Goal: Information Seeking & Learning: Learn about a topic

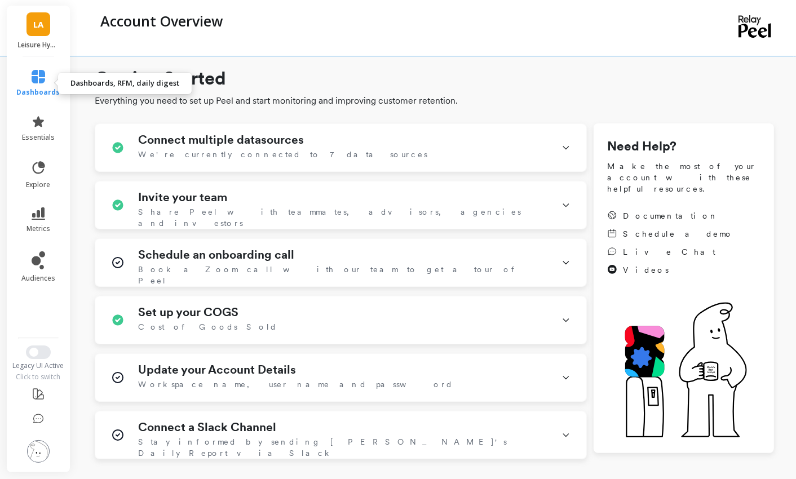
click at [46, 77] on link "dashboards" at bounding box center [38, 83] width 43 height 27
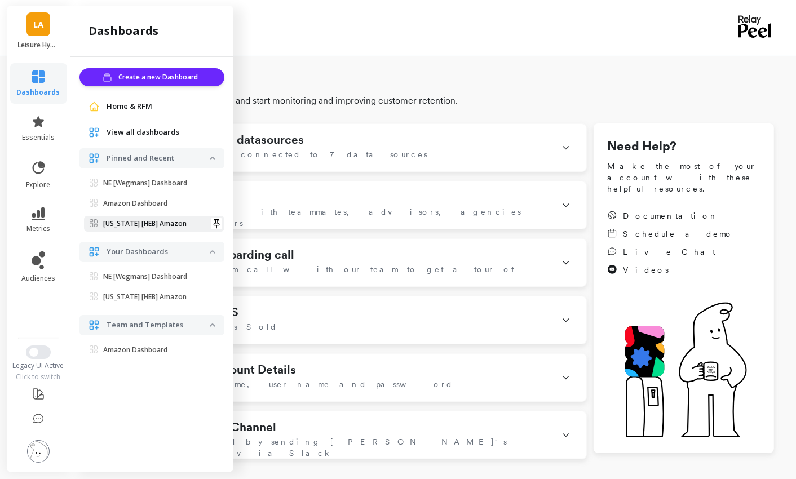
click at [134, 219] on p "[US_STATE] [HEB] Amazon" at bounding box center [144, 223] width 83 height 9
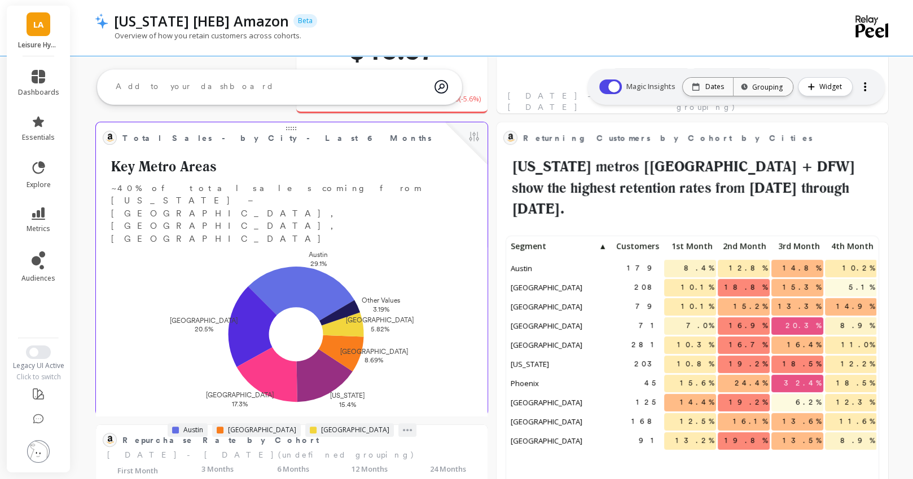
scroll to position [254, 0]
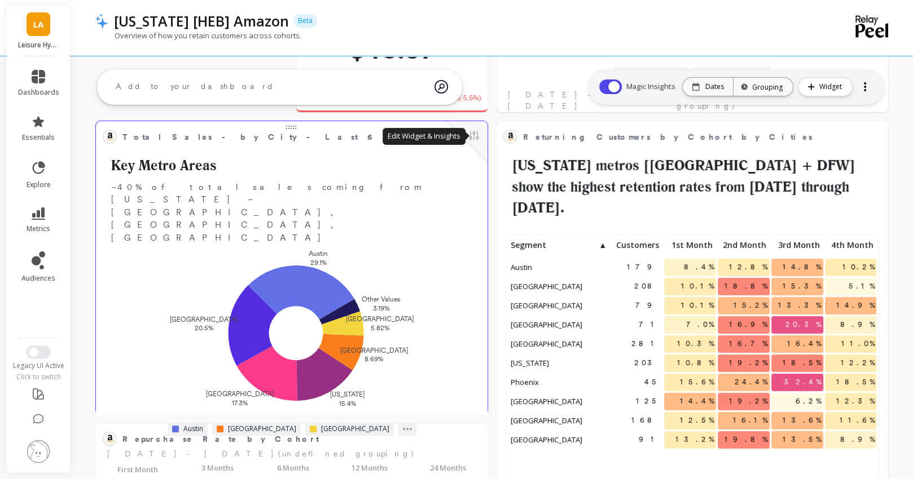
click at [476, 140] on button at bounding box center [474, 137] width 14 height 16
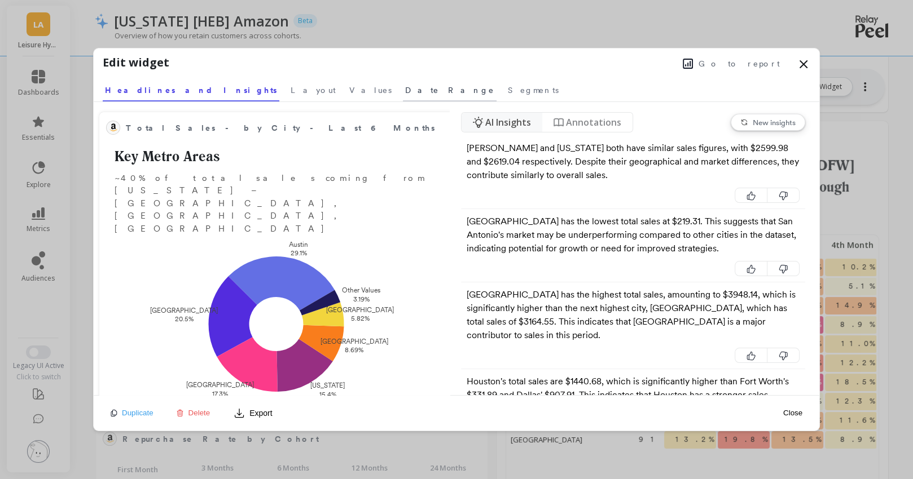
click at [405, 92] on span "Date Range" at bounding box center [449, 90] width 89 height 11
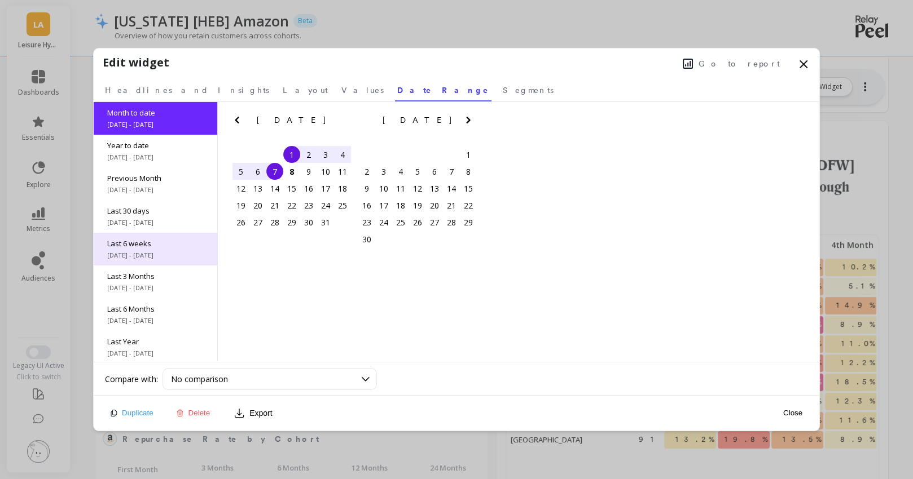
click at [166, 248] on div "Last 6 weeks 8/25/2025 - 10/7/2025" at bounding box center [156, 249] width 124 height 33
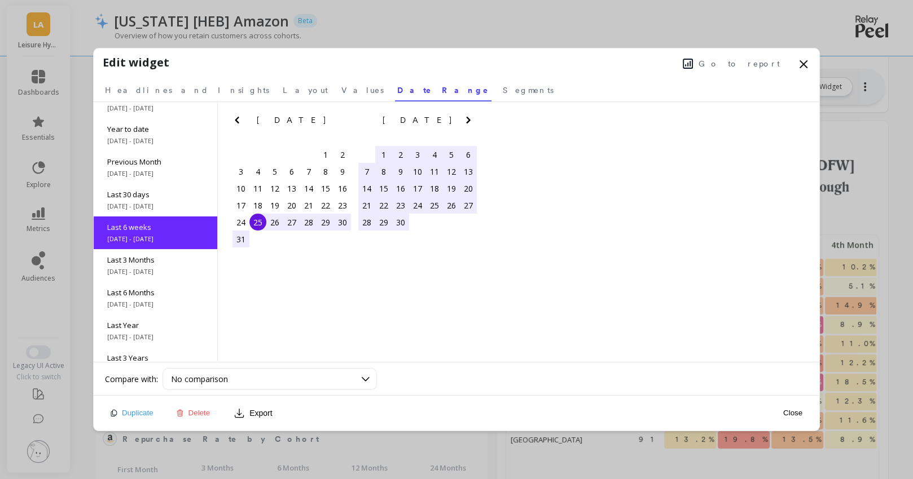
click at [166, 248] on div "Month to date 10/1/2025 - 10/7/2025 Year to date 1/1/2025 - 10/7/2025 Previous …" at bounding box center [156, 231] width 124 height 259
click at [153, 307] on span "[DATE] - [DATE]" at bounding box center [155, 303] width 96 height 9
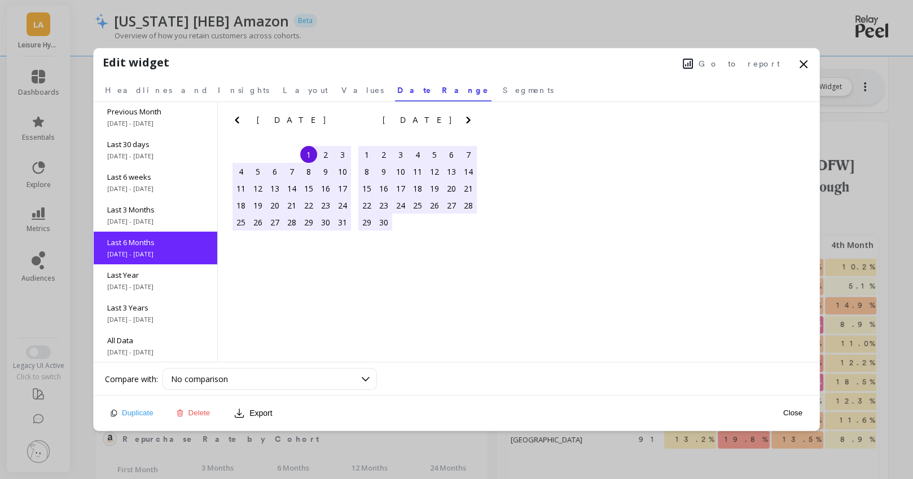
scroll to position [67, 0]
click at [736, 64] on span "Go to report" at bounding box center [738, 63] width 81 height 11
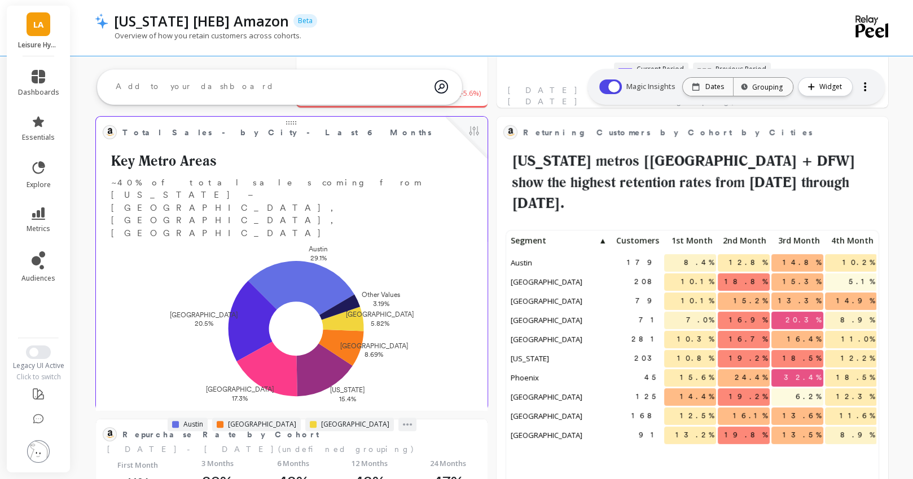
scroll to position [251, 0]
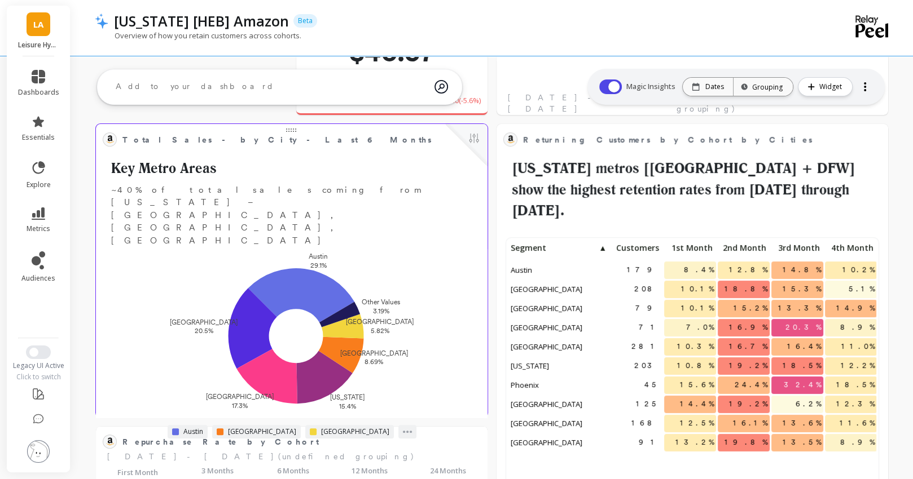
click at [479, 145] on button at bounding box center [474, 139] width 14 height 16
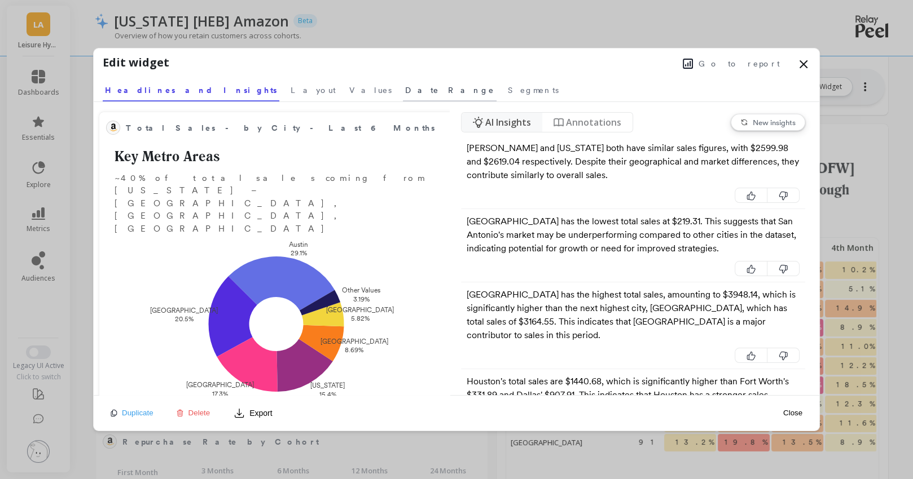
click at [405, 91] on span "Date Range" at bounding box center [449, 90] width 89 height 11
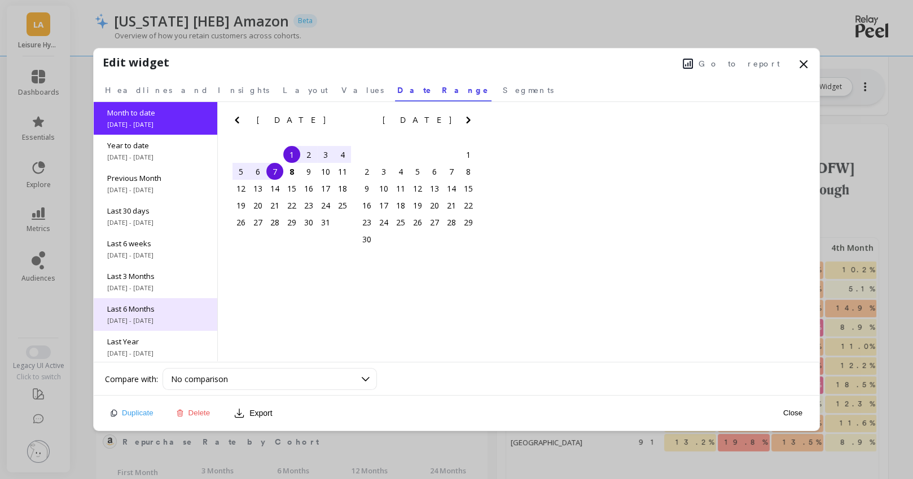
click at [167, 309] on span "Last 6 Months" at bounding box center [155, 309] width 96 height 10
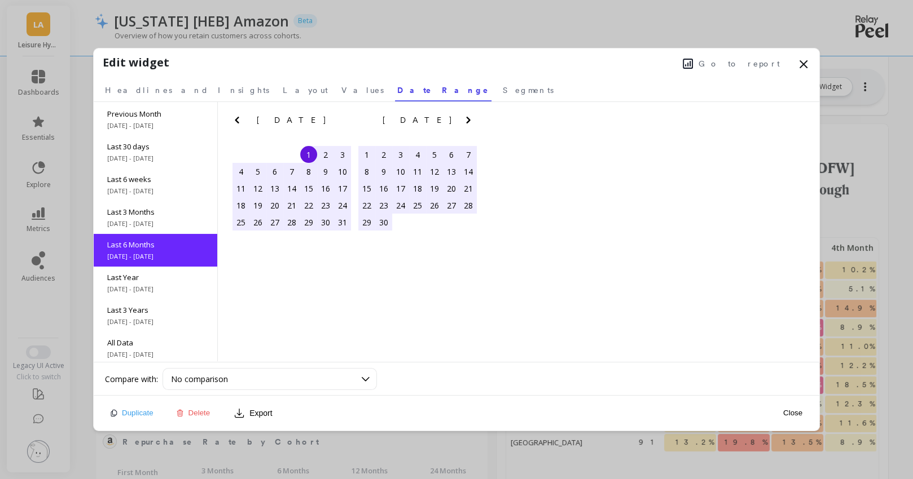
scroll to position [67, 0]
click at [163, 83] on link "Headlines and Insights" at bounding box center [187, 89] width 169 height 26
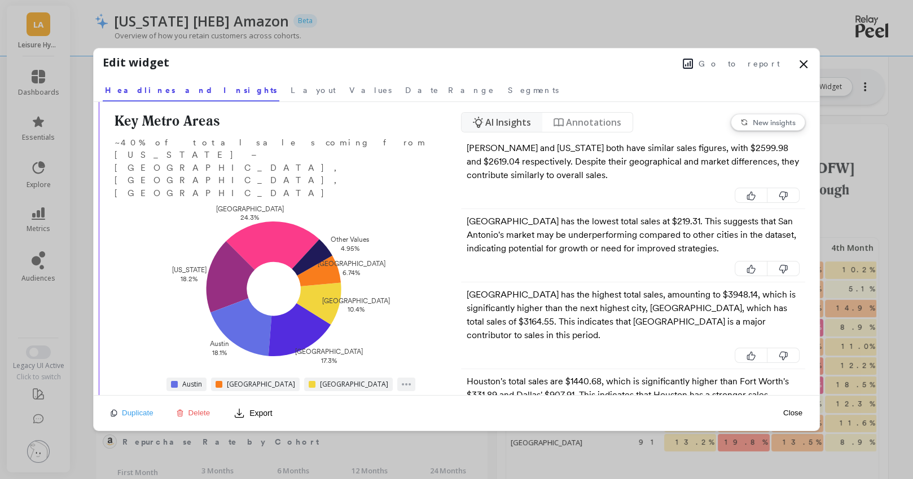
scroll to position [39, 0]
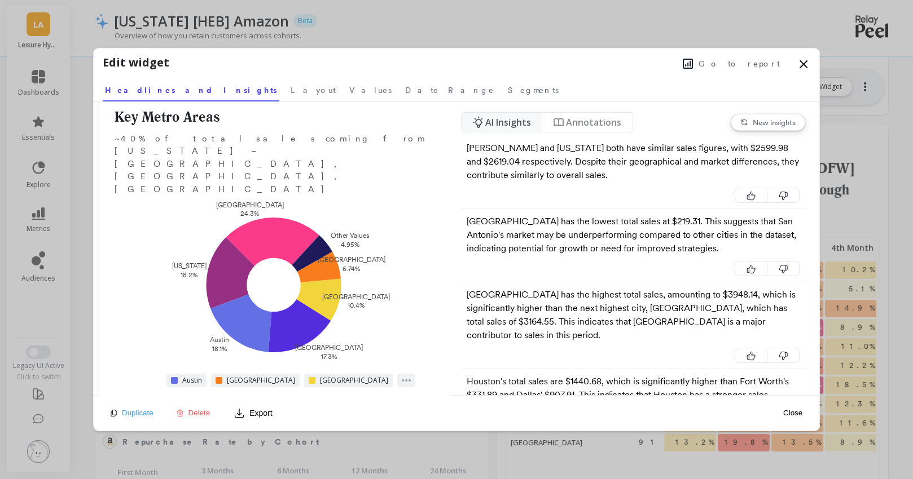
click at [806, 65] on icon at bounding box center [803, 65] width 14 height 14
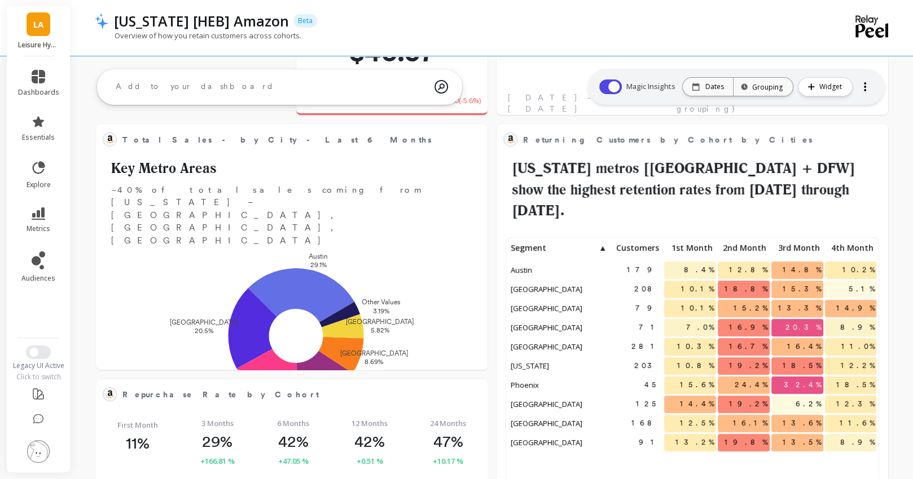
scroll to position [310, 368]
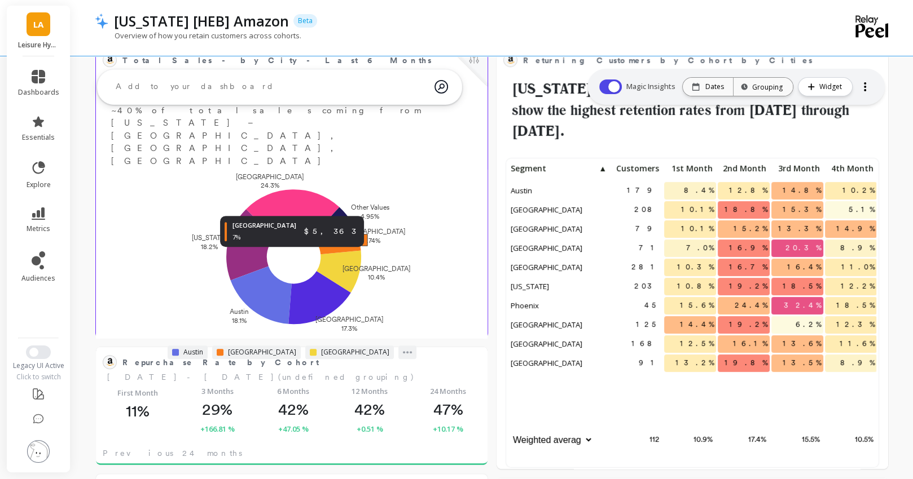
scroll to position [310, 368]
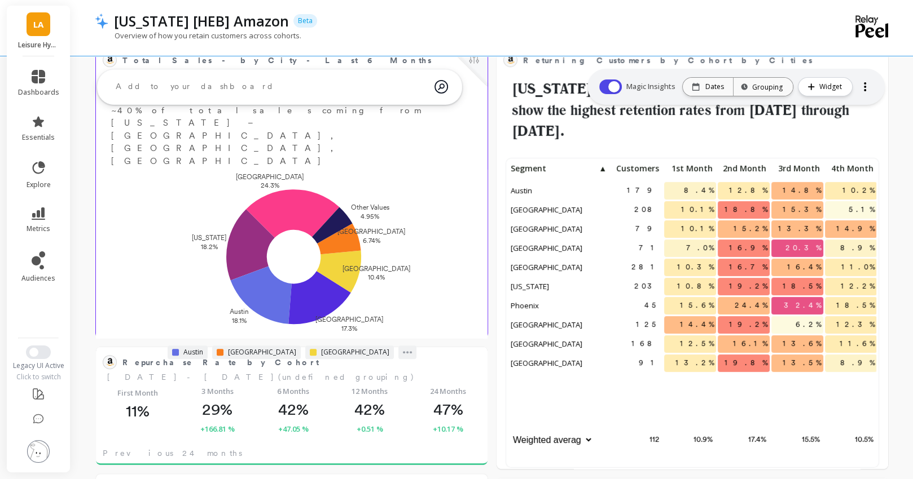
click at [477, 73] on div at bounding box center [467, 66] width 42 height 42
click at [475, 67] on button at bounding box center [474, 60] width 14 height 16
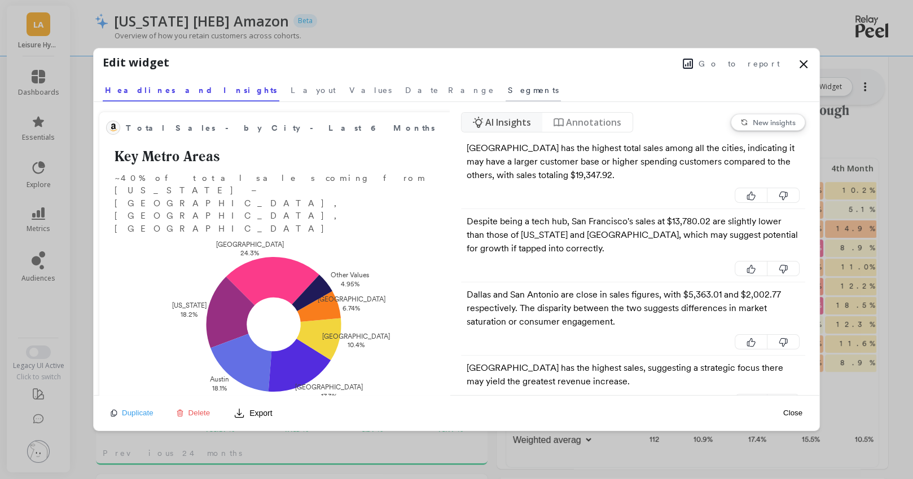
click at [508, 90] on span "Segments" at bounding box center [533, 90] width 51 height 11
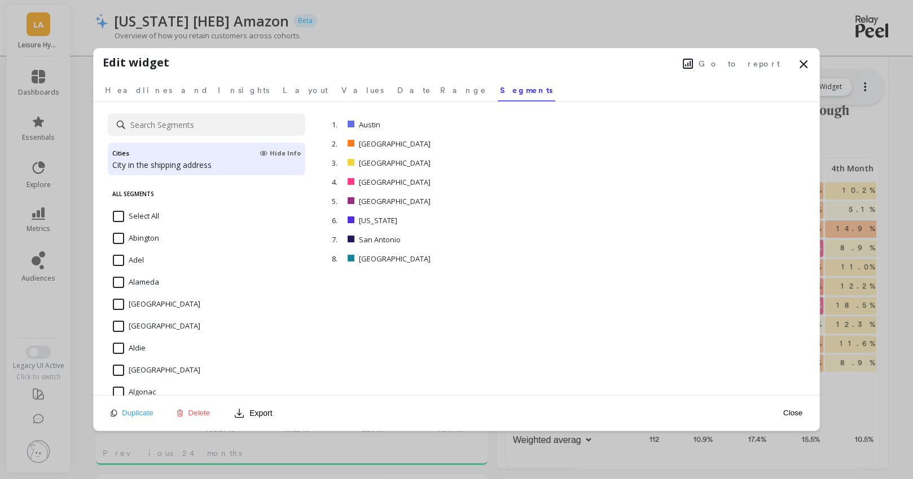
click at [156, 125] on input at bounding box center [206, 124] width 197 height 23
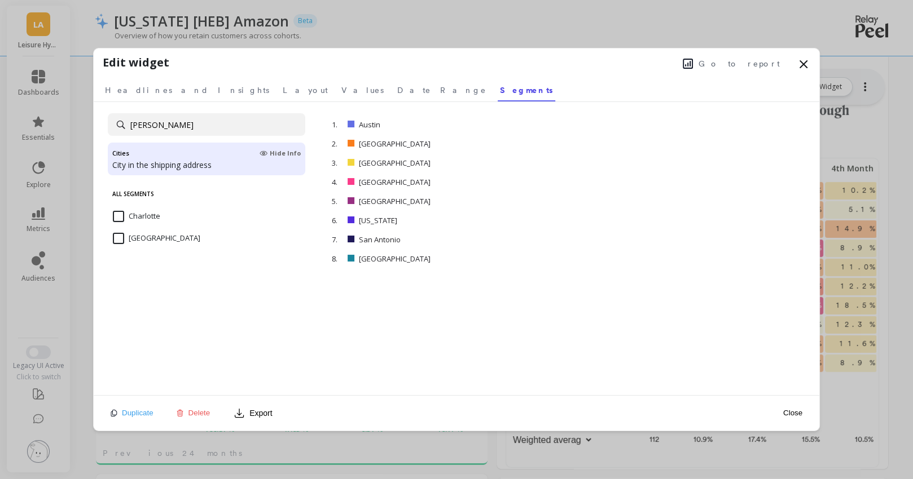
type input "charlot"
click at [118, 214] on input "Charlotte" at bounding box center [136, 216] width 47 height 11
click at [157, 124] on input "charlot" at bounding box center [206, 124] width 197 height 23
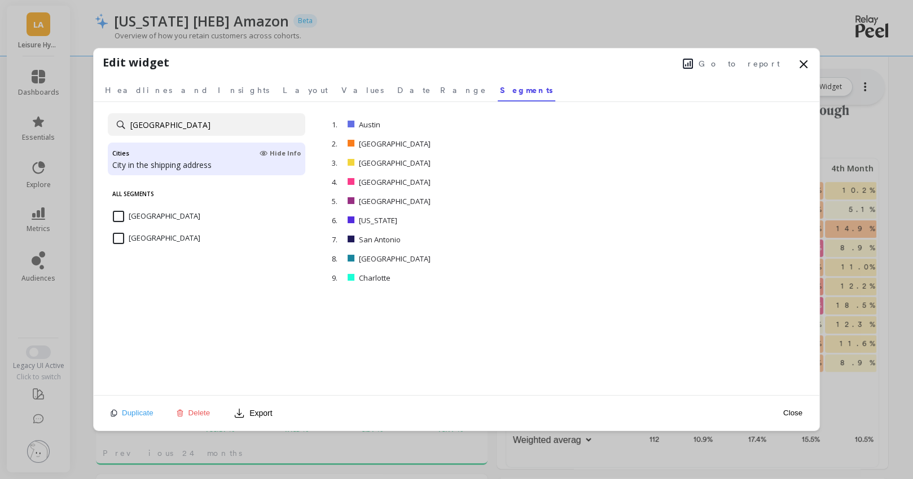
type input "miami"
click at [119, 214] on input "[GEOGRAPHIC_DATA]" at bounding box center [156, 216] width 87 height 11
click at [791, 411] on button "Close" at bounding box center [792, 413] width 26 height 10
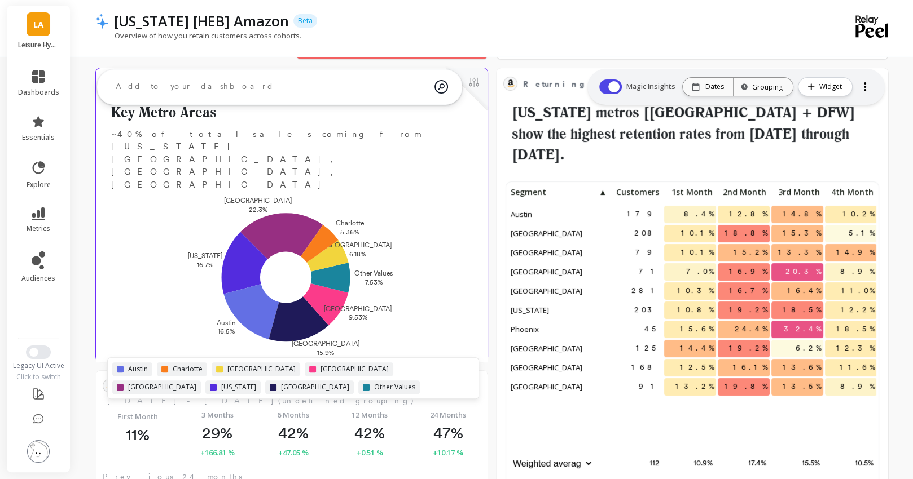
click at [368, 363] on div "Austin Charlotte Dallas Houston Los Angeles New York San Francisco Other Values" at bounding box center [293, 379] width 362 height 32
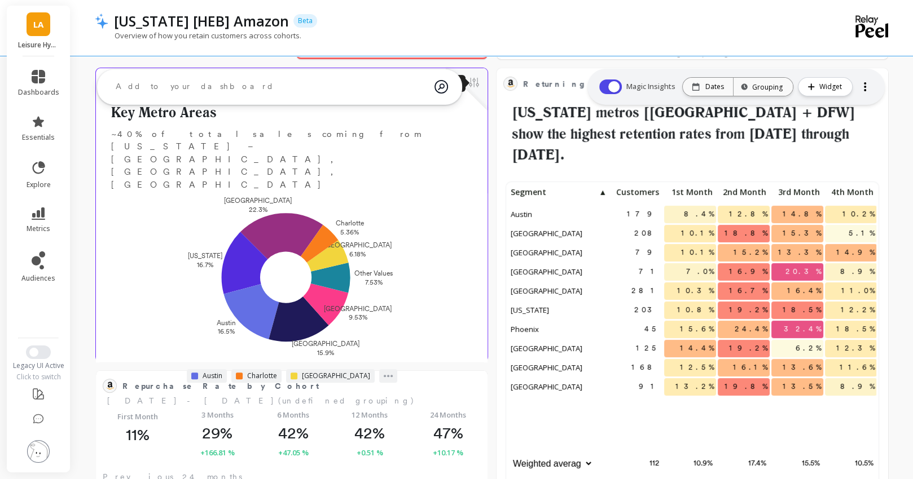
click at [473, 82] on button at bounding box center [474, 84] width 14 height 16
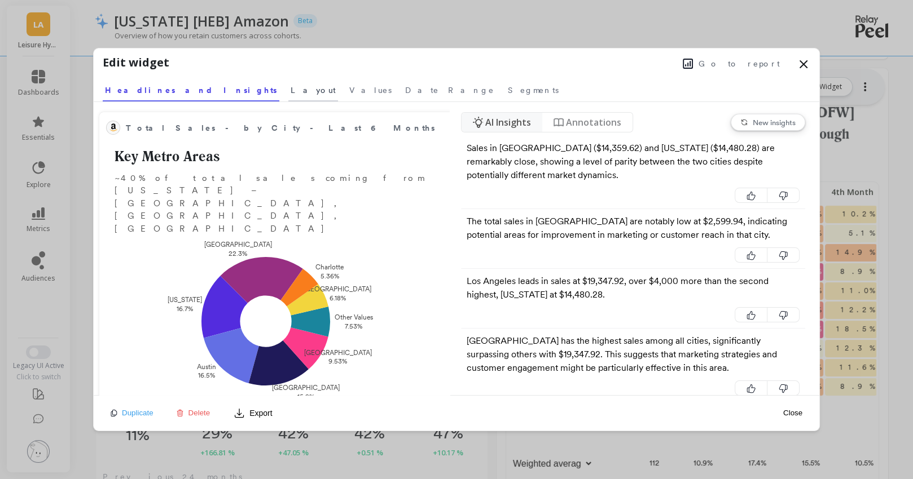
click at [290, 89] on span "Layout" at bounding box center [312, 90] width 45 height 11
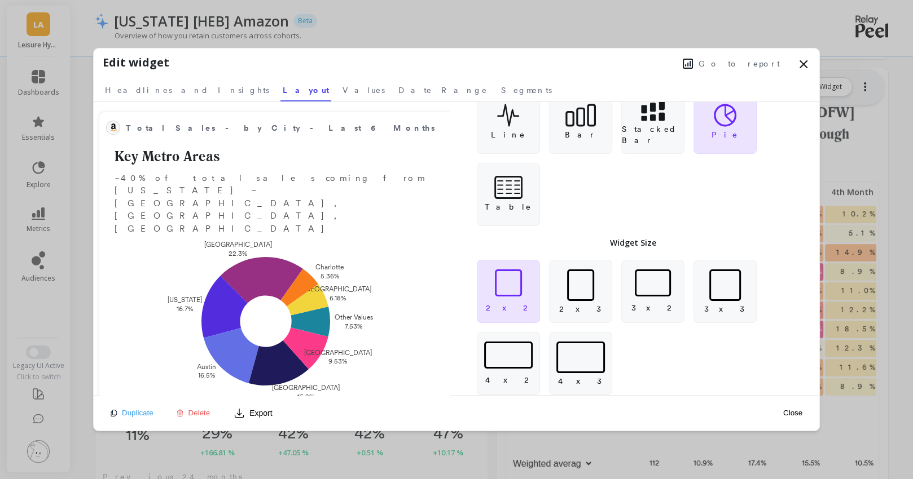
scroll to position [49, 0]
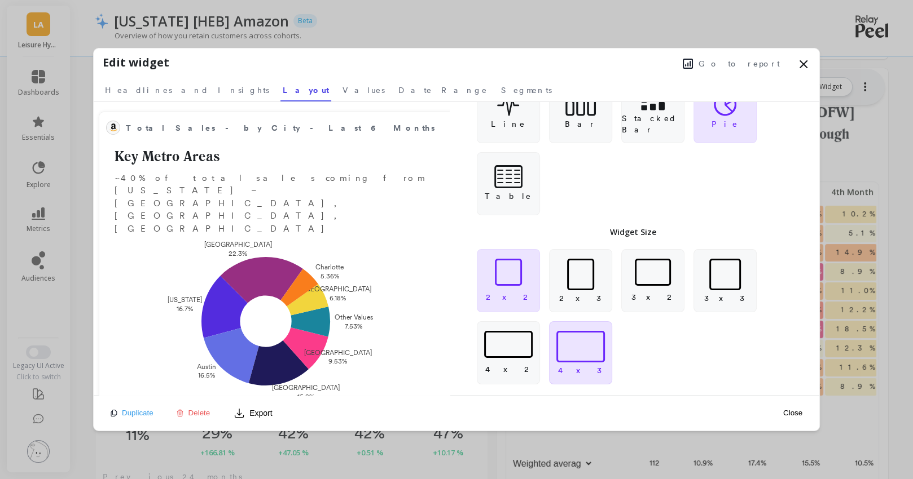
click at [577, 347] on div at bounding box center [580, 347] width 49 height 32
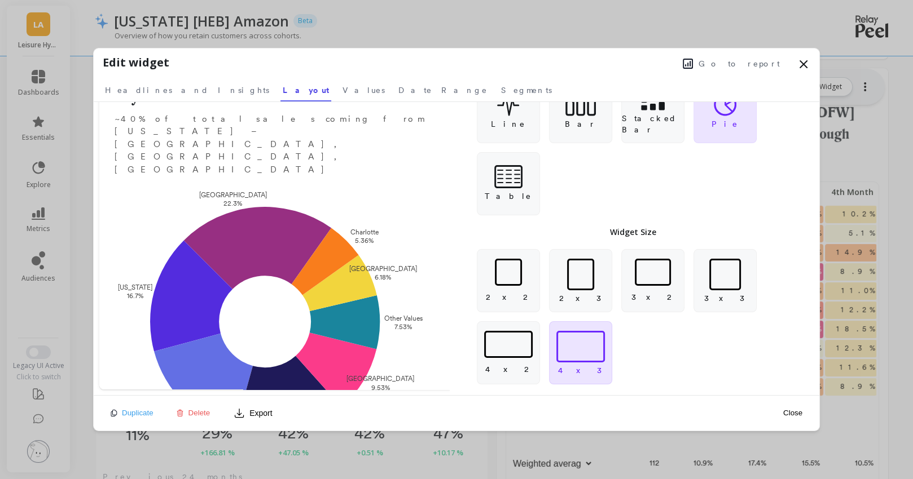
scroll to position [59, 0]
click at [584, 275] on div at bounding box center [580, 275] width 27 height 32
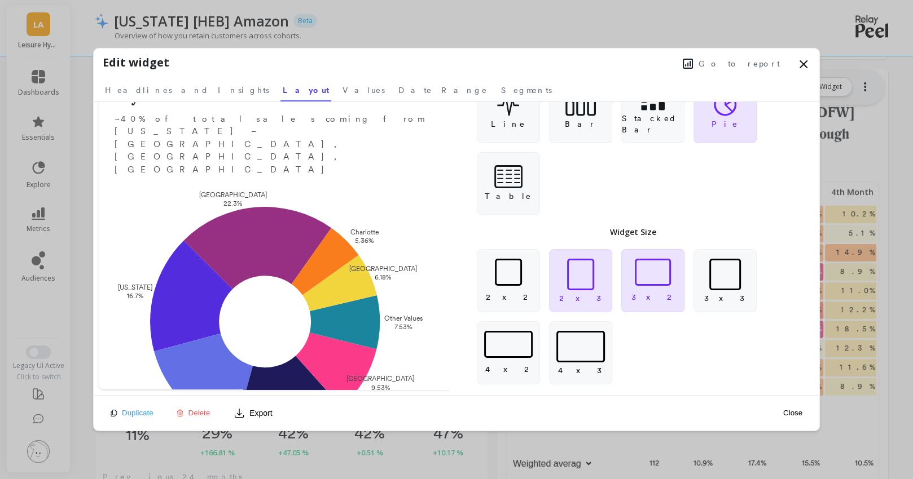
click at [666, 284] on div at bounding box center [652, 272] width 36 height 27
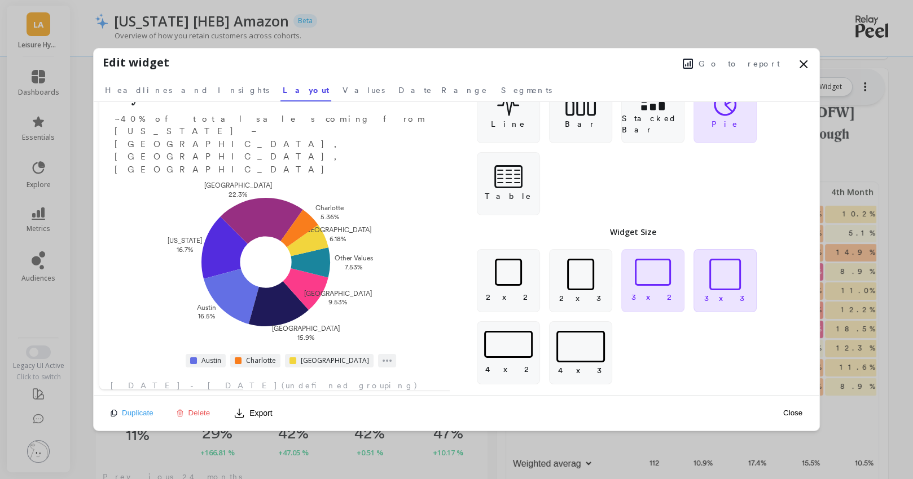
click at [725, 283] on div at bounding box center [725, 275] width 32 height 32
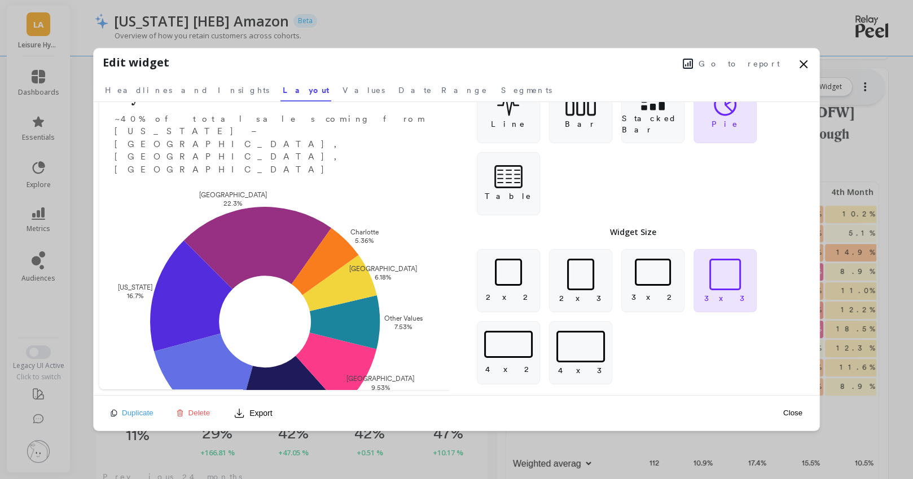
scroll to position [33, 0]
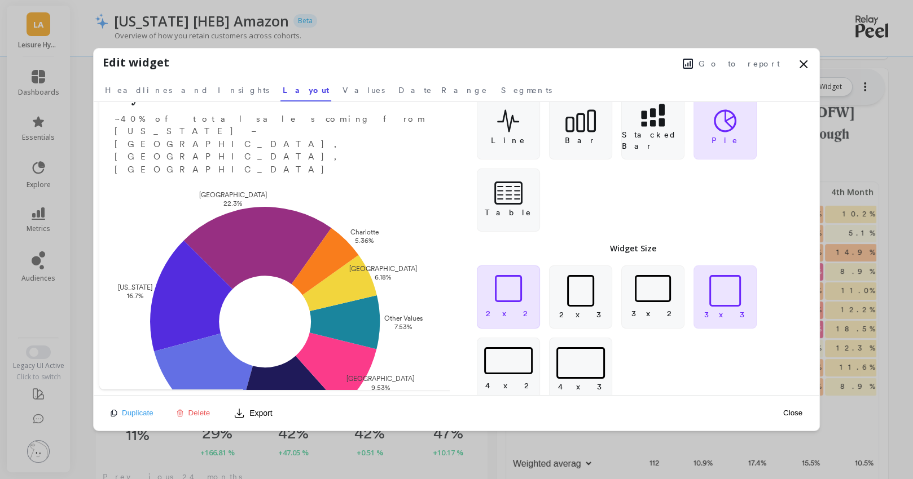
click at [510, 288] on div at bounding box center [508, 288] width 27 height 27
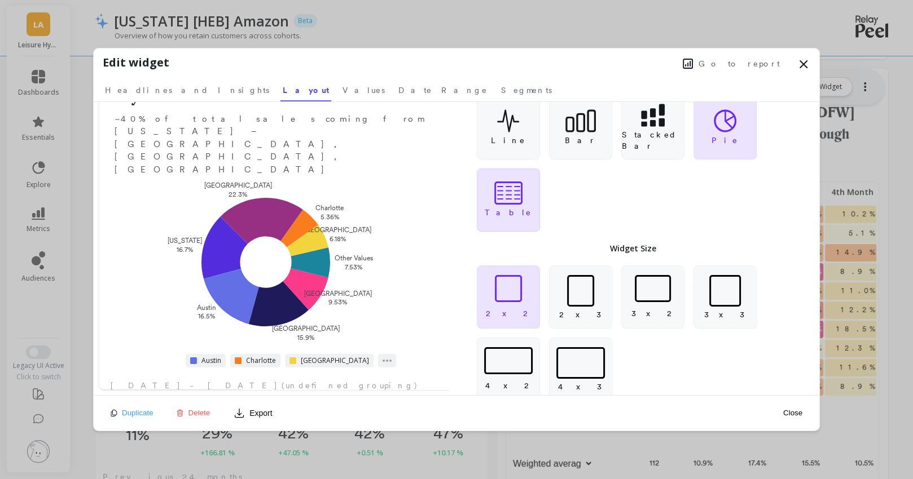
click at [510, 196] on icon at bounding box center [508, 193] width 28 height 23
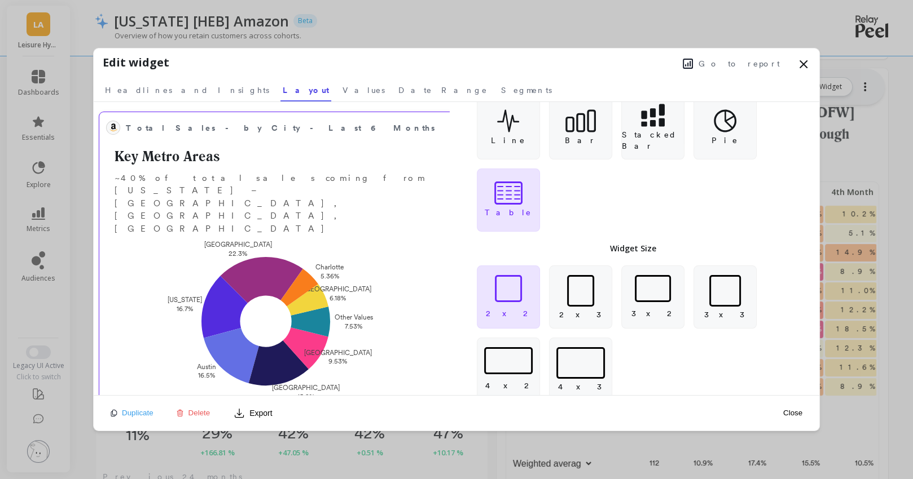
scroll to position [59, 0]
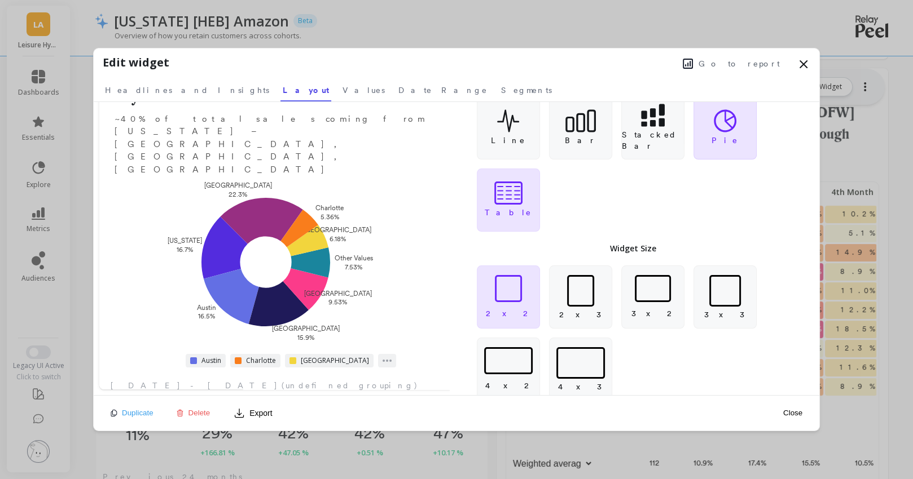
click at [720, 131] on div "Pie" at bounding box center [724, 127] width 63 height 63
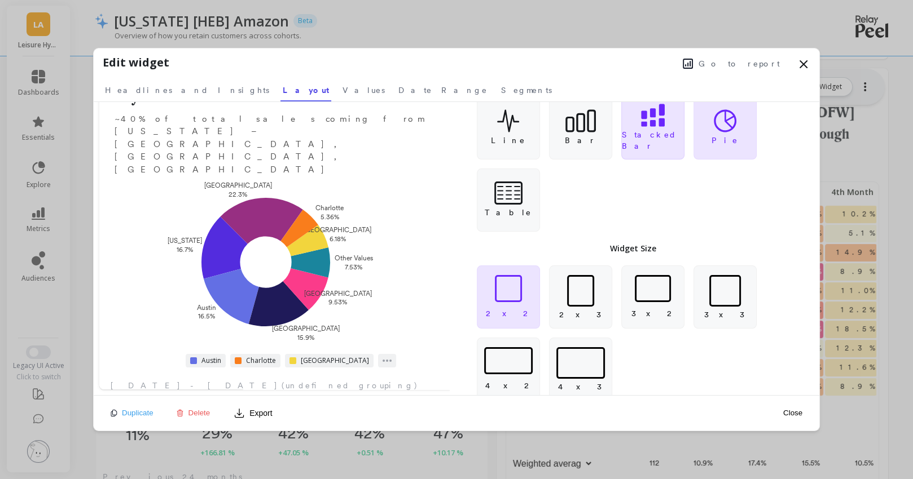
click at [649, 127] on icon at bounding box center [653, 115] width 24 height 23
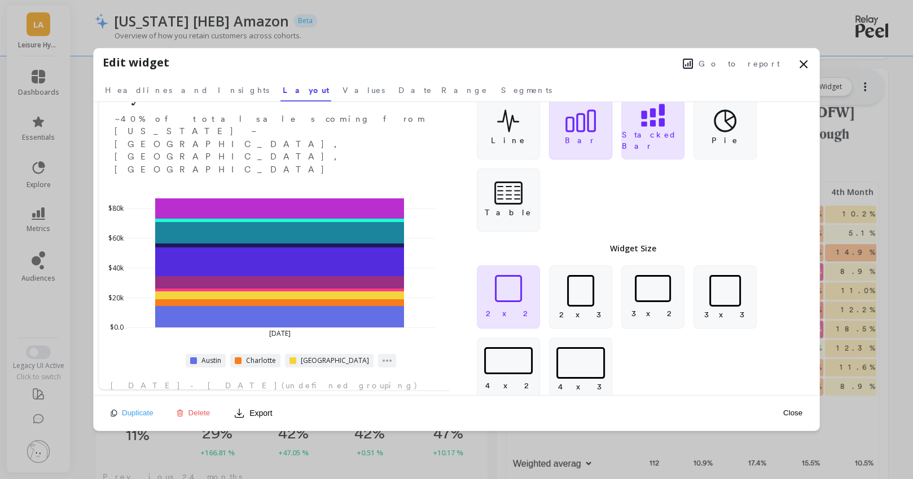
click at [582, 124] on icon at bounding box center [580, 120] width 30 height 23
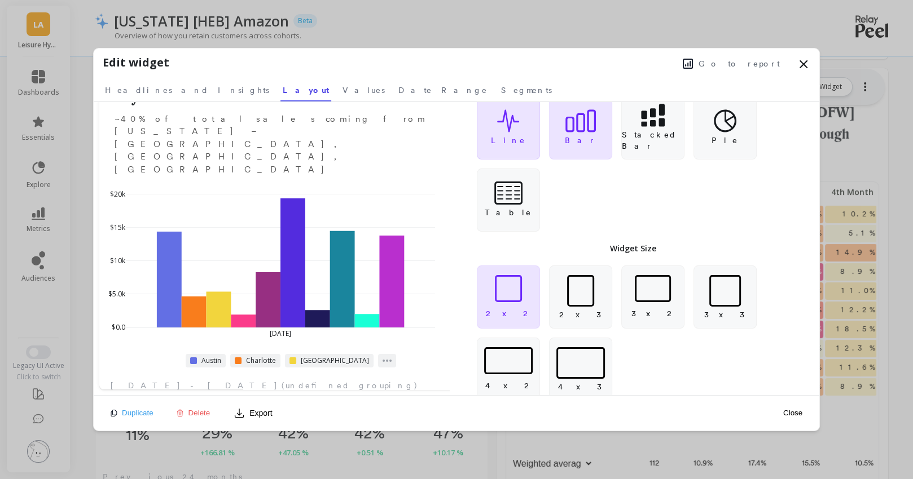
click at [530, 128] on div "Line" at bounding box center [508, 127] width 63 height 63
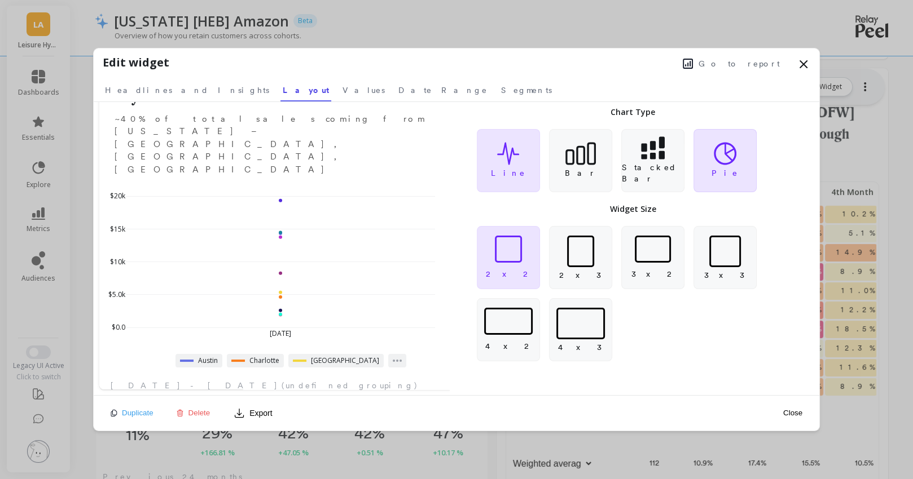
click at [710, 174] on div "Pie" at bounding box center [724, 160] width 63 height 63
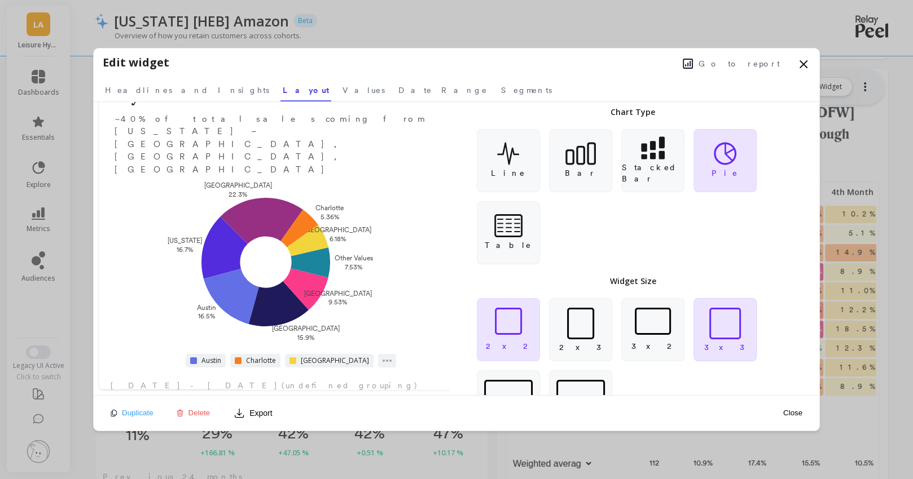
click at [716, 330] on div at bounding box center [725, 324] width 32 height 32
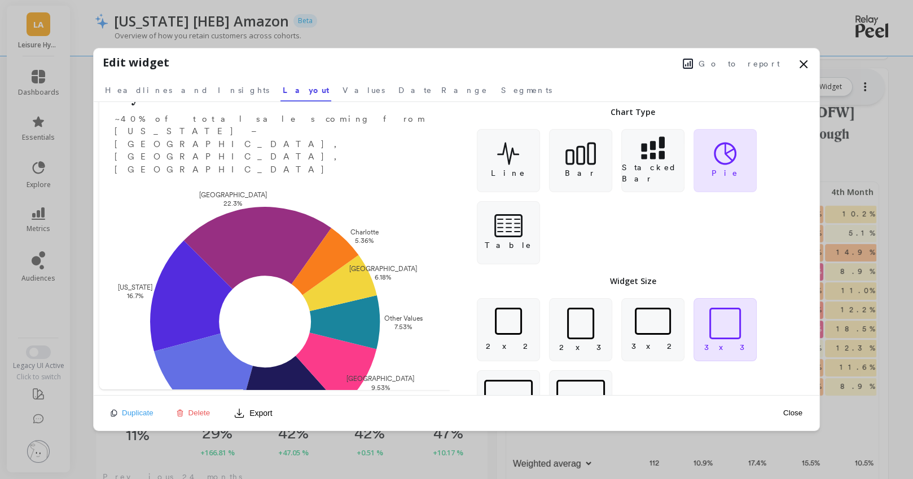
scroll to position [49, 0]
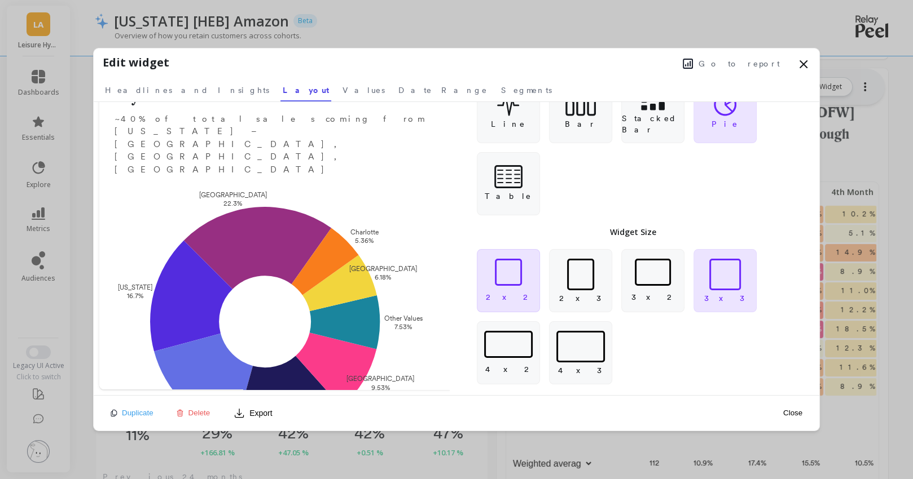
click at [500, 285] on div "2 x 2" at bounding box center [508, 280] width 63 height 63
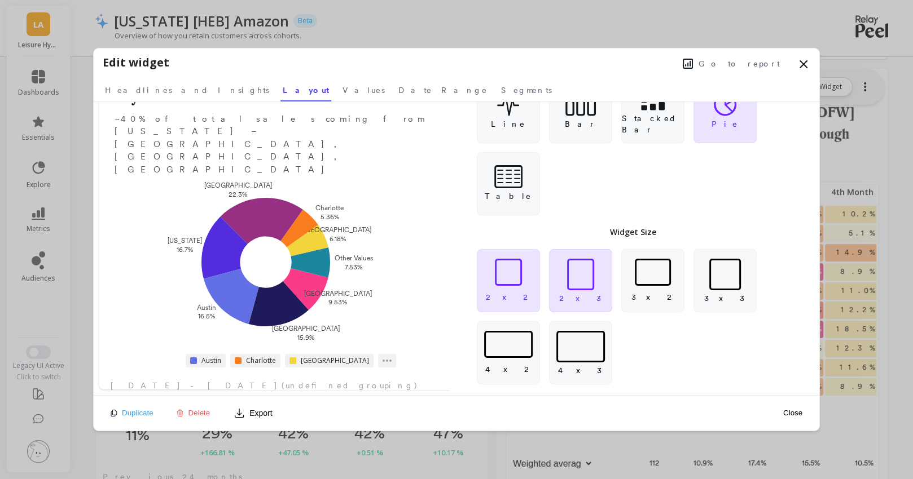
click at [583, 272] on div at bounding box center [580, 275] width 27 height 32
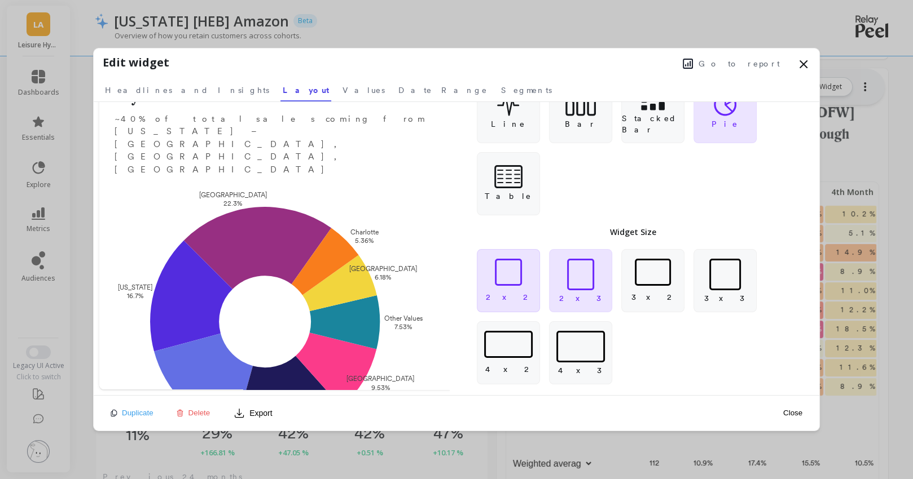
click at [517, 275] on div at bounding box center [508, 272] width 27 height 27
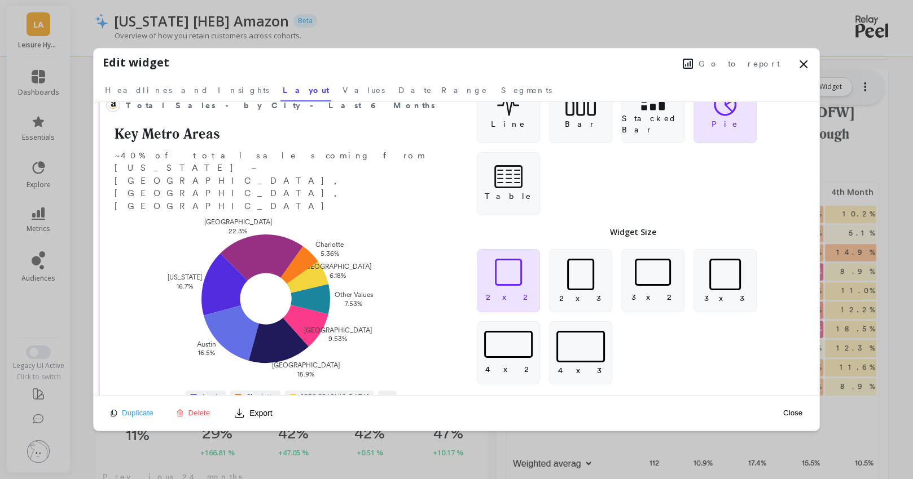
scroll to position [0, 0]
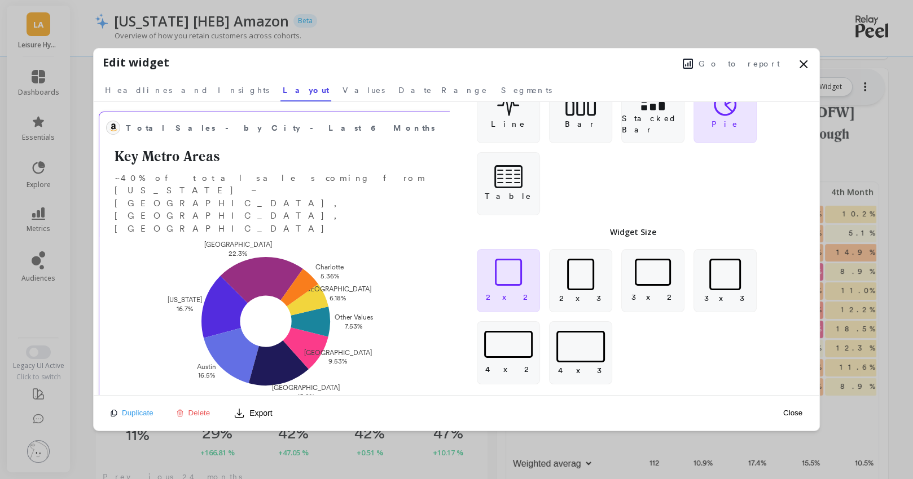
click at [342, 402] on div "Austin Charlotte Dallas Houston Los Angeles New York San Francisco Other Values" at bounding box center [293, 423] width 364 height 42
click at [499, 80] on link "Segments" at bounding box center [526, 89] width 55 height 26
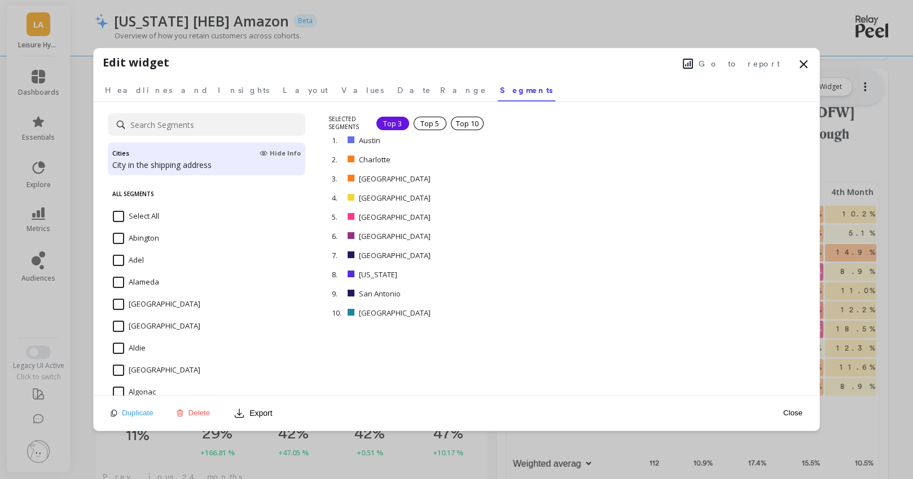
click at [200, 116] on input at bounding box center [206, 124] width 197 height 23
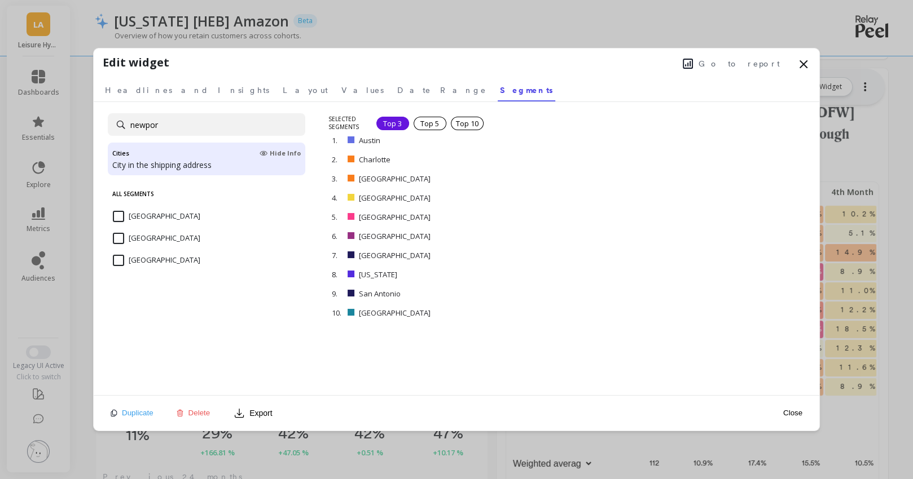
type input "newpor"
click at [122, 237] on Beach "[GEOGRAPHIC_DATA]" at bounding box center [156, 238] width 87 height 11
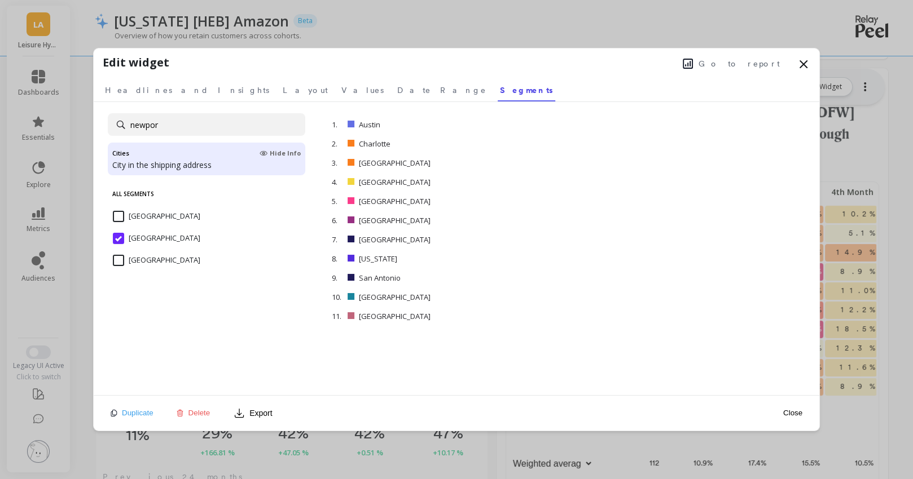
click at [163, 129] on input "newpor" at bounding box center [206, 124] width 197 height 23
type input "chicago"
click at [122, 213] on input "[GEOGRAPHIC_DATA]" at bounding box center [156, 216] width 87 height 11
click at [791, 409] on button "Close" at bounding box center [792, 413] width 26 height 10
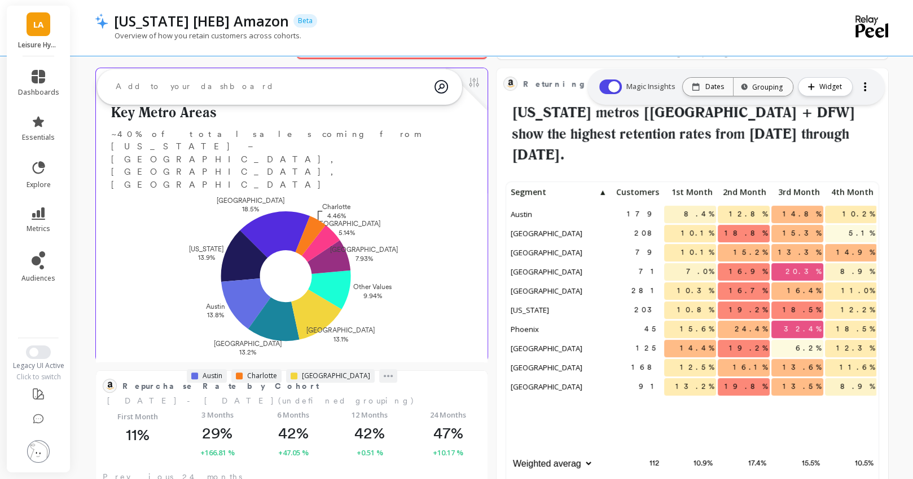
scroll to position [310, 368]
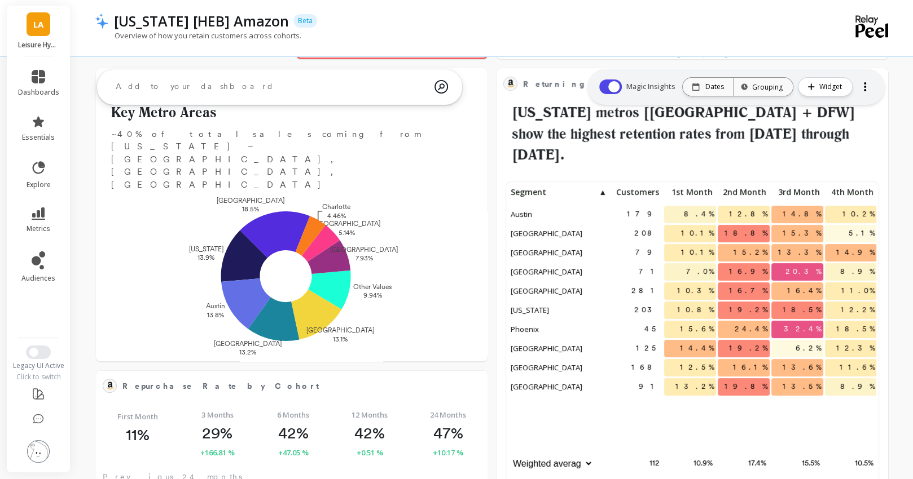
click at [517, 33] on div "Overview of how you retain customers across cohorts." at bounding box center [446, 40] width 703 height 21
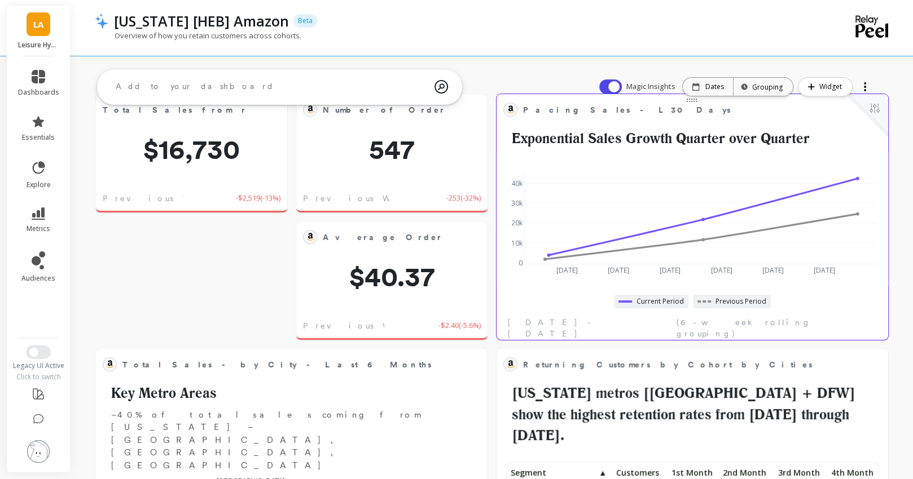
scroll to position [0, 0]
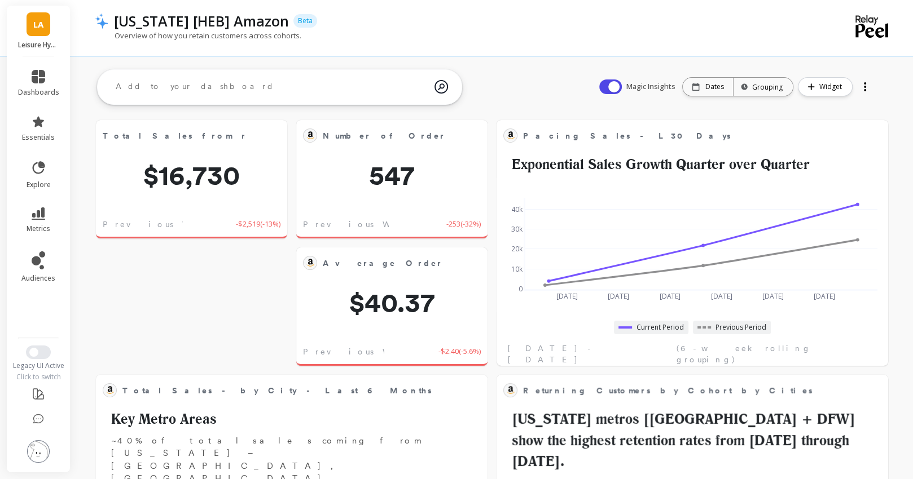
click at [296, 80] on textarea at bounding box center [271, 87] width 328 height 30
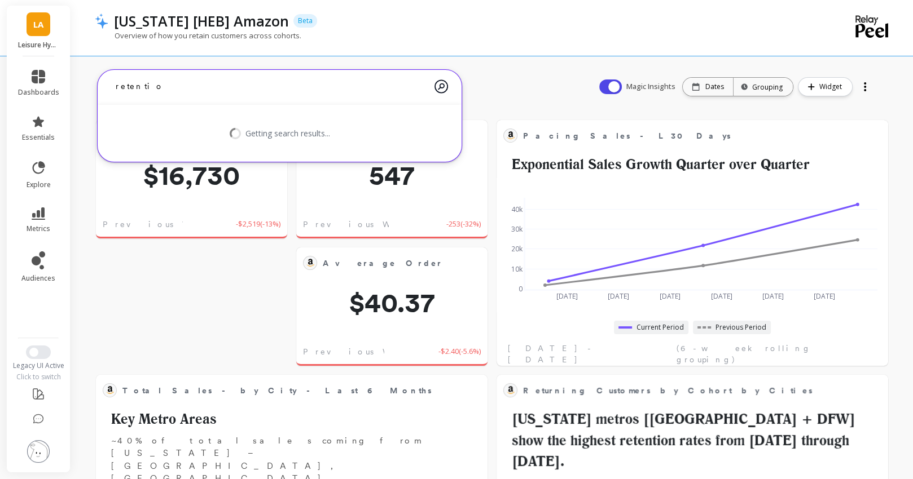
type textarea "retention"
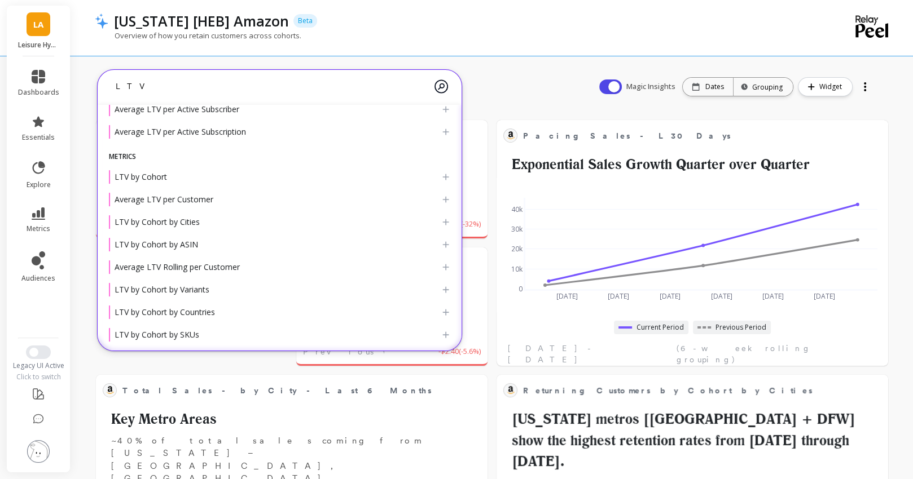
scroll to position [159, 0]
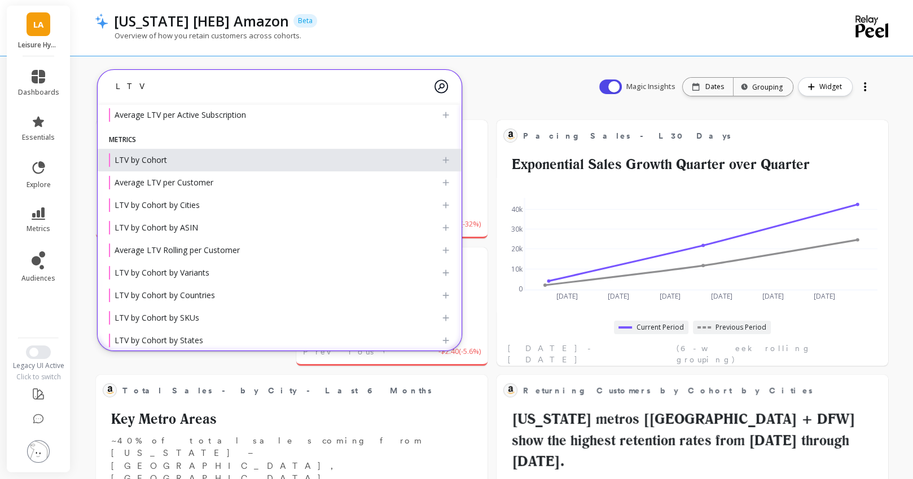
type textarea "LTV"
click at [159, 153] on div "LTV by Cohort" at bounding box center [275, 160] width 332 height 14
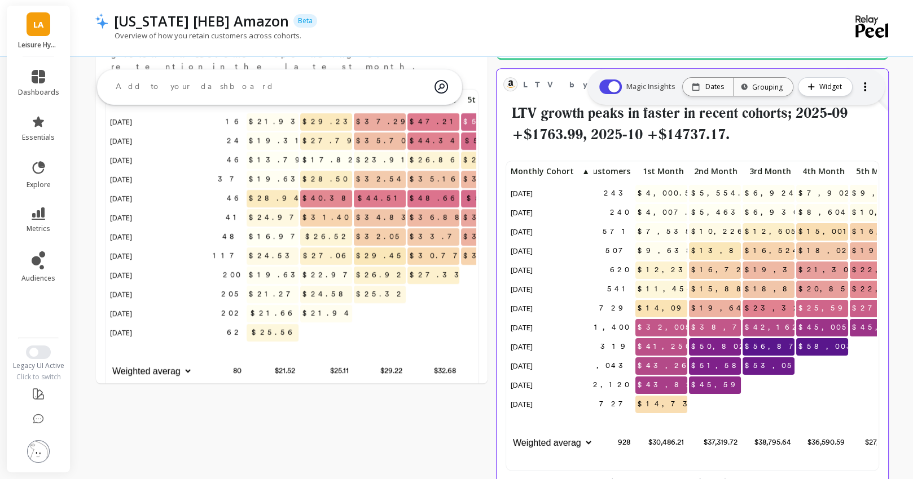
scroll to position [866, 0]
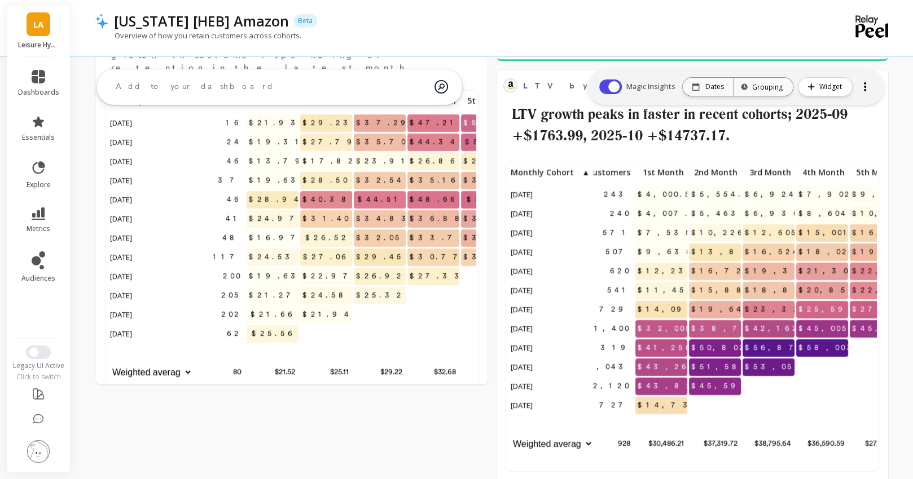
click at [241, 82] on textarea at bounding box center [271, 87] width 328 height 30
click at [867, 92] on div at bounding box center [865, 87] width 16 height 18
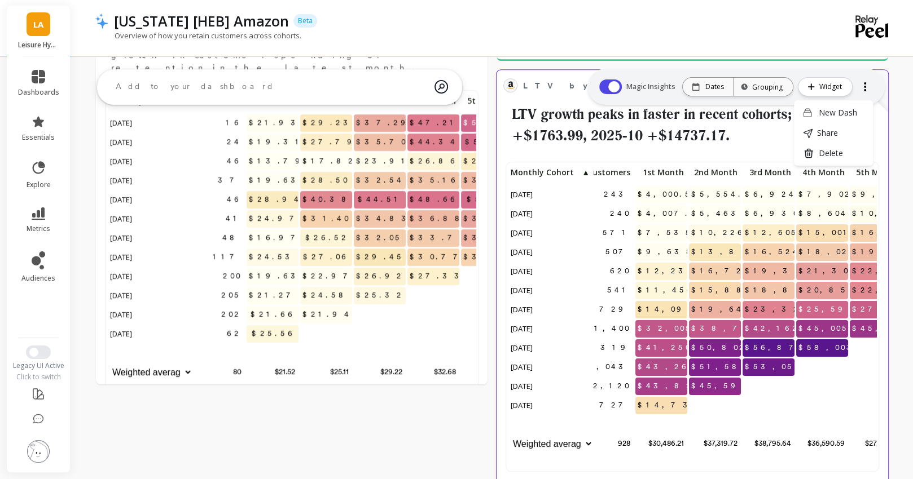
click at [532, 108] on h2 "LTV growth peaks in faster in recent cohorts; 2025-09 +$1763.99, 2025-10 +$1473…" at bounding box center [692, 125] width 378 height 42
click at [558, 95] on div "LTV by Cohort Edit Widget & Insights LTV growth peaks in faster in recent cohor…" at bounding box center [692, 111] width 378 height 69
click at [863, 127] on h2 "LTV growth peaks in faster in recent cohorts; 2025-09 +$1763.99, 2025-10 +$1473…" at bounding box center [692, 125] width 378 height 42
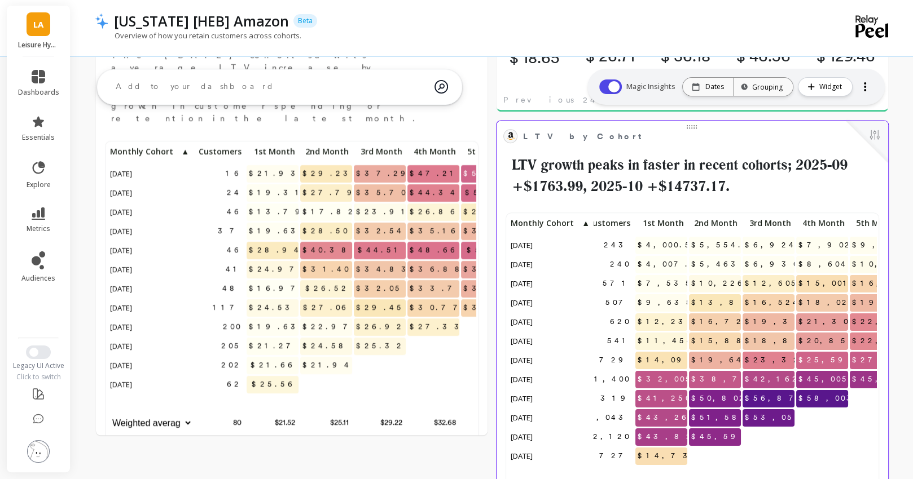
scroll to position [799, 0]
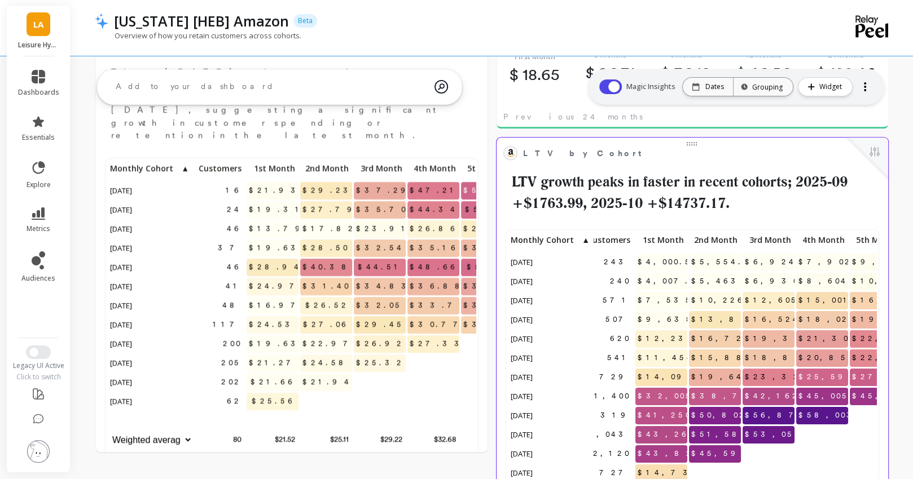
click at [872, 161] on div at bounding box center [867, 159] width 42 height 42
click at [878, 151] on button at bounding box center [874, 153] width 14 height 16
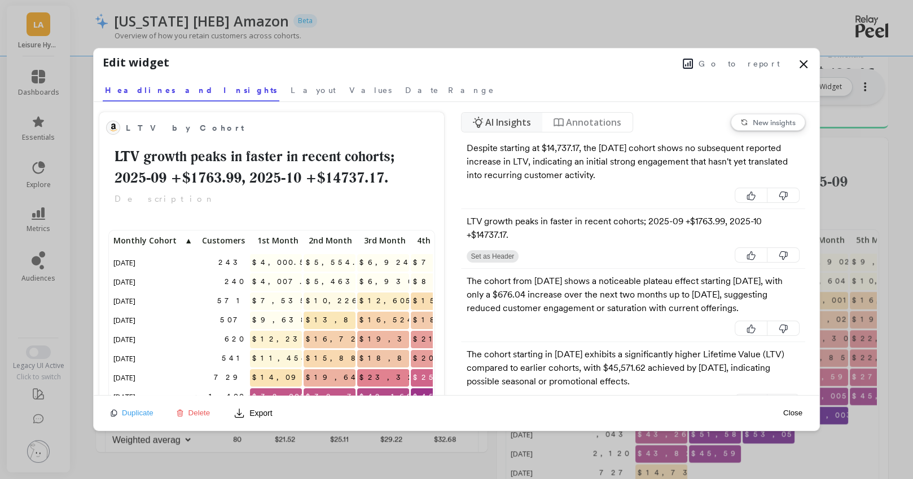
scroll to position [310, 321]
click at [232, 93] on nav "Headlines and Insights Layout Values Date Range" at bounding box center [456, 89] width 707 height 26
click at [349, 93] on span "Values" at bounding box center [370, 90] width 42 height 11
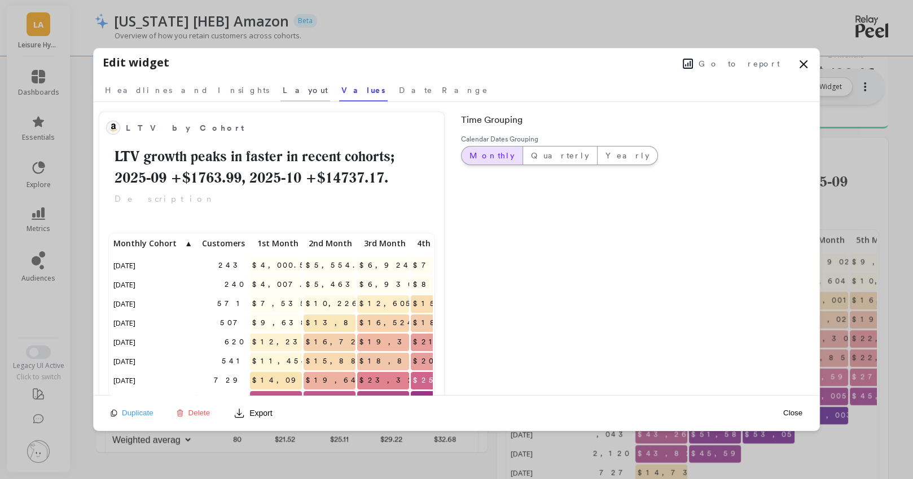
click at [283, 87] on span "Layout" at bounding box center [305, 90] width 45 height 11
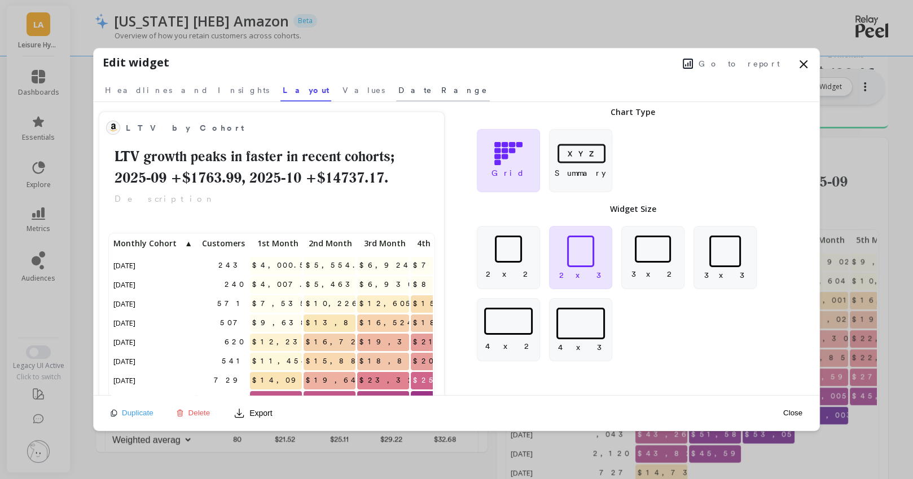
click at [396, 98] on link "Date Range" at bounding box center [443, 89] width 94 height 26
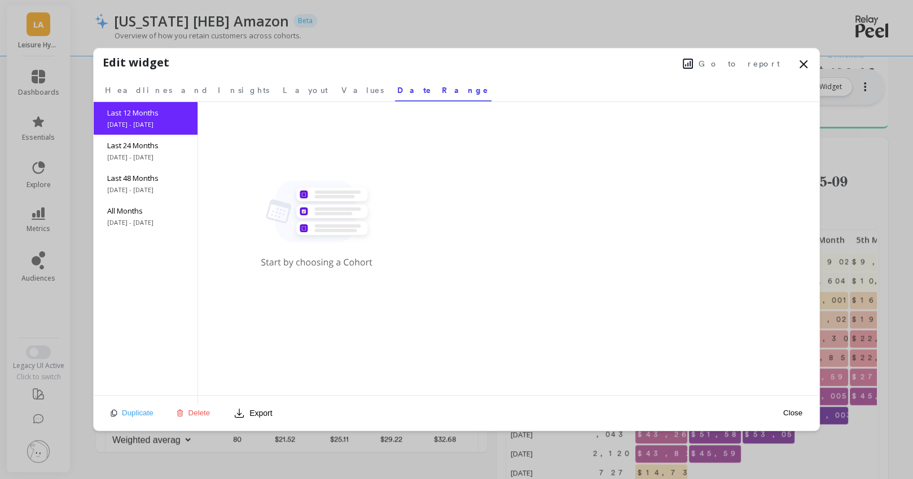
click at [792, 411] on button "Close" at bounding box center [792, 413] width 26 height 10
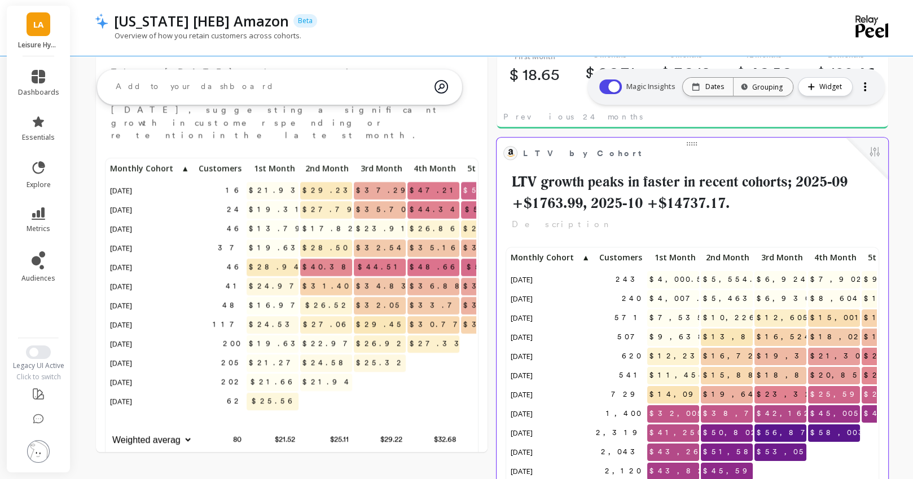
scroll to position [0, 0]
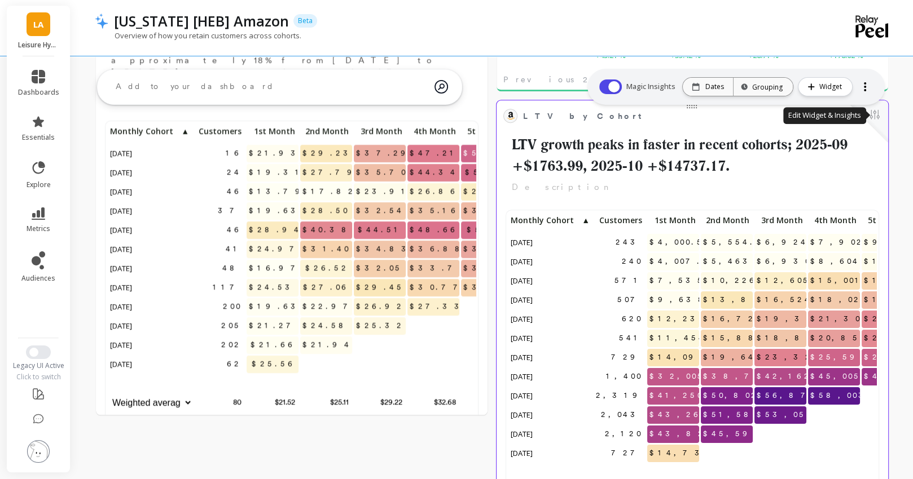
click at [874, 114] on button at bounding box center [874, 116] width 14 height 16
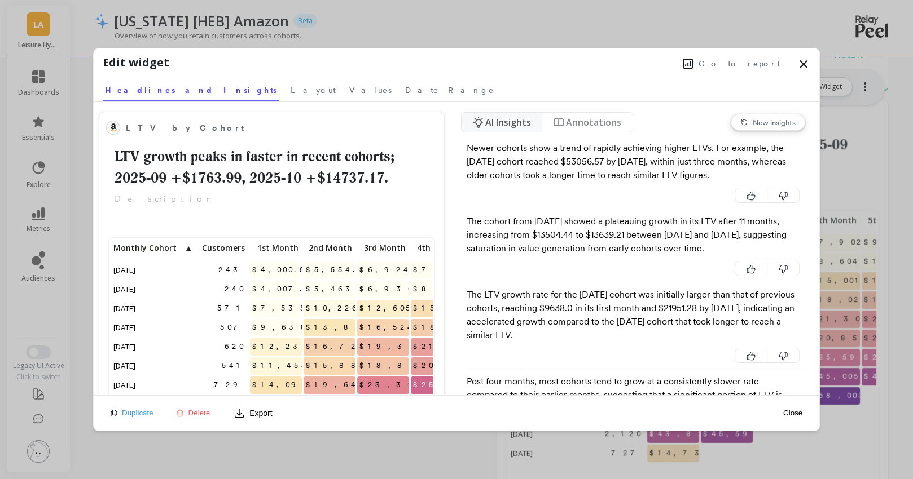
click at [195, 411] on span "Delete" at bounding box center [199, 413] width 22 height 8
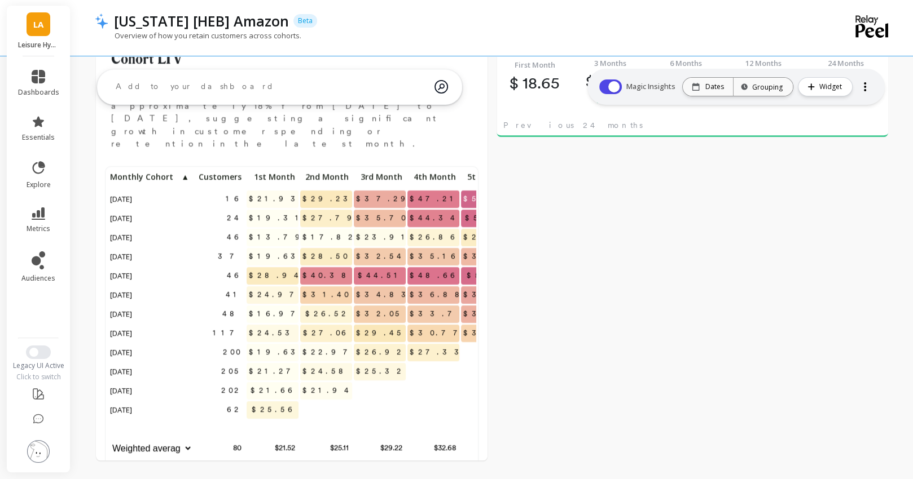
click at [205, 85] on textarea at bounding box center [271, 87] width 328 height 30
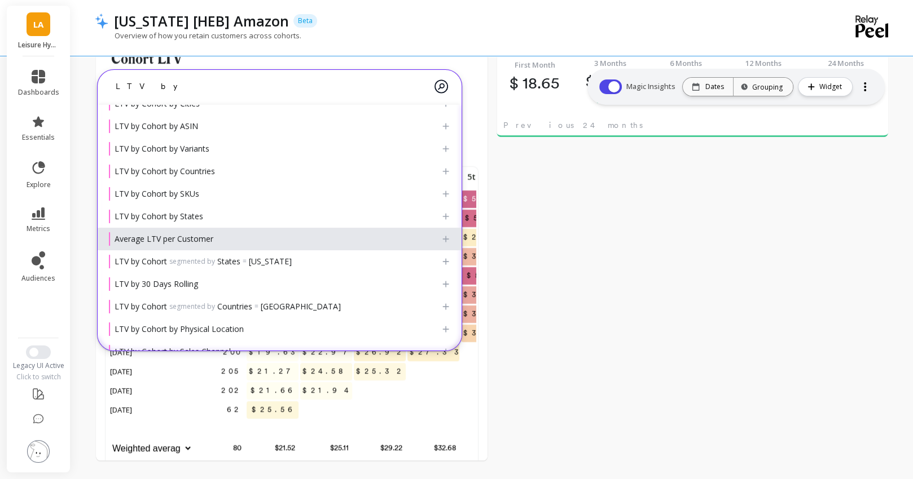
type textarea "LTV by"
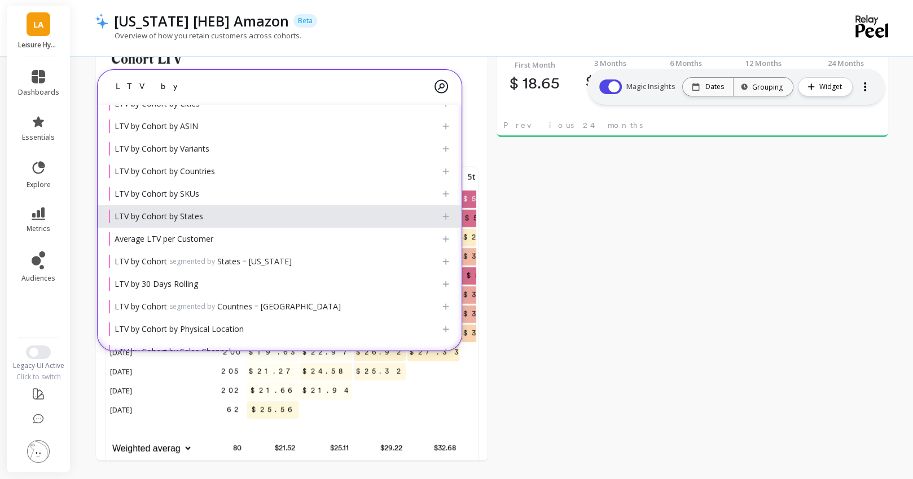
click at [177, 216] on span "LTV by Cohort by States" at bounding box center [158, 216] width 89 height 11
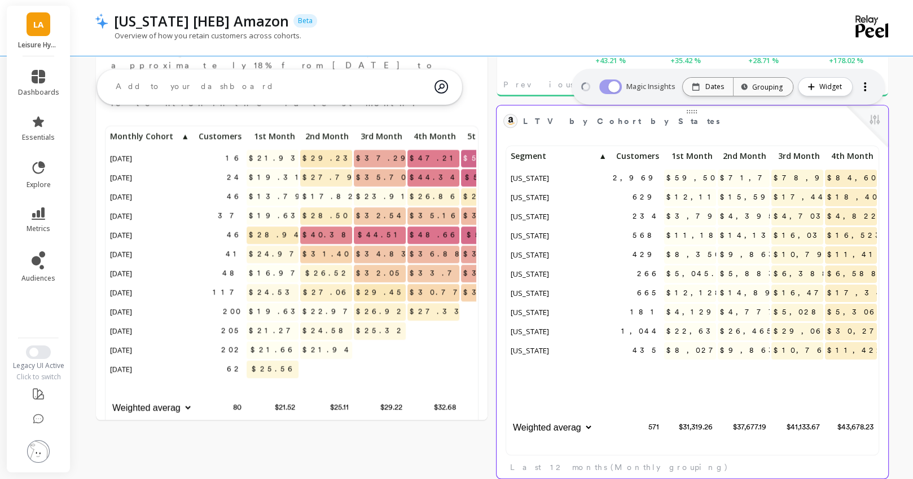
click at [655, 158] on span "Customers" at bounding box center [636, 156] width 46 height 9
click at [655, 157] on span "▲" at bounding box center [654, 156] width 9 height 9
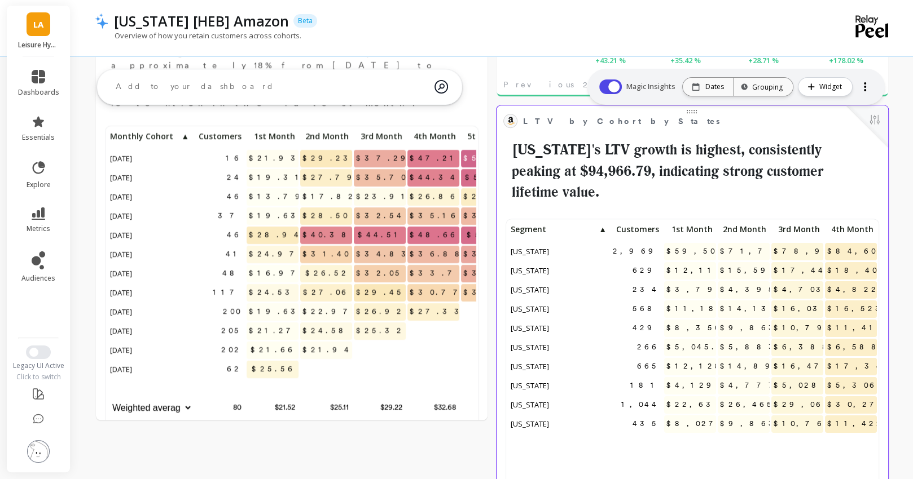
click at [779, 162] on h2 "[US_STATE]'s LTV growth is highest, consistently peaking at $94,966.79, indicat…" at bounding box center [692, 171] width 378 height 64
click at [870, 120] on button at bounding box center [874, 121] width 14 height 16
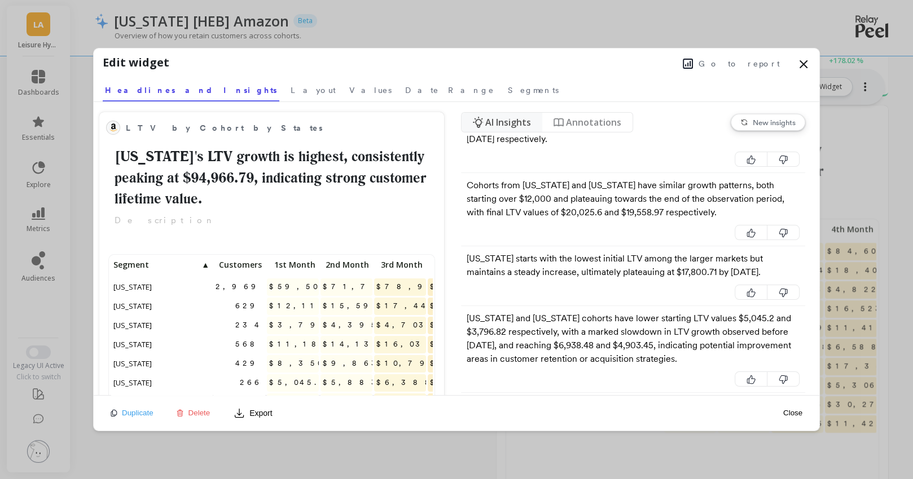
click at [575, 113] on nav "Annotations" at bounding box center [587, 122] width 90 height 19
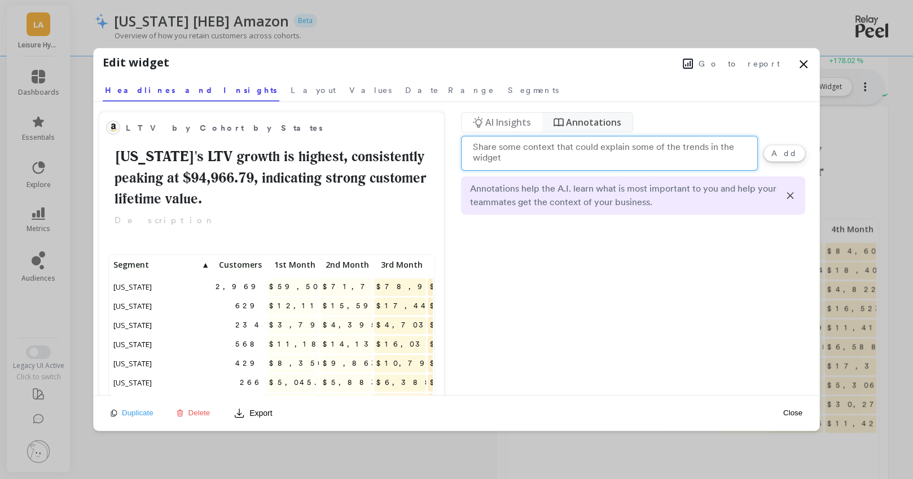
click at [570, 151] on textarea at bounding box center [609, 153] width 297 height 35
type textarea "Texas insights Only"
click at [795, 156] on button "Add" at bounding box center [784, 153] width 42 height 17
click at [503, 132] on div "AI Insights Annotations Add Annotations help the A.I. learn what is most import…" at bounding box center [633, 248] width 345 height 292
click at [505, 120] on span "AI Insights" at bounding box center [508, 123] width 46 height 14
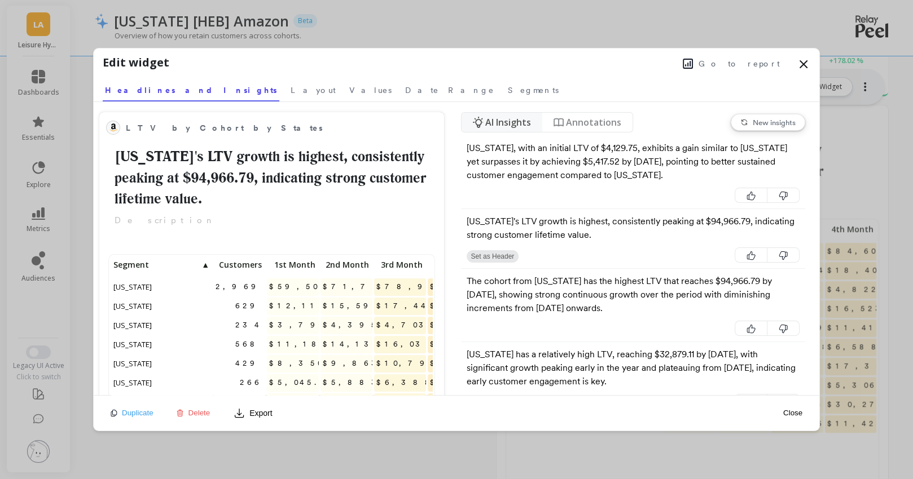
click at [777, 126] on button "New insights" at bounding box center [767, 122] width 74 height 17
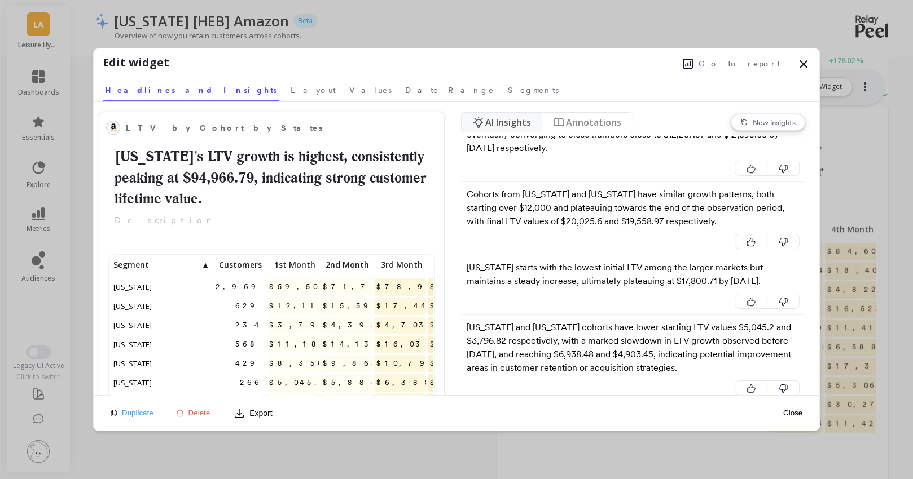
scroll to position [1092, 0]
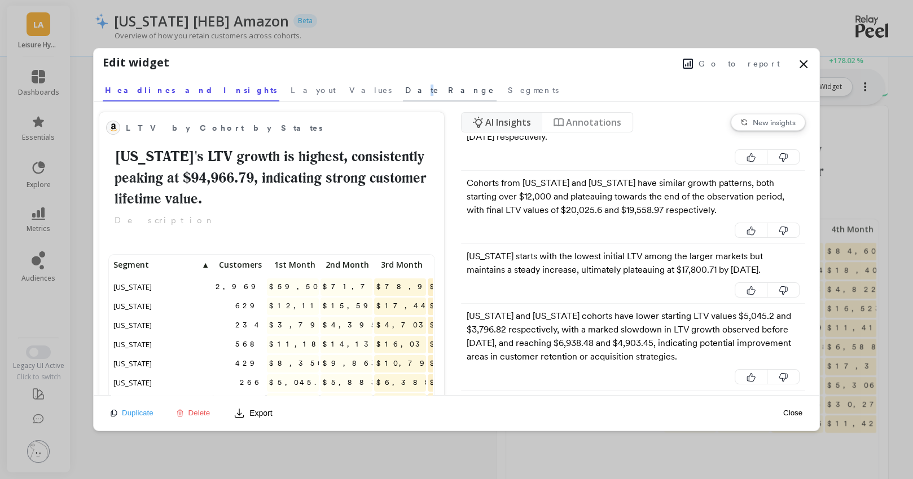
click at [405, 89] on span "Date Range" at bounding box center [449, 90] width 89 height 11
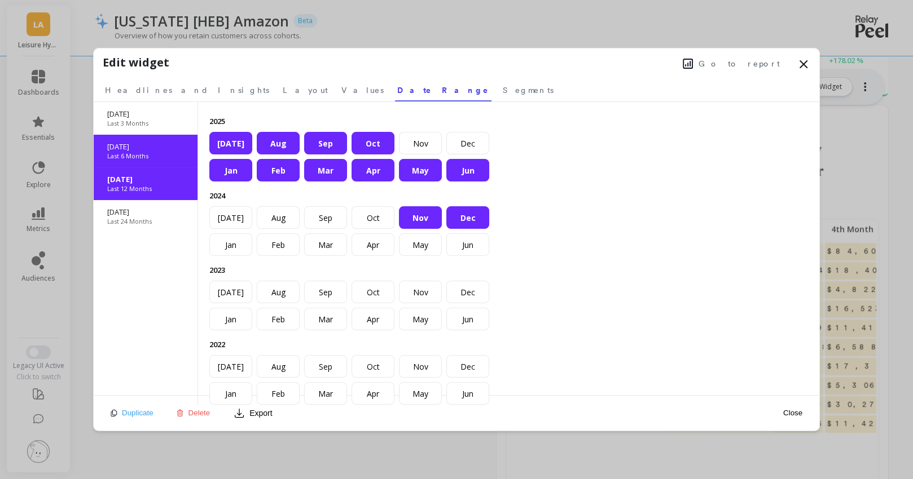
click at [144, 156] on p "Last 6 Months" at bounding box center [127, 156] width 41 height 9
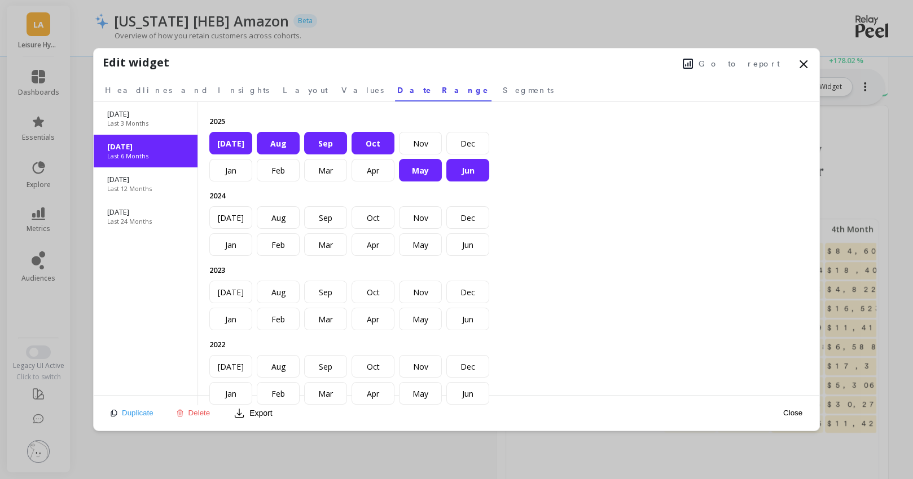
click at [745, 68] on span "Go to report" at bounding box center [738, 63] width 81 height 11
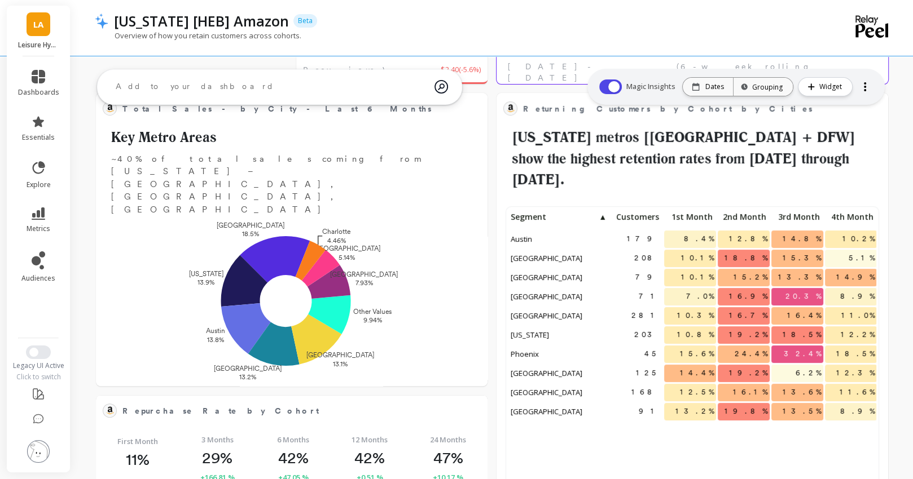
scroll to position [276, 0]
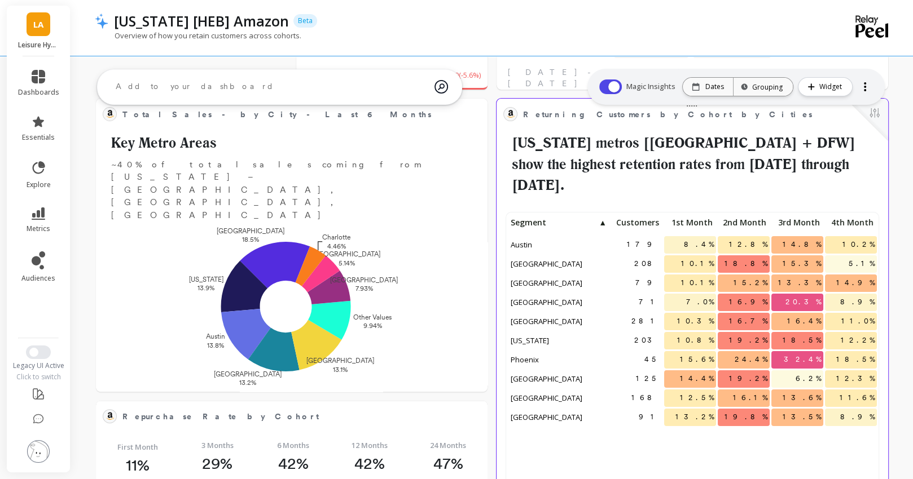
click at [639, 218] on span "Customers" at bounding box center [636, 222] width 46 height 9
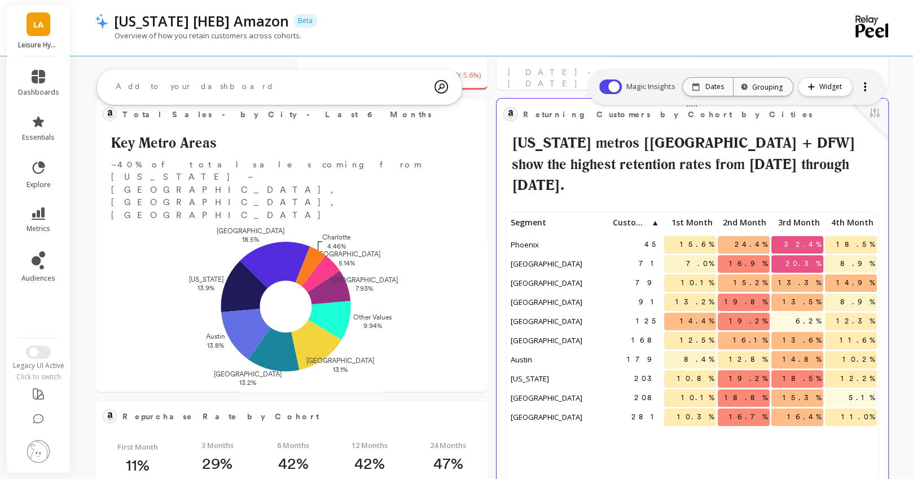
click at [639, 218] on span "Customers" at bounding box center [631, 222] width 37 height 9
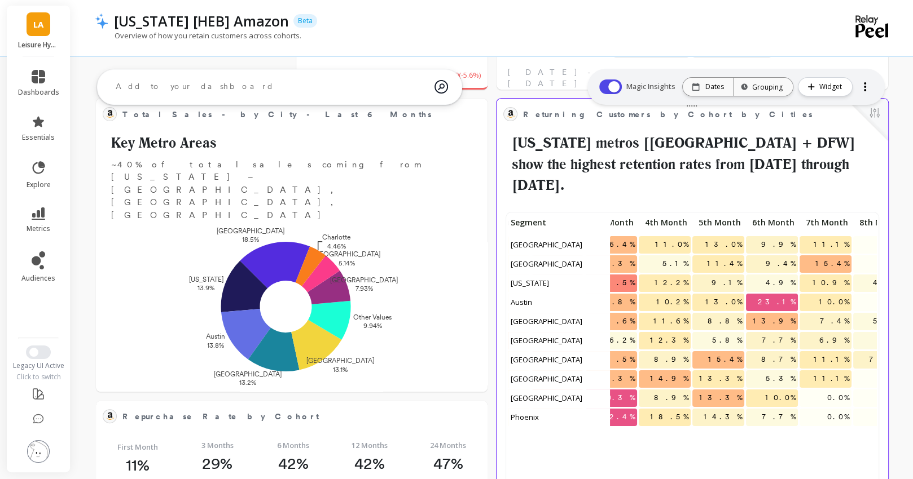
scroll to position [0, 195]
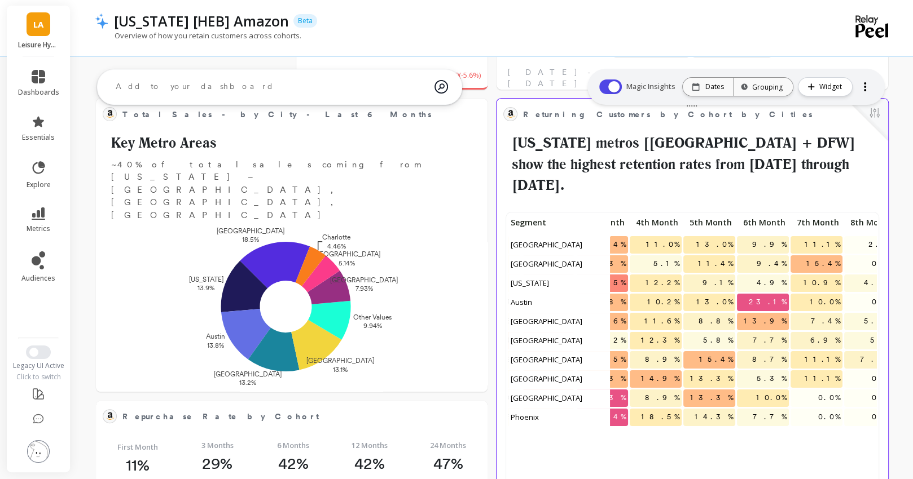
click at [761, 215] on p "6th Month" at bounding box center [763, 223] width 52 height 16
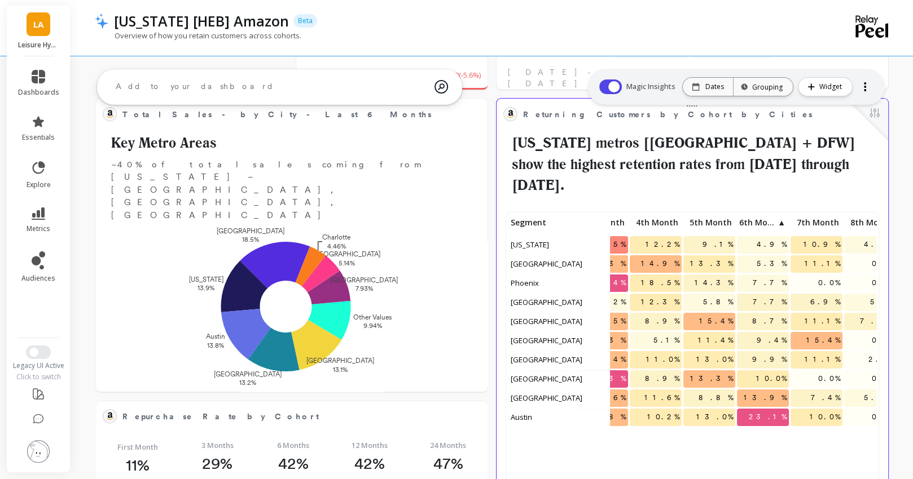
click at [761, 215] on p "6th Month ▲" at bounding box center [763, 223] width 52 height 16
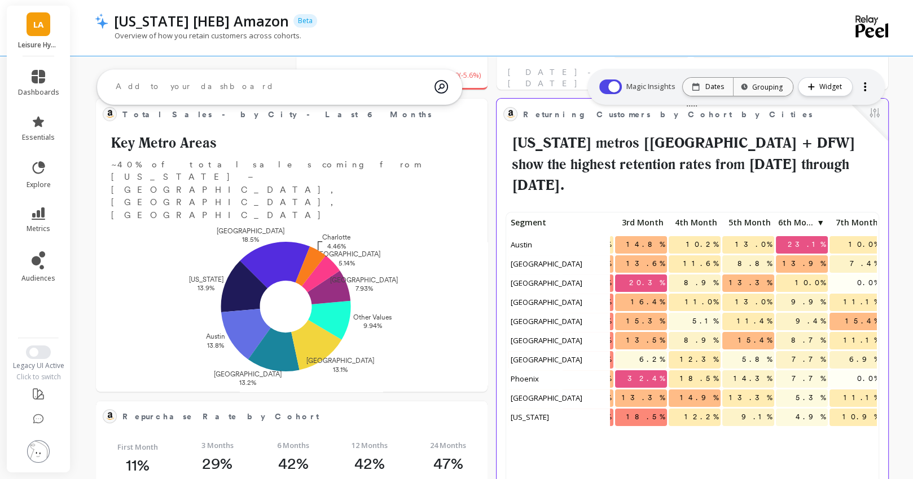
scroll to position [0, 155]
click at [752, 215] on p "5th Month" at bounding box center [749, 223] width 52 height 16
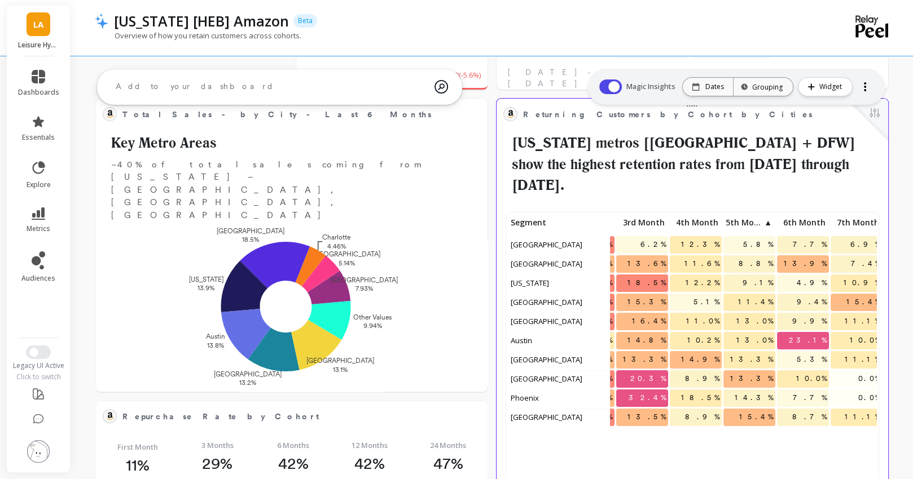
click at [752, 218] on span "5th Month" at bounding box center [743, 222] width 37 height 9
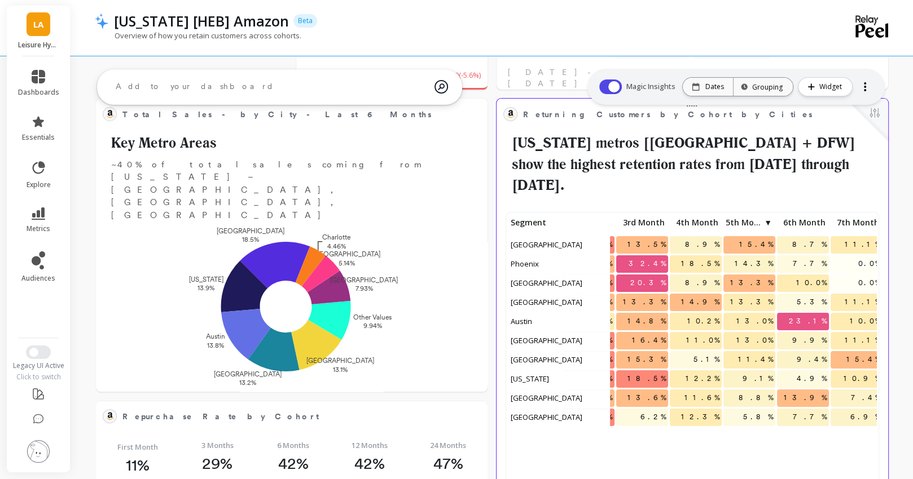
click at [752, 218] on span "5th Month" at bounding box center [743, 222] width 37 height 9
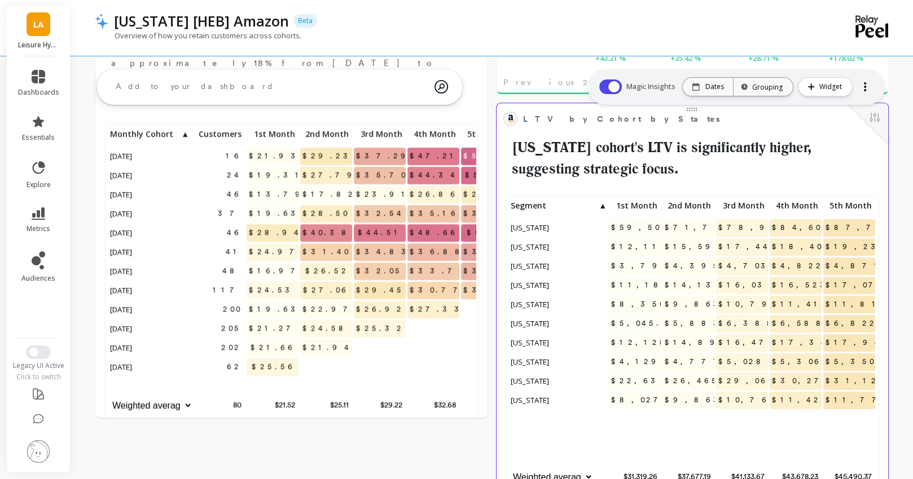
scroll to position [0, 65]
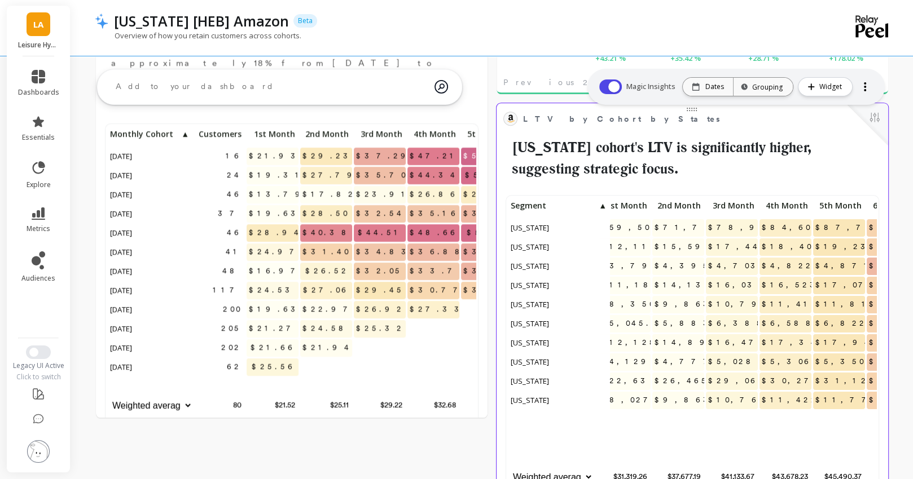
click at [794, 202] on span "4th Month" at bounding box center [784, 205] width 46 height 9
click at [794, 201] on span "4th Month" at bounding box center [779, 205] width 37 height 9
click at [838, 210] on span "5th Month" at bounding box center [838, 205] width 46 height 9
click at [838, 207] on span "5th Month" at bounding box center [833, 205] width 37 height 9
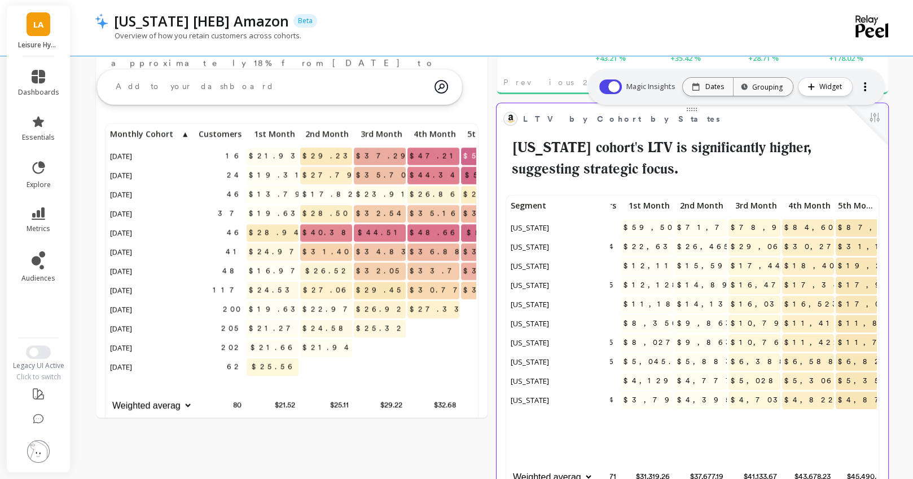
scroll to position [0, 0]
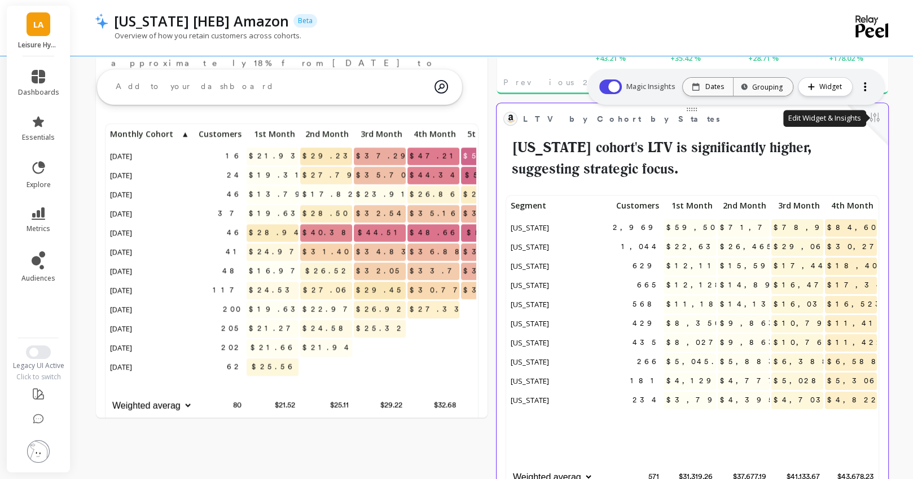
click at [871, 114] on button at bounding box center [874, 119] width 14 height 16
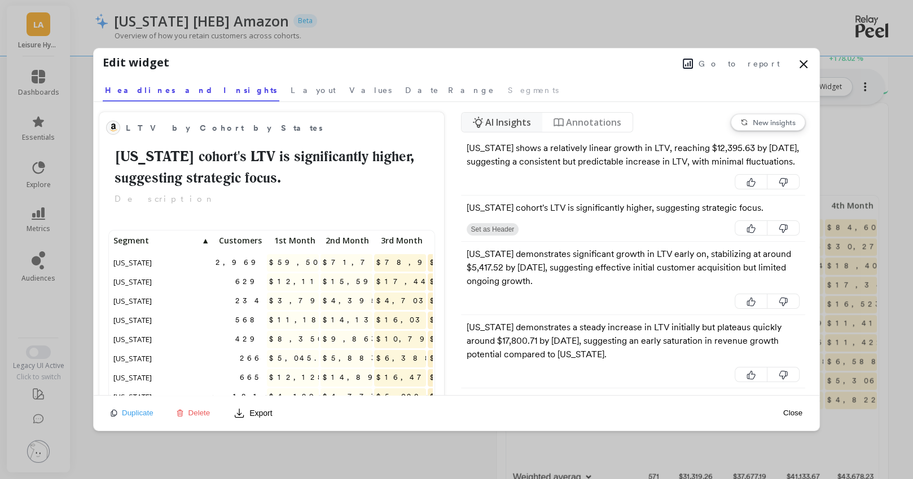
scroll to position [310, 321]
click at [405, 86] on span "Date Range" at bounding box center [449, 90] width 89 height 11
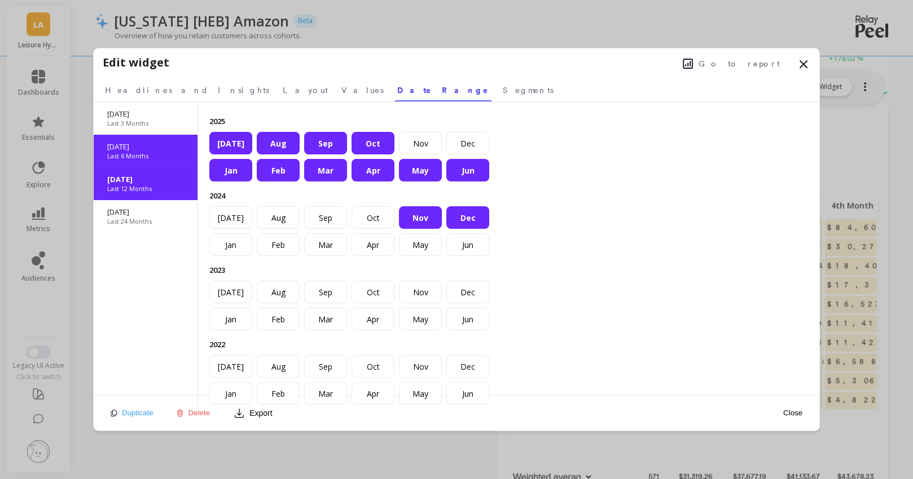
click at [153, 147] on p "[DATE]" at bounding box center [145, 147] width 77 height 10
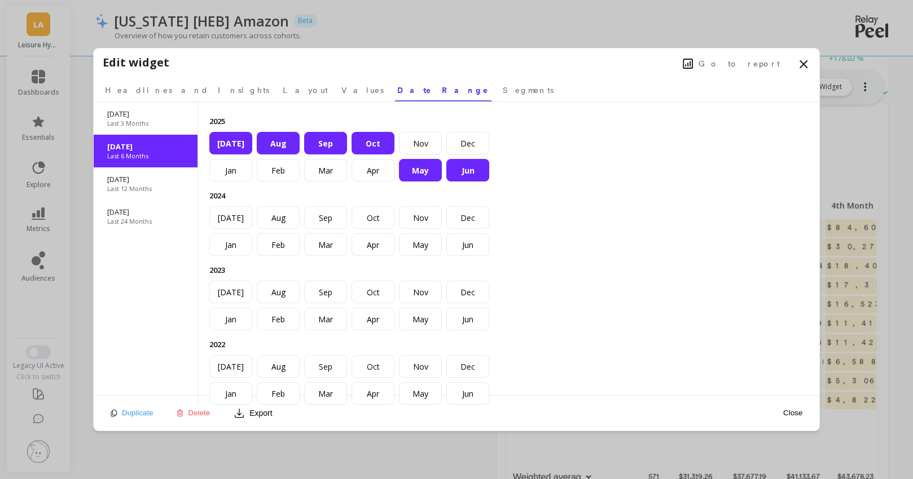
click at [787, 412] on button "Close" at bounding box center [792, 413] width 26 height 10
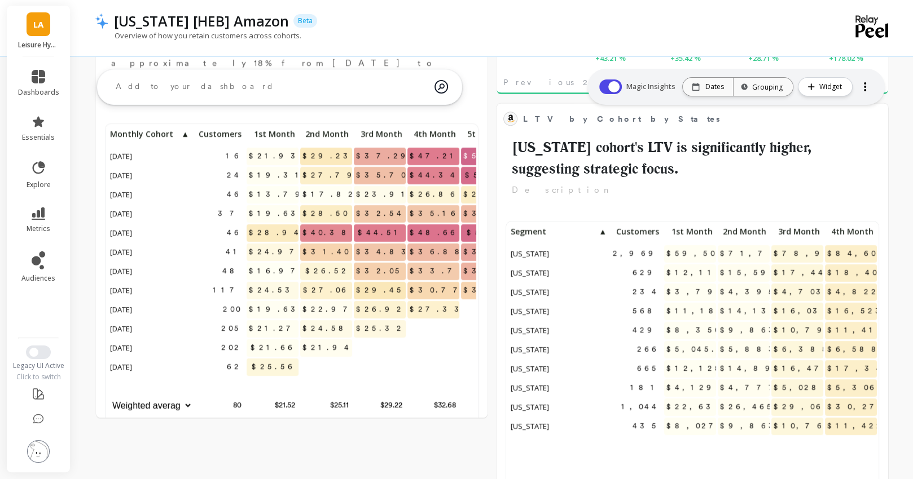
scroll to position [0, 0]
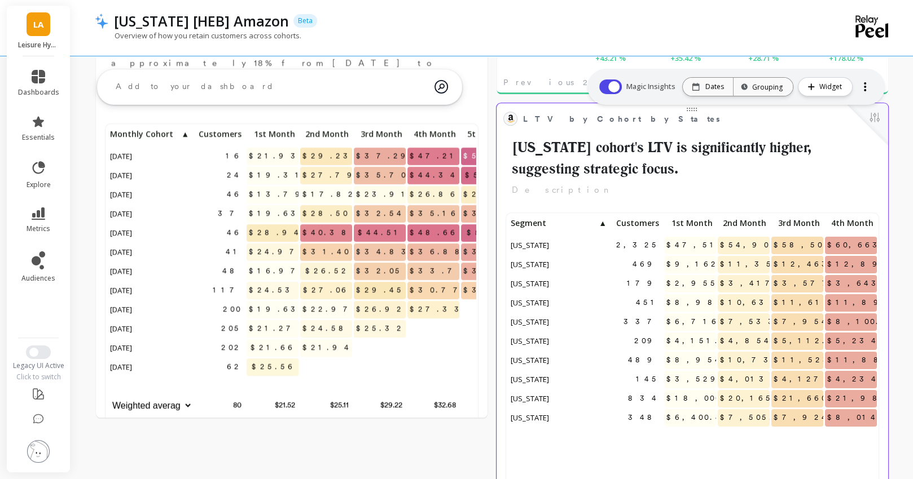
click at [648, 224] on span "Customers" at bounding box center [636, 223] width 46 height 9
click at [648, 224] on span "Customers" at bounding box center [631, 223] width 37 height 9
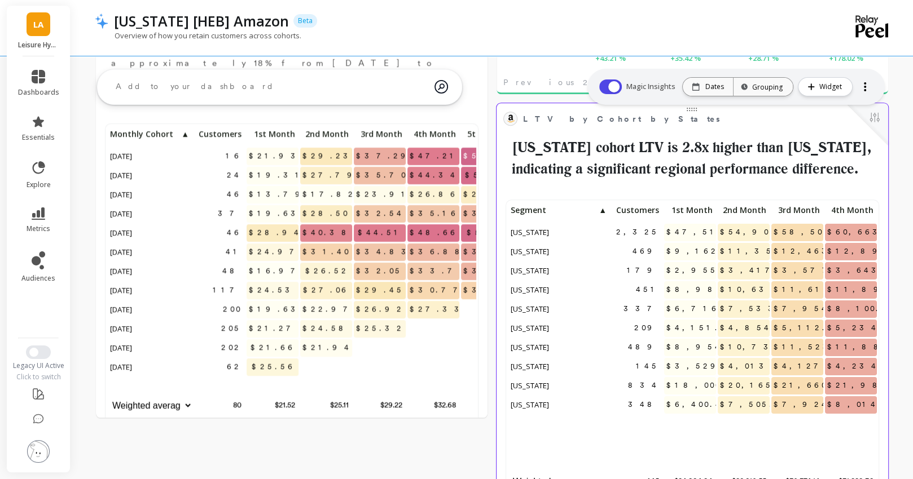
scroll to position [1, 1]
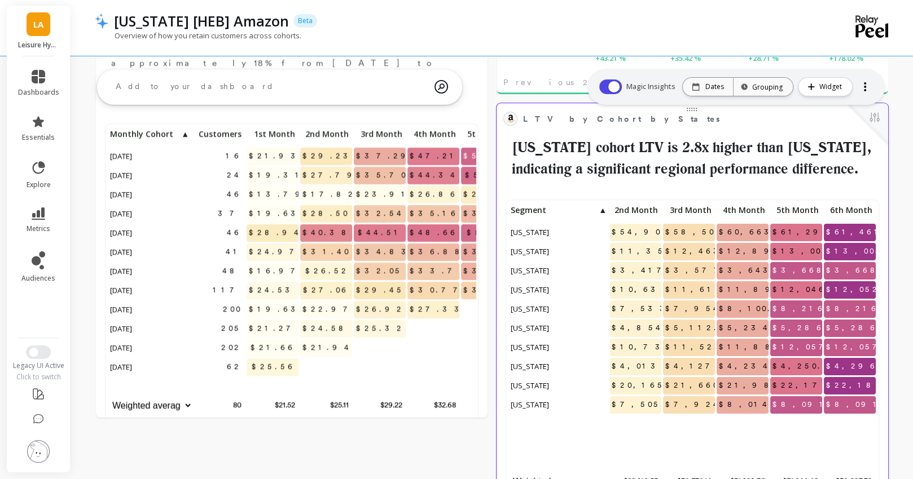
click at [859, 206] on span "6th Month" at bounding box center [849, 210] width 46 height 9
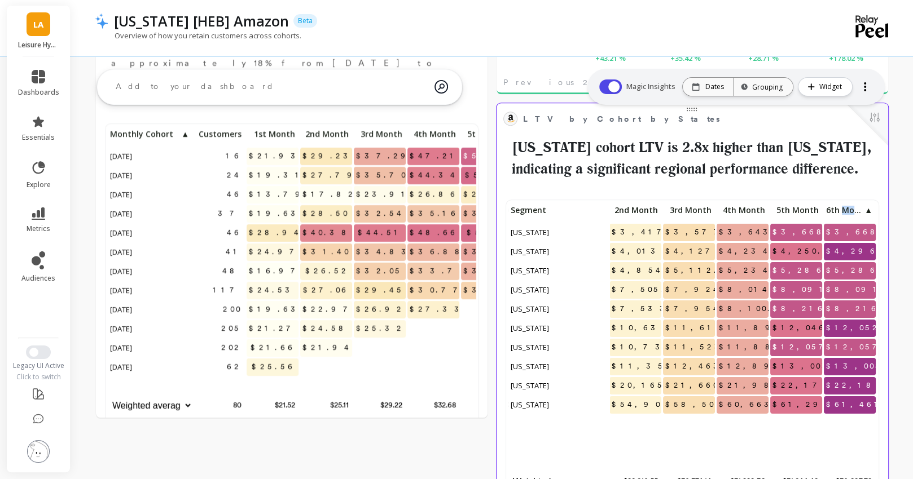
click at [859, 206] on span "6th Month" at bounding box center [844, 210] width 37 height 9
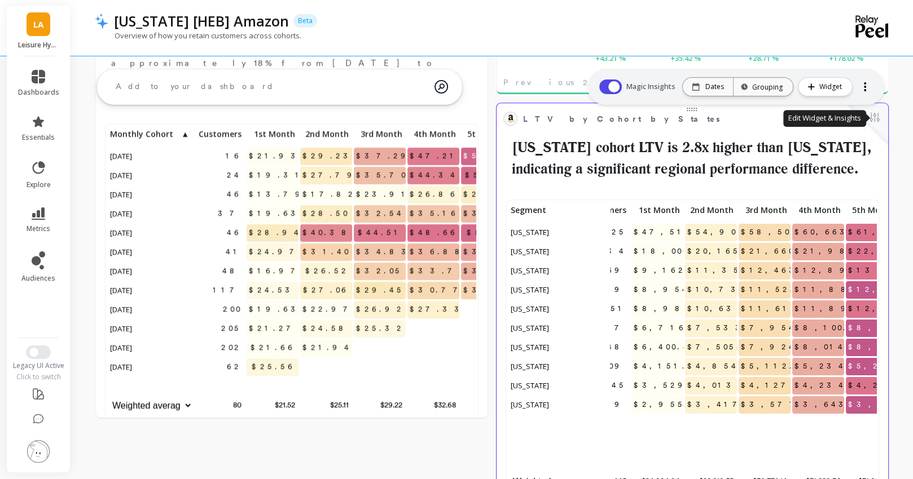
click at [880, 112] on button at bounding box center [874, 119] width 14 height 16
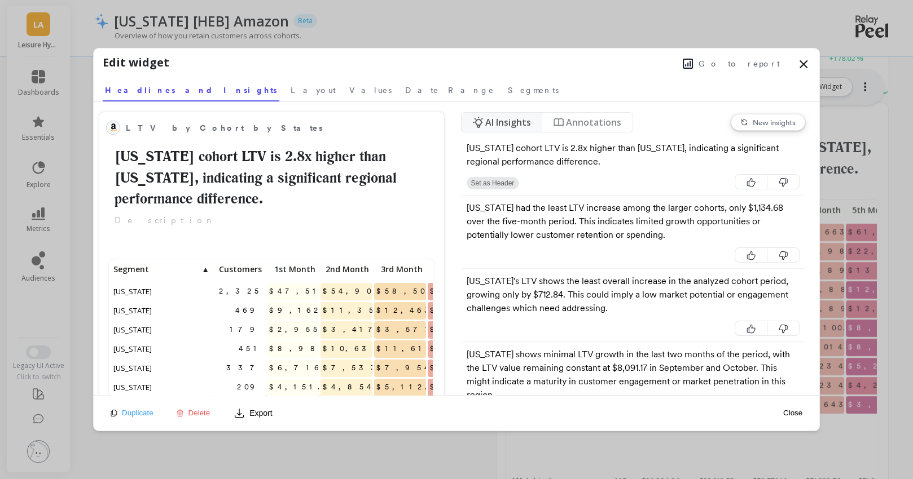
click at [805, 69] on icon at bounding box center [803, 65] width 14 height 14
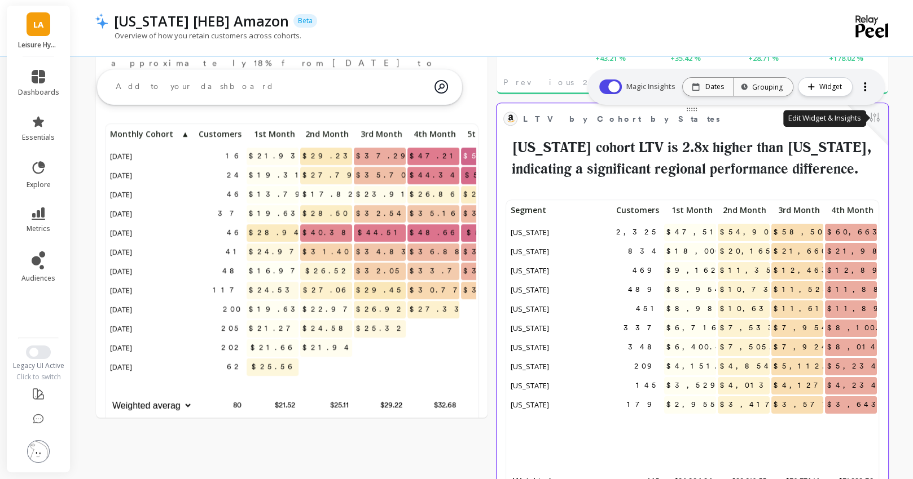
click at [876, 117] on button at bounding box center [874, 119] width 14 height 16
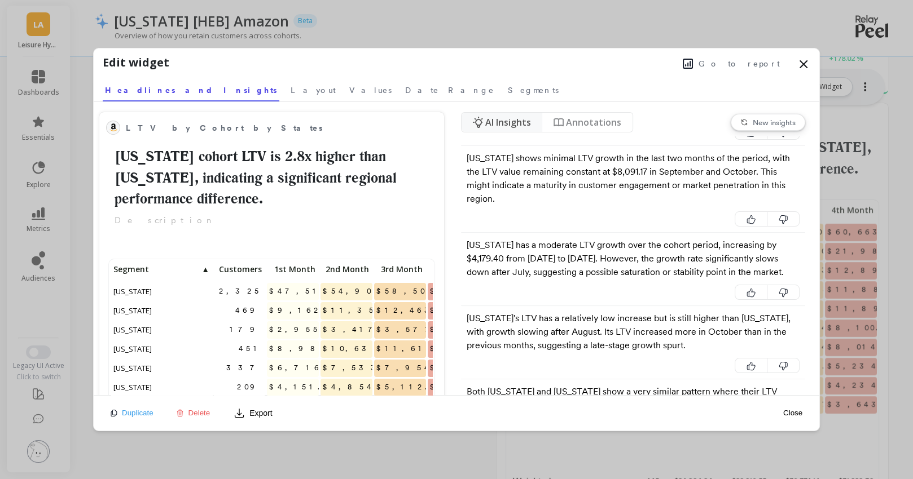
click at [750, 122] on button "New insights" at bounding box center [767, 122] width 74 height 17
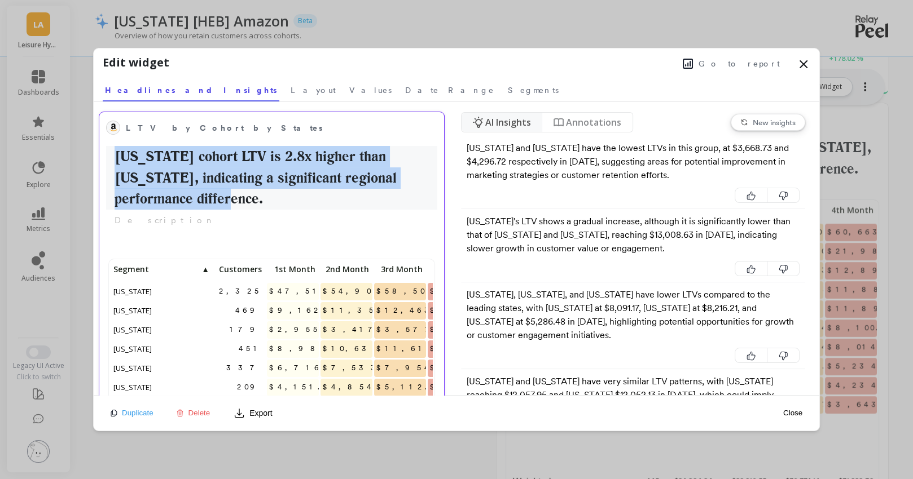
drag, startPoint x: 192, startPoint y: 197, endPoint x: 109, endPoint y: 148, distance: 96.6
click at [109, 148] on h2 "[US_STATE] cohort LTV is 2.8x higher than [US_STATE], indicating a significant …" at bounding box center [271, 178] width 331 height 64
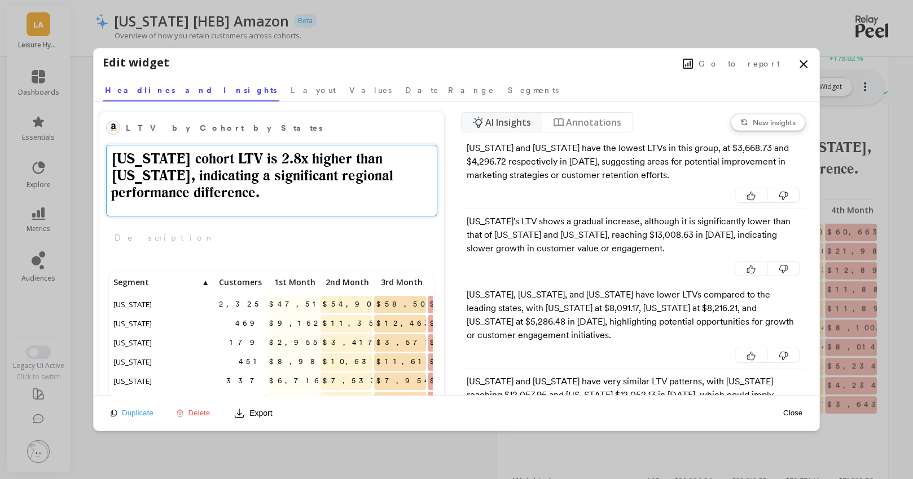
drag, startPoint x: 187, startPoint y: 195, endPoint x: 98, endPoint y: 157, distance: 97.0
click at [98, 157] on div "LTV by Cohort by States [US_STATE] cohort LTV is 2.8x higher than [US_STATE], i…" at bounding box center [272, 248] width 356 height 293
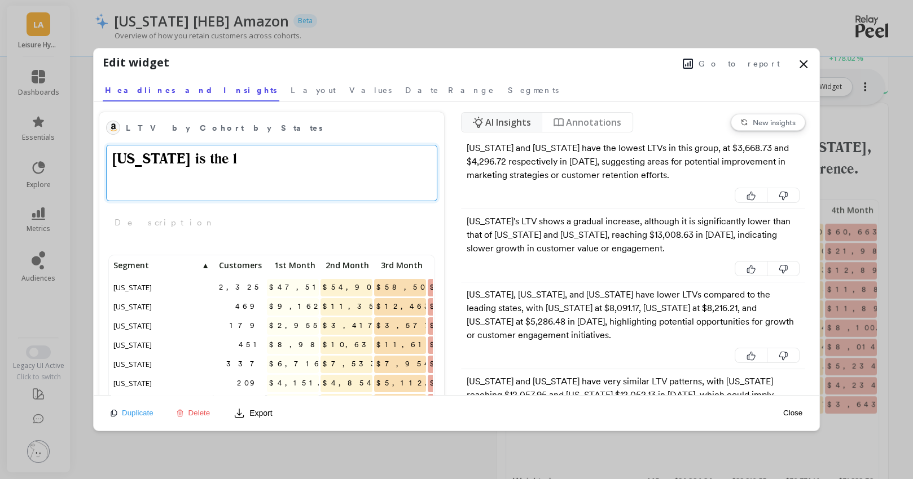
type textarea "[US_STATE] is the"
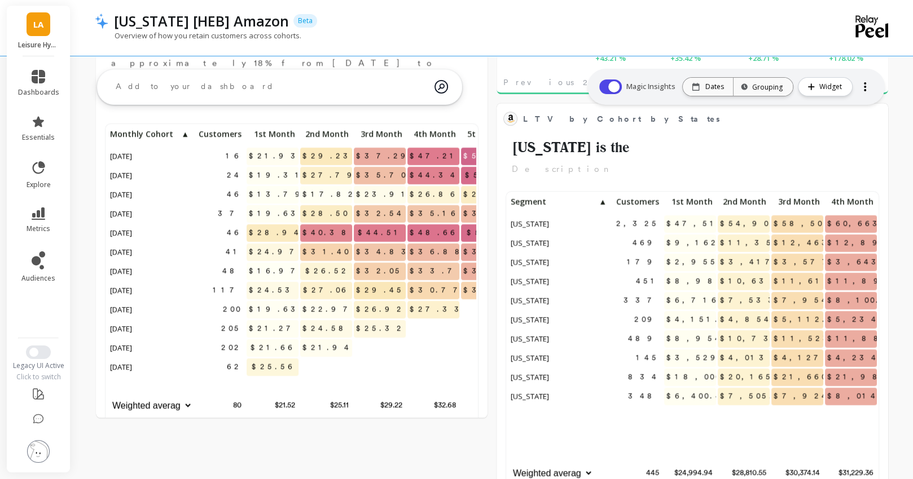
scroll to position [310, 368]
click at [651, 199] on span "Customers" at bounding box center [636, 201] width 46 height 9
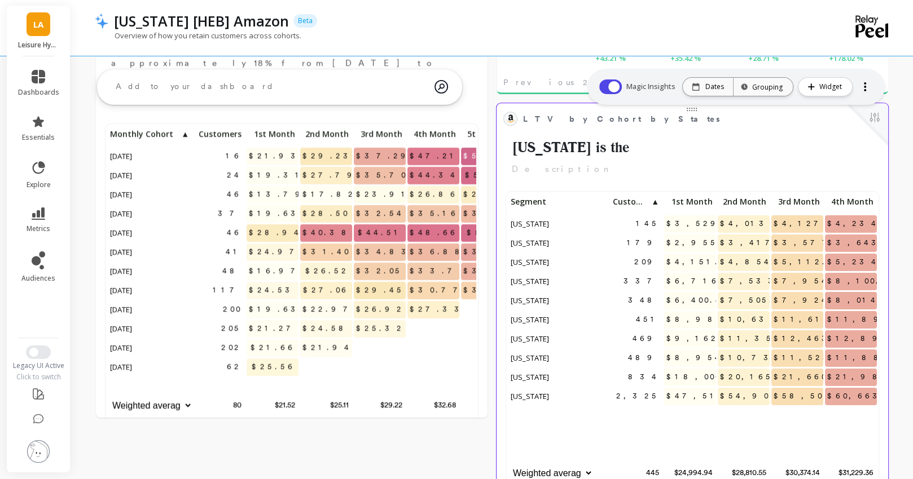
click at [651, 199] on span "▲" at bounding box center [654, 201] width 9 height 9
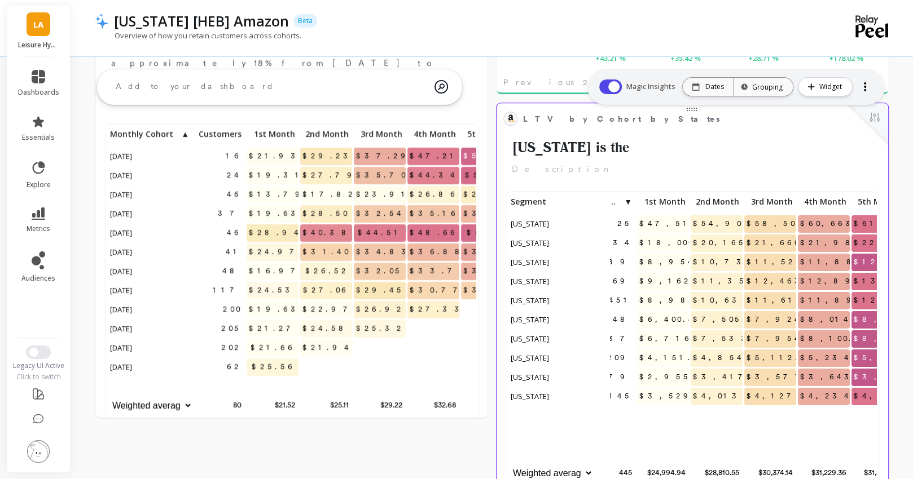
scroll to position [0, 108]
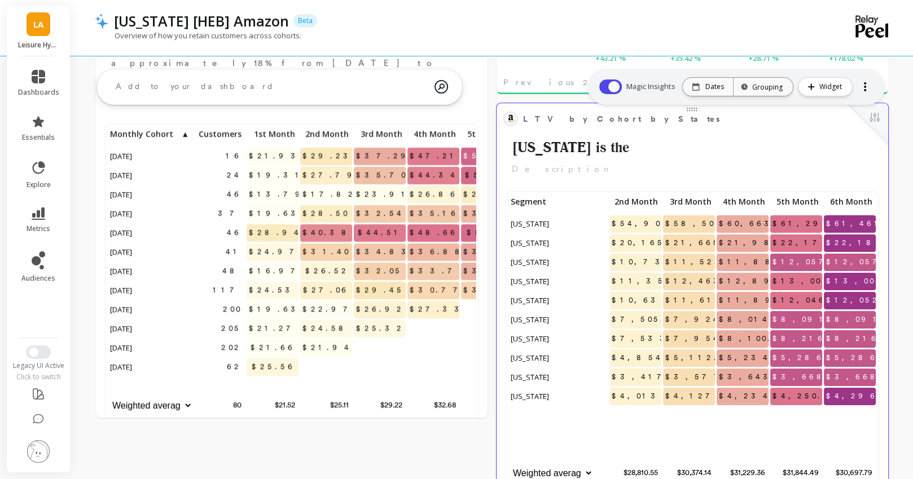
click at [858, 209] on p "6th Month" at bounding box center [849, 202] width 52 height 16
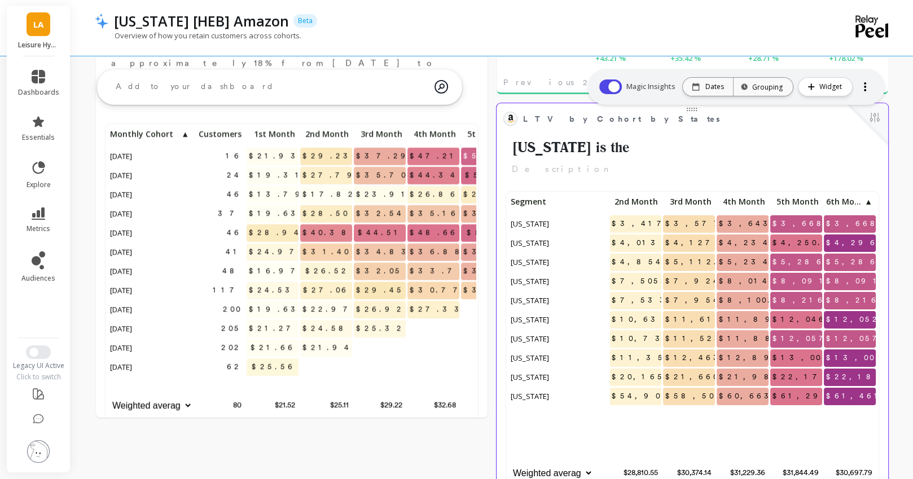
click at [855, 202] on span "6th Month" at bounding box center [844, 201] width 37 height 9
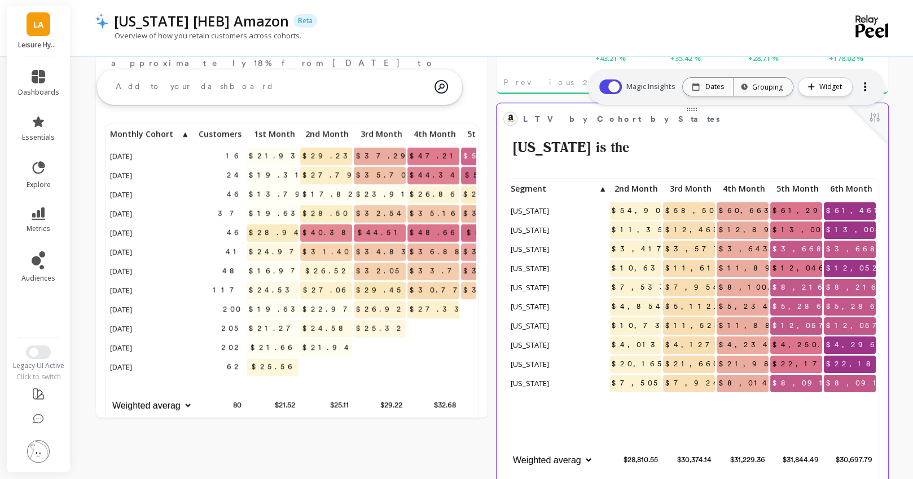
click at [601, 190] on span "▲" at bounding box center [601, 188] width 9 height 9
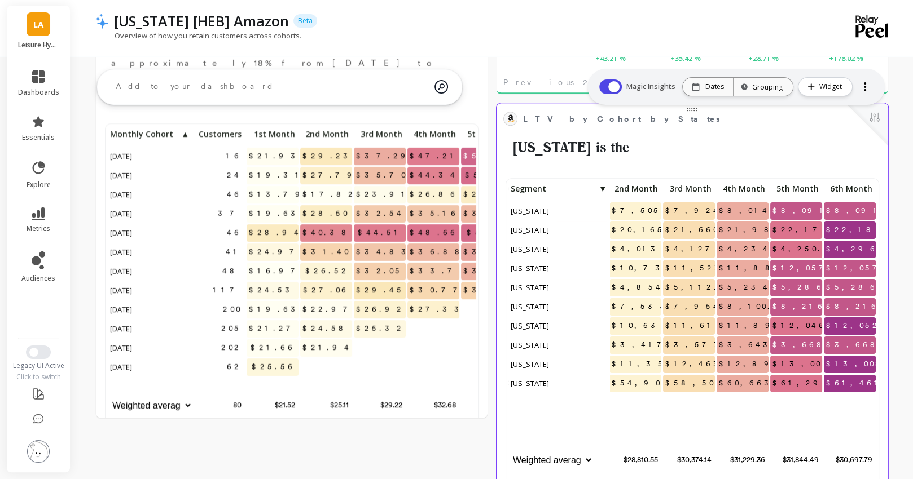
click at [601, 190] on span "▼" at bounding box center [601, 188] width 9 height 9
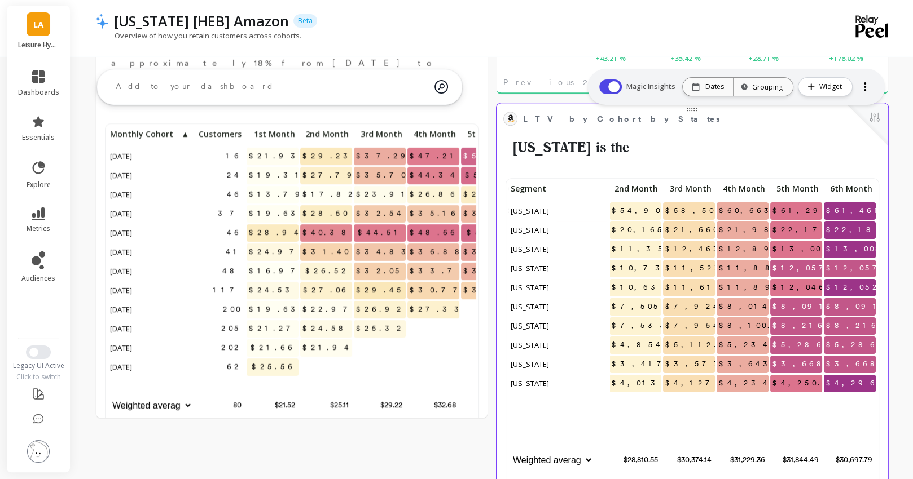
click at [855, 186] on span "6th Month" at bounding box center [849, 188] width 46 height 9
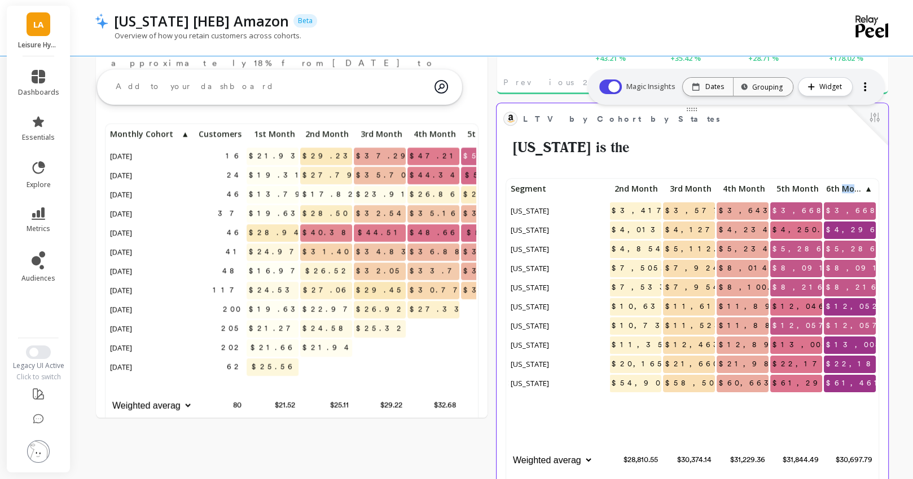
click at [855, 186] on span "6th Month" at bounding box center [844, 188] width 37 height 9
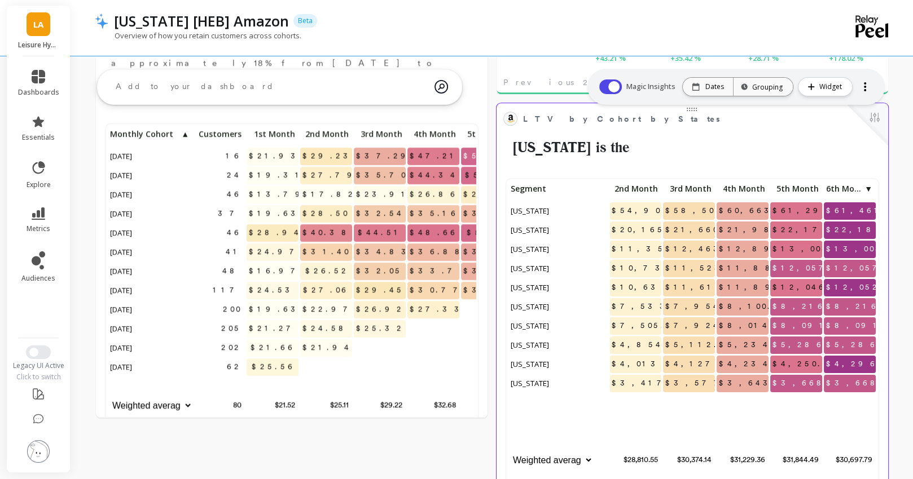
click at [588, 148] on h2 "[US_STATE] is the" at bounding box center [692, 147] width 378 height 21
click at [557, 143] on h2 "[US_STATE] is the" at bounding box center [692, 147] width 378 height 21
click at [537, 149] on h2 "[US_STATE] is the" at bounding box center [692, 147] width 378 height 21
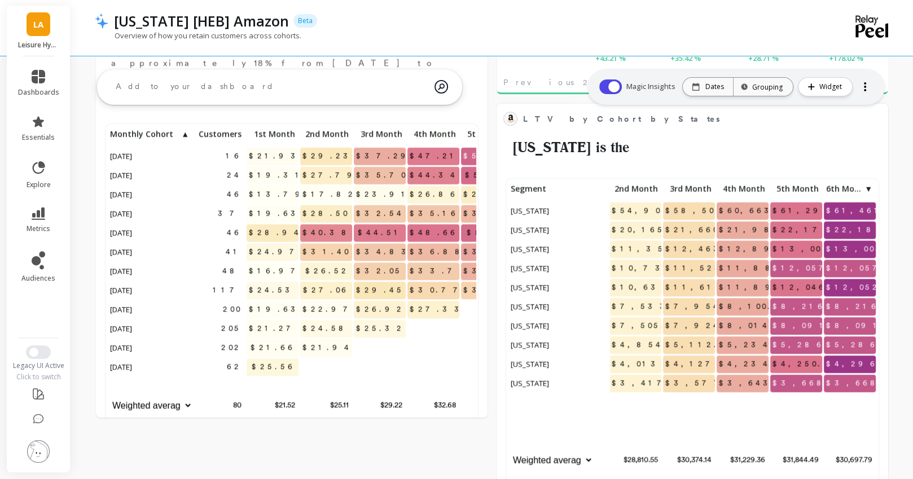
click at [862, 91] on div at bounding box center [865, 87] width 16 height 18
click at [720, 145] on h2 "[US_STATE] is the" at bounding box center [692, 147] width 378 height 21
click at [876, 118] on button at bounding box center [874, 119] width 14 height 16
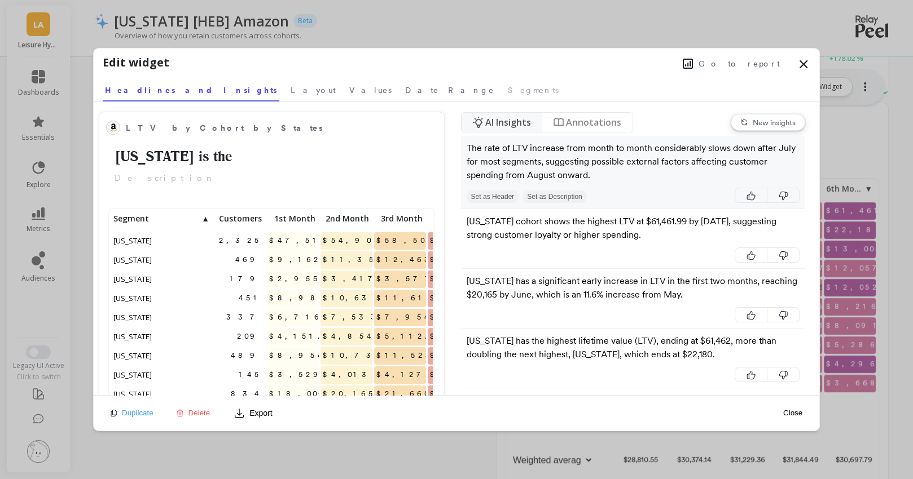
scroll to position [310, 321]
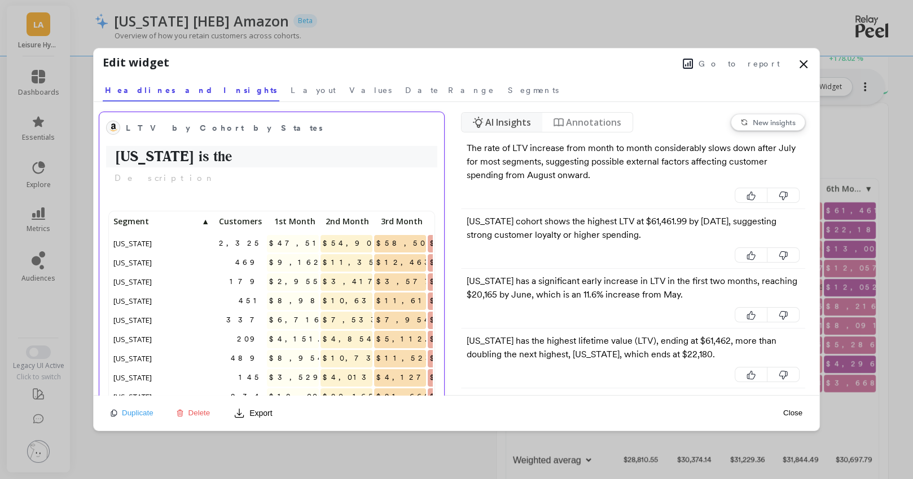
click at [193, 147] on h2 "[US_STATE] is the" at bounding box center [271, 156] width 331 height 21
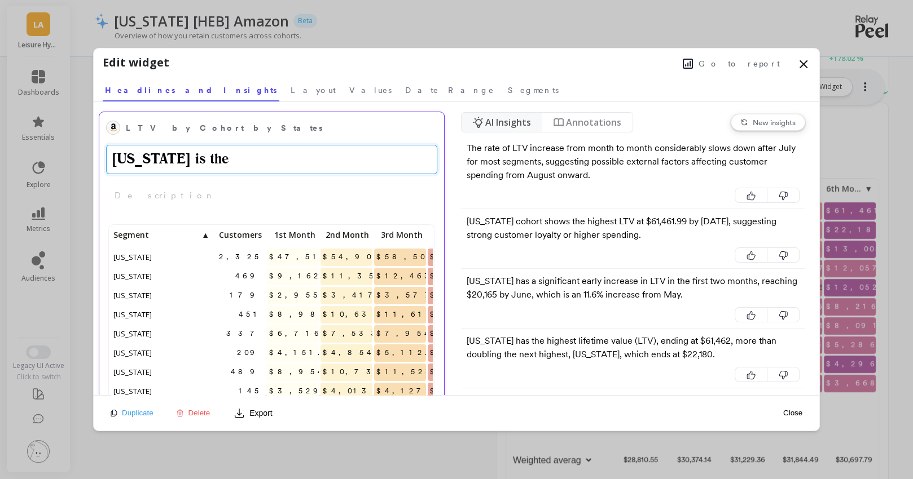
click at [161, 152] on textarea "[US_STATE] is the" at bounding box center [271, 159] width 331 height 29
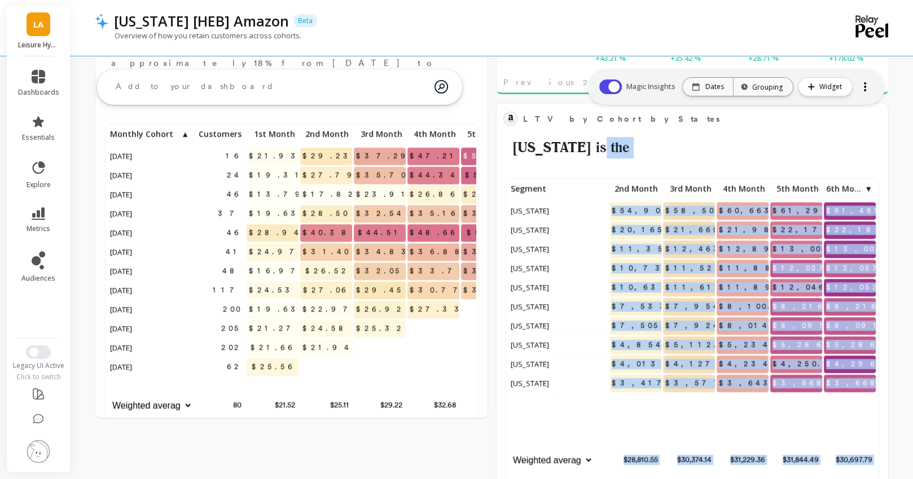
scroll to position [840, 0]
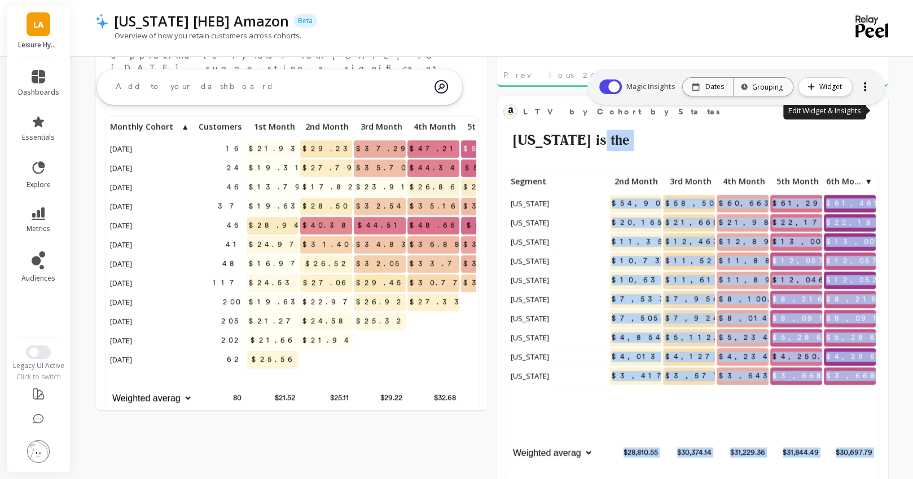
click at [876, 104] on button at bounding box center [874, 111] width 14 height 16
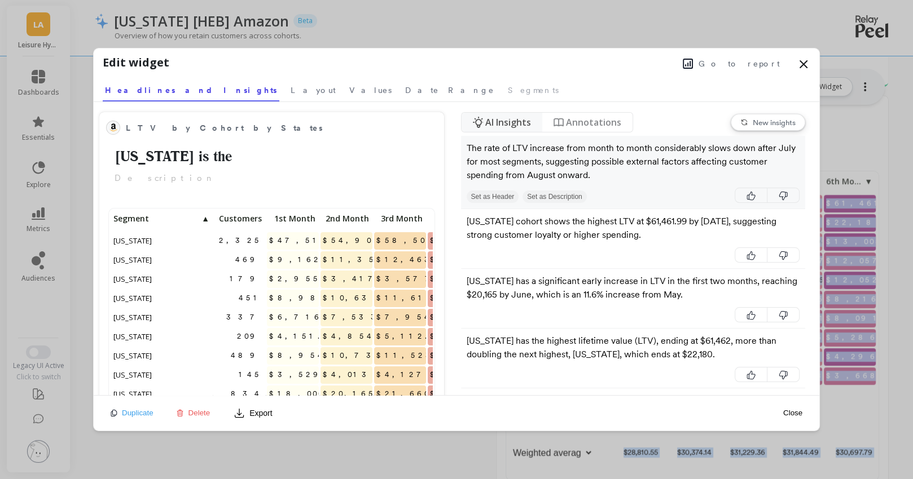
scroll to position [310, 321]
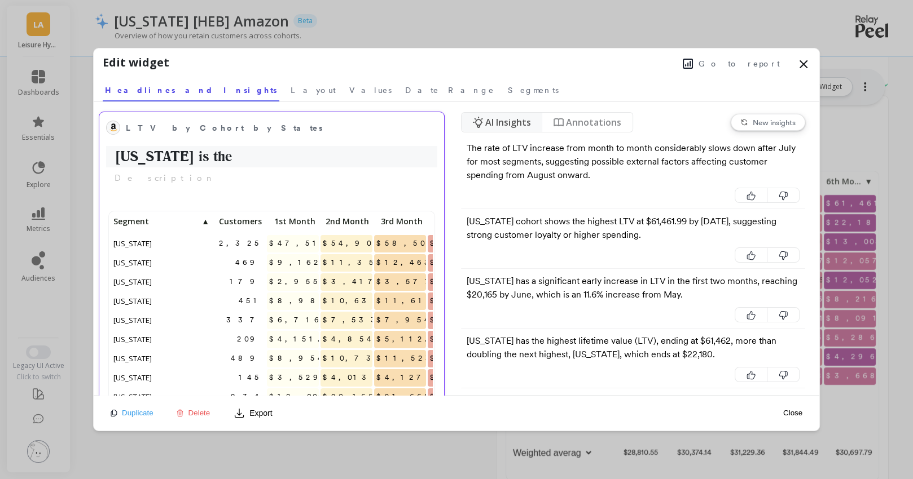
click at [167, 156] on h2 "[US_STATE] is the" at bounding box center [271, 156] width 331 height 21
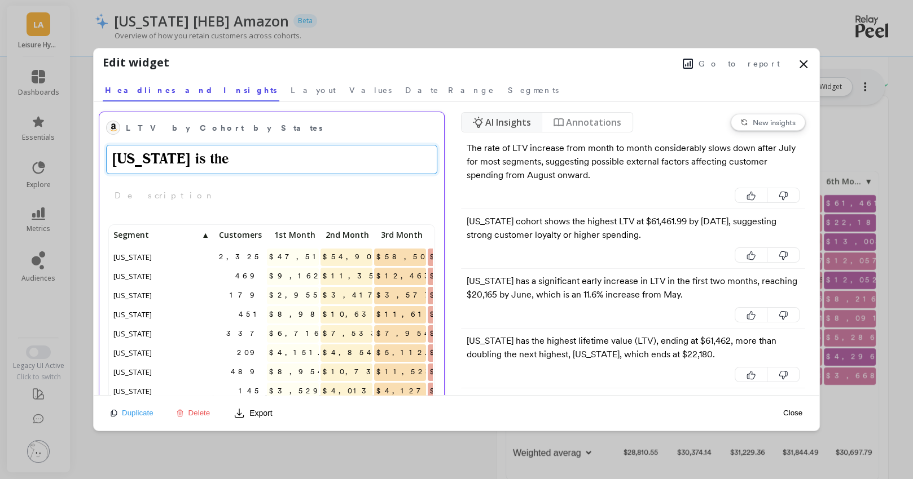
click at [167, 156] on textarea "[US_STATE] is the" at bounding box center [271, 159] width 331 height 29
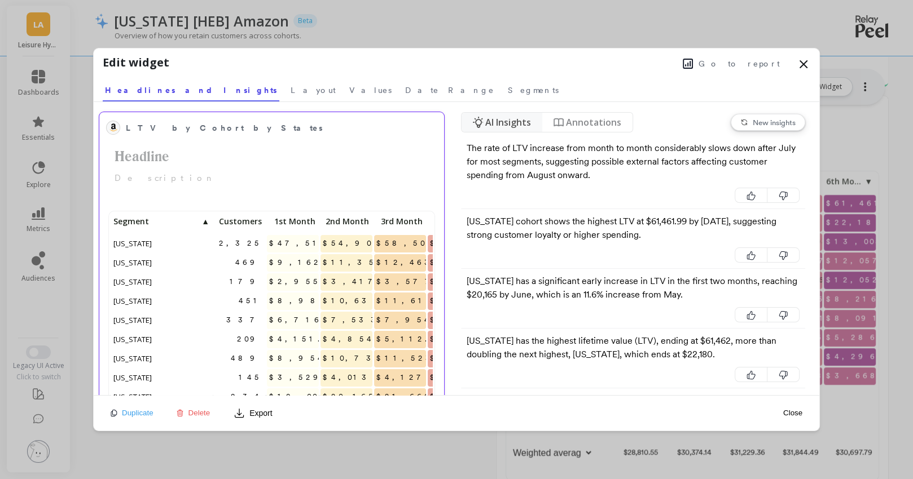
click at [248, 404] on button "Export" at bounding box center [252, 413] width 47 height 18
click at [240, 412] on icon "button" at bounding box center [239, 413] width 8 height 8
click at [809, 65] on icon at bounding box center [803, 65] width 14 height 14
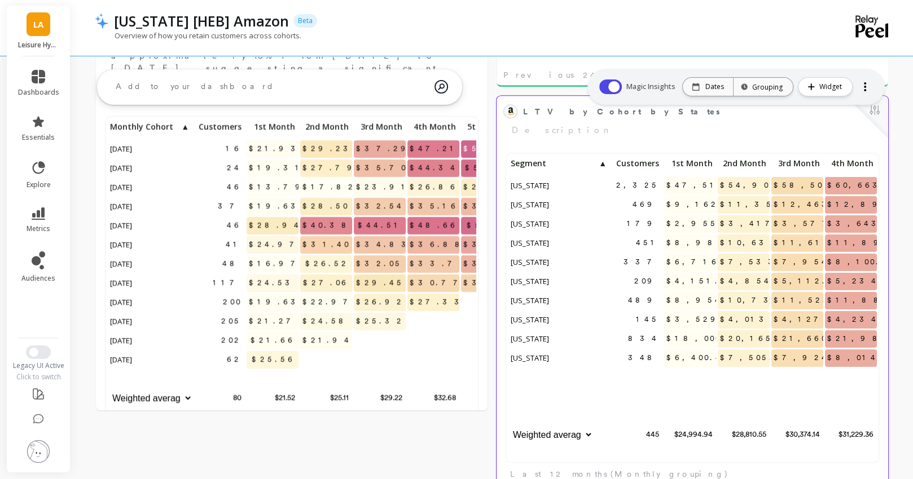
scroll to position [310, 368]
click at [875, 112] on button at bounding box center [874, 111] width 14 height 16
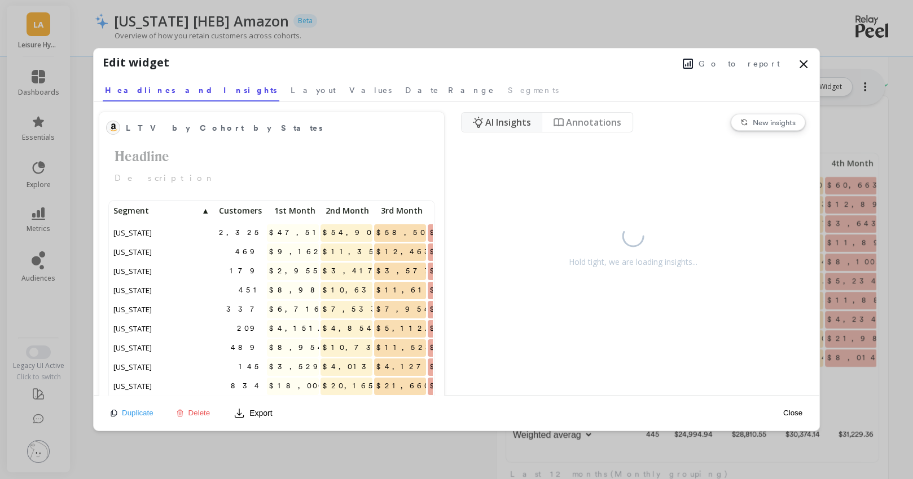
scroll to position [310, 321]
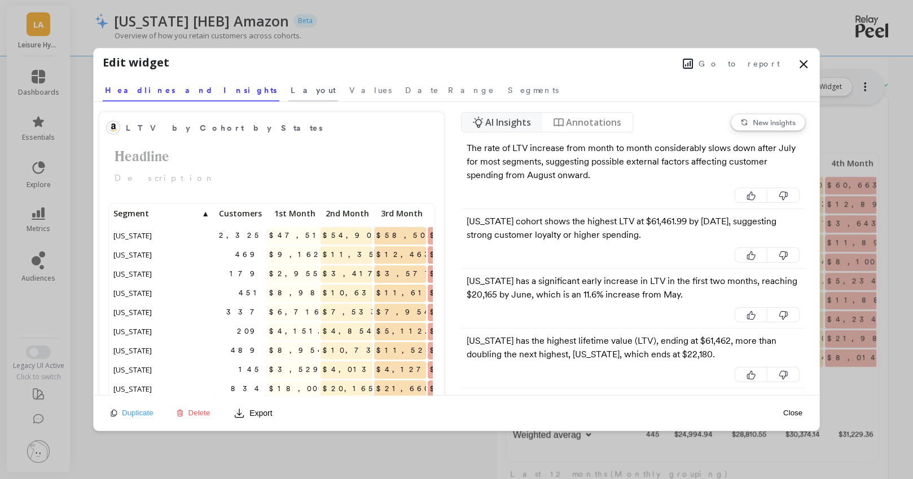
click at [290, 88] on span "Layout" at bounding box center [312, 90] width 45 height 11
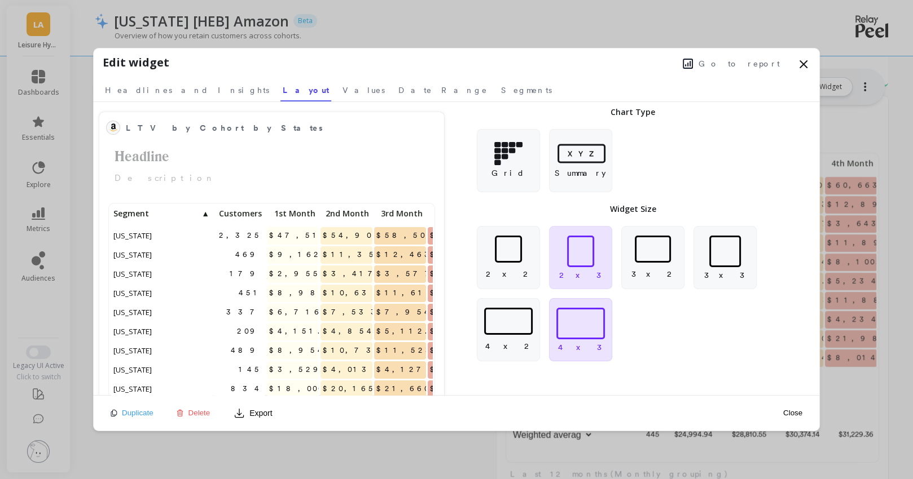
click at [566, 332] on div at bounding box center [580, 324] width 49 height 32
click at [794, 63] on div "Go to report" at bounding box center [489, 62] width 641 height 17
click at [801, 62] on icon at bounding box center [803, 64] width 7 height 7
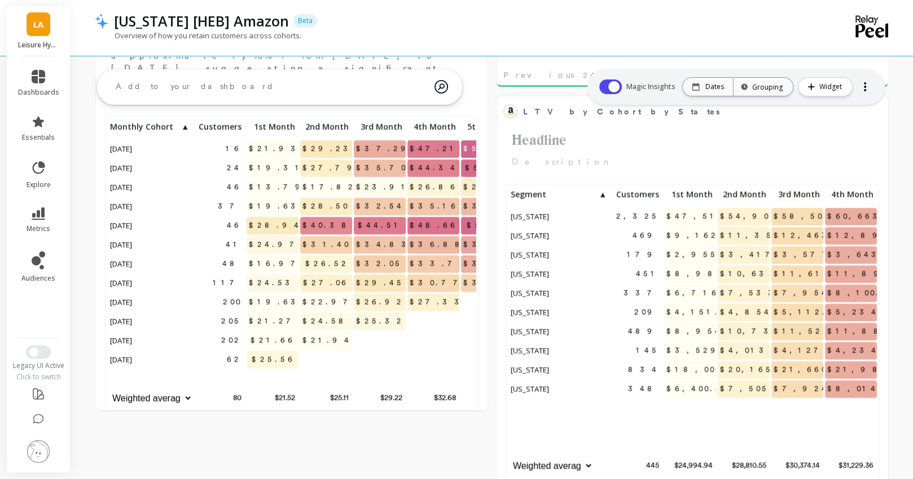
scroll to position [310, 368]
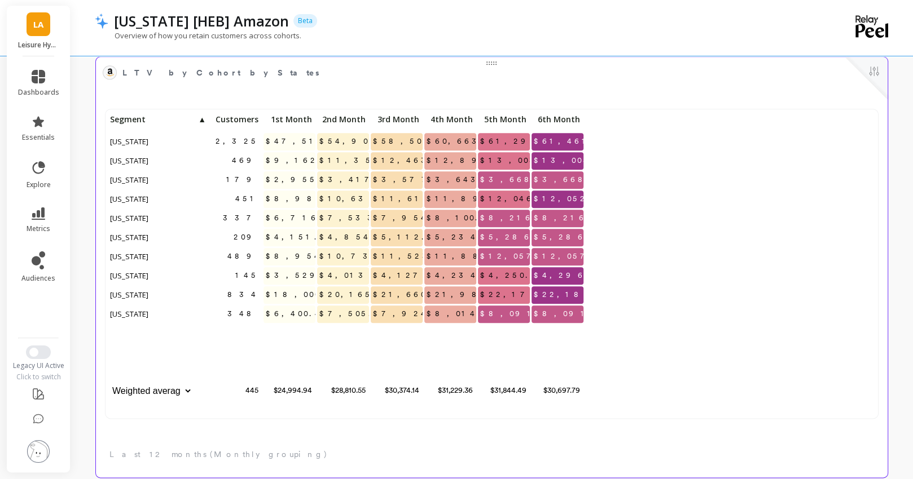
click at [240, 127] on div "Customers" at bounding box center [236, 121] width 54 height 19
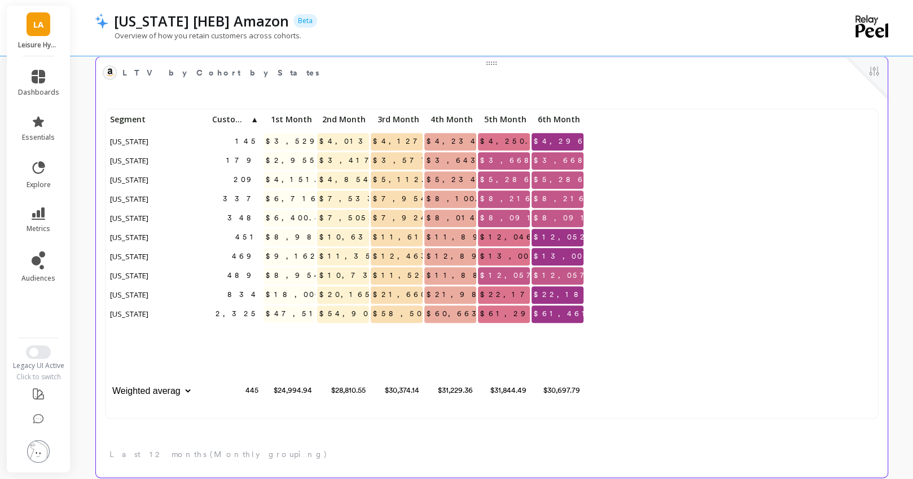
click at [245, 120] on span "Customers" at bounding box center [230, 119] width 37 height 9
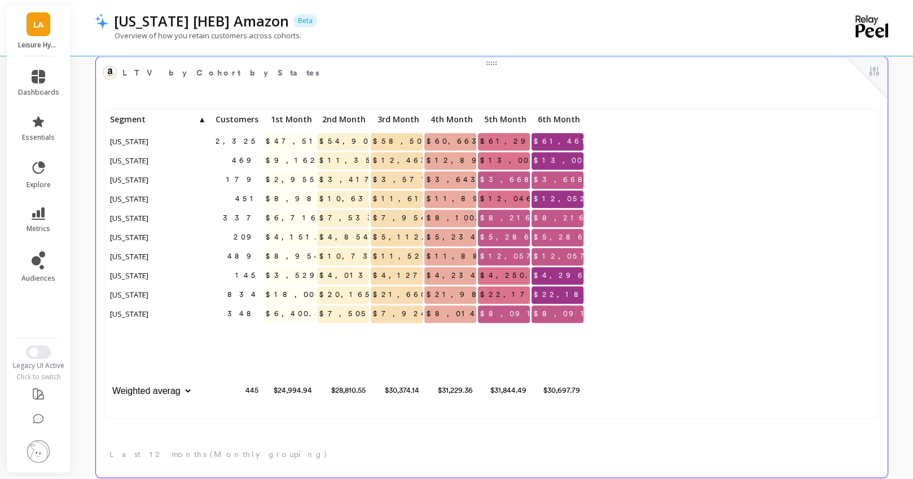
click at [252, 122] on span "Customers" at bounding box center [235, 119] width 46 height 9
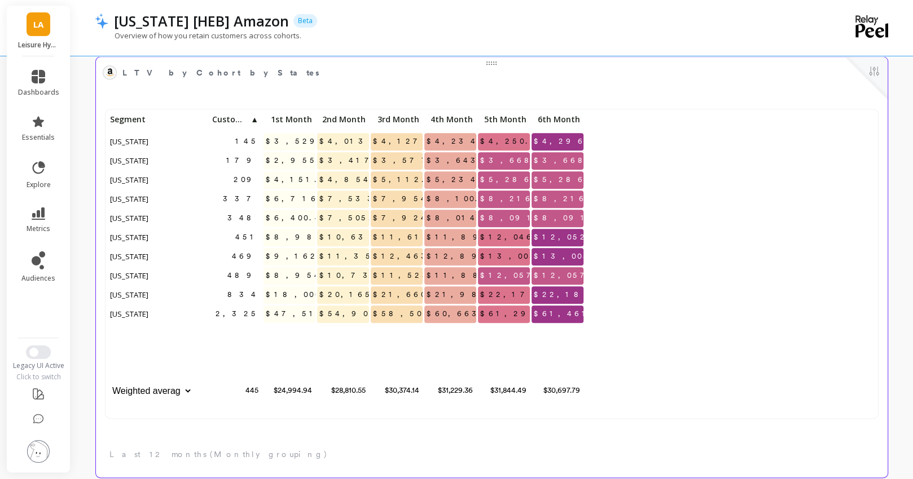
click at [254, 118] on span "▲" at bounding box center [253, 119] width 9 height 9
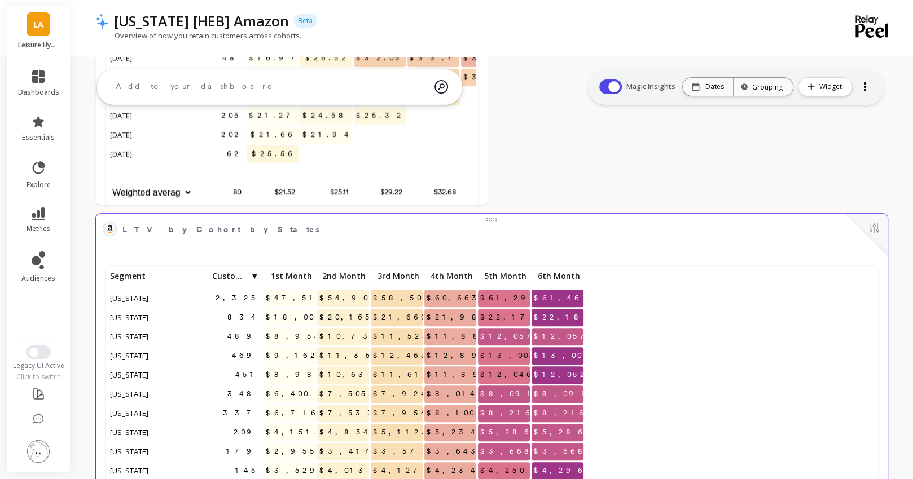
scroll to position [1035, 0]
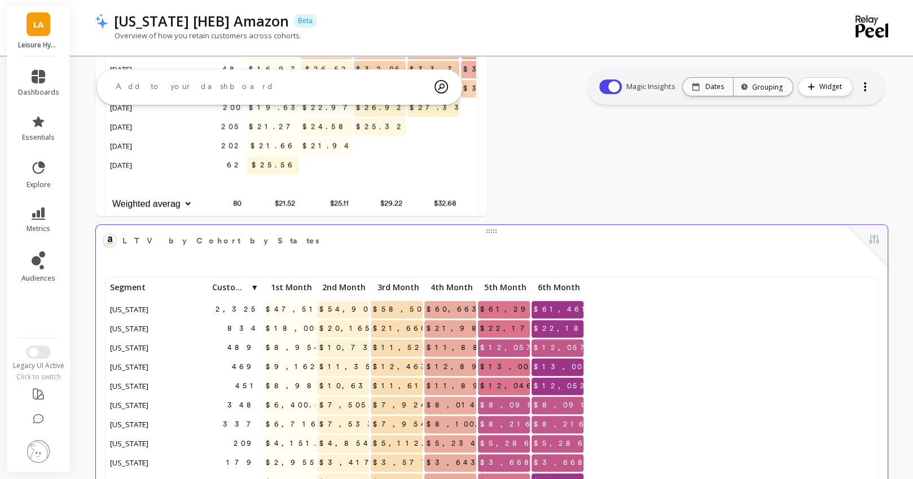
click at [275, 243] on span "LTV by Cohort by States" at bounding box center [483, 241] width 722 height 16
click at [874, 236] on button at bounding box center [874, 240] width 14 height 16
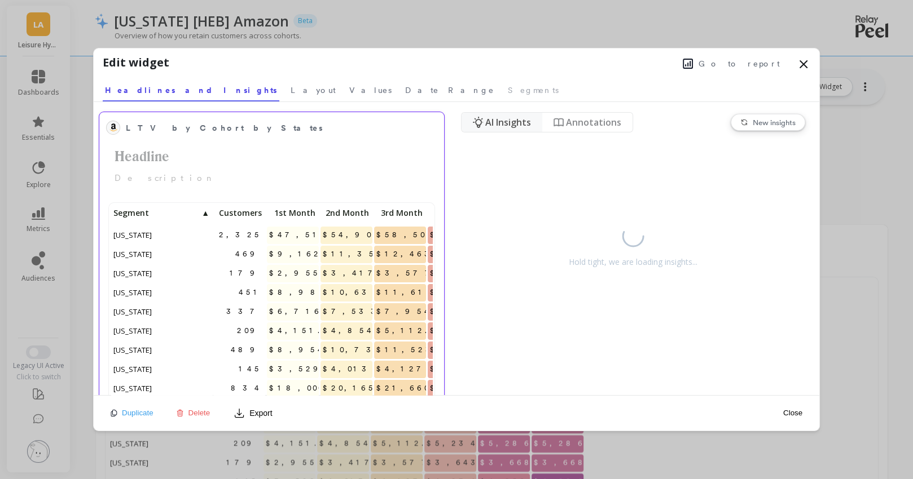
scroll to position [310, 321]
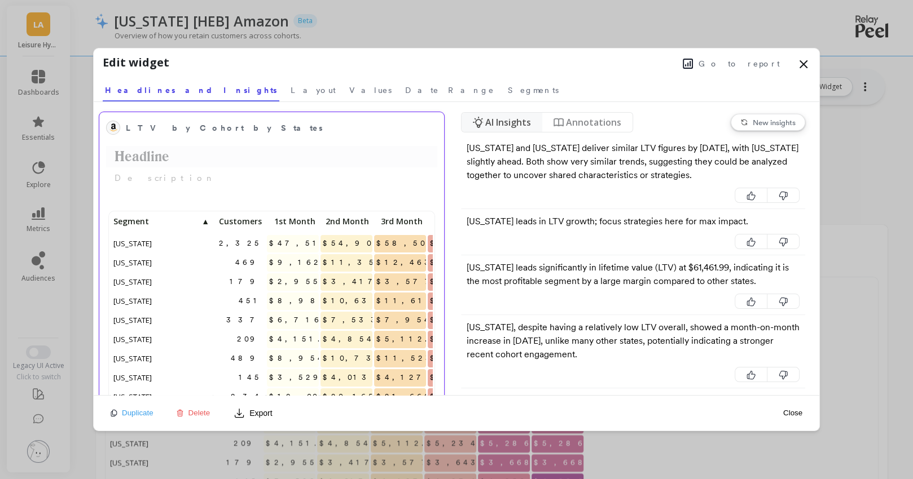
click at [139, 153] on h2 "Headline" at bounding box center [271, 156] width 331 height 21
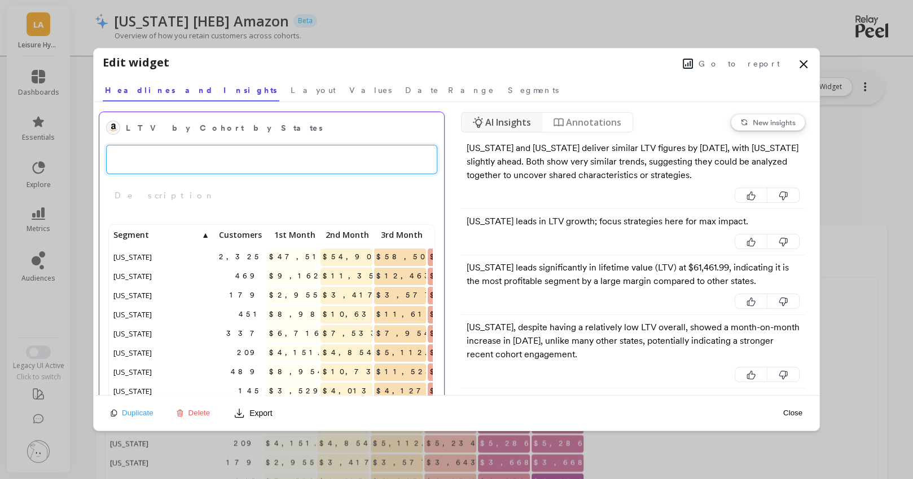
click at [131, 160] on textarea at bounding box center [271, 159] width 331 height 29
paste textarea "[US_STATE]: Our #2 Market, But #1 in Loyalty and Repeat Spend"
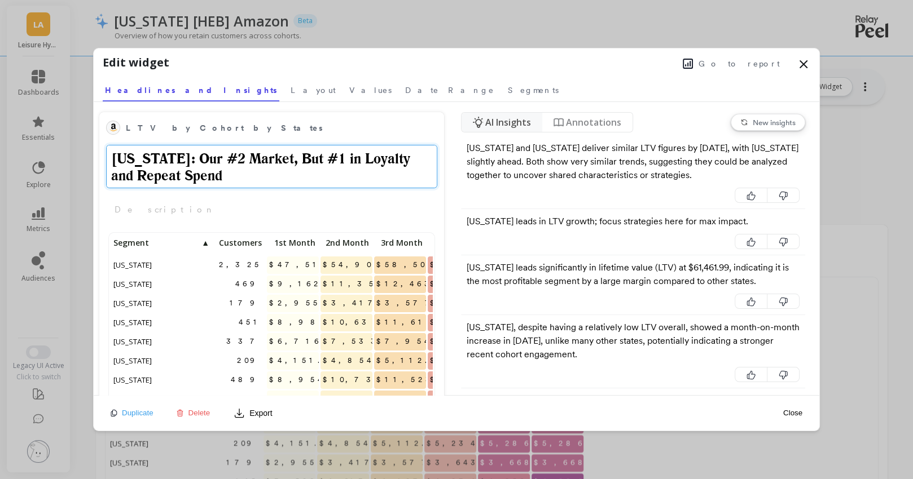
drag, startPoint x: 153, startPoint y: 157, endPoint x: 90, endPoint y: 156, distance: 63.2
click at [90, 156] on div "Edit widget Go to report Select a tab Headlines and Insights Layout Values Date…" at bounding box center [456, 239] width 913 height 479
type textarea "Our #2 Market, But #1 in Loyalty and Repeat Spend"
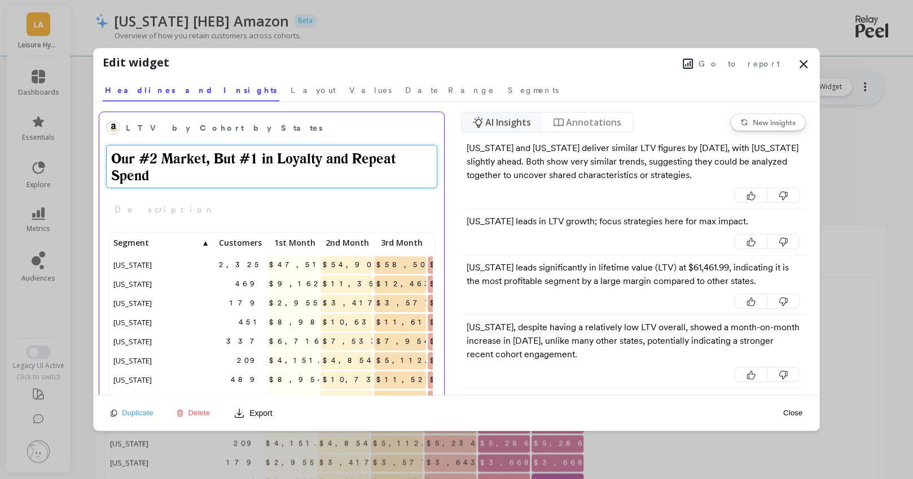
click at [148, 209] on div "LTV by Cohort by States Our #2 Market, But #1 in Loyalty and Repeat Spend Descr…" at bounding box center [271, 167] width 345 height 111
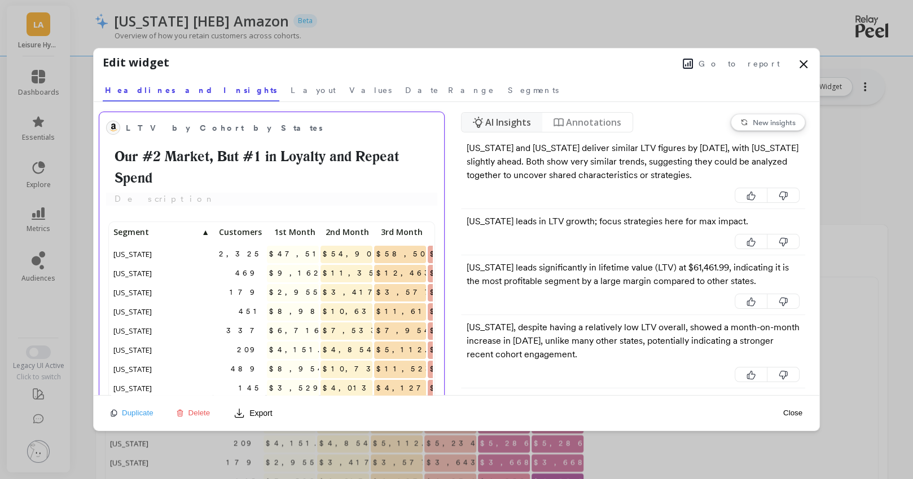
click at [126, 200] on p "Description" at bounding box center [271, 199] width 331 height 13
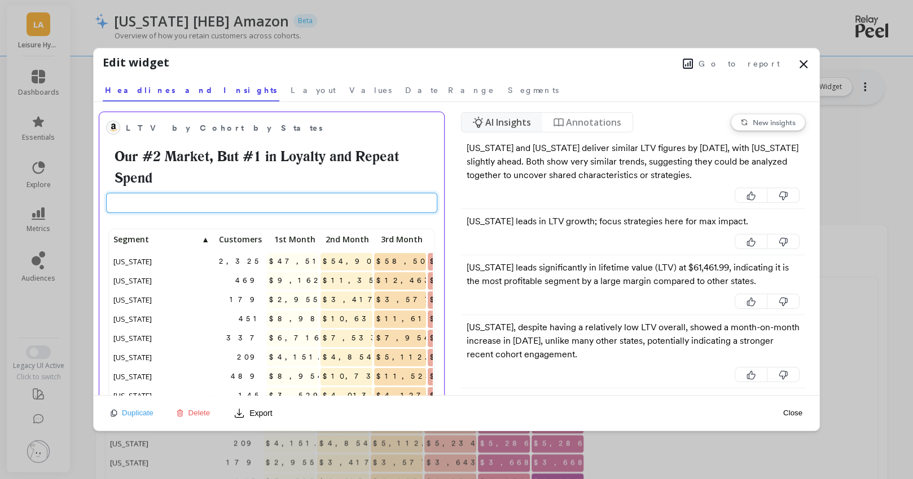
type input "Over six months, [US_STATE] customers grew their cohort value from $18K to $22K…"
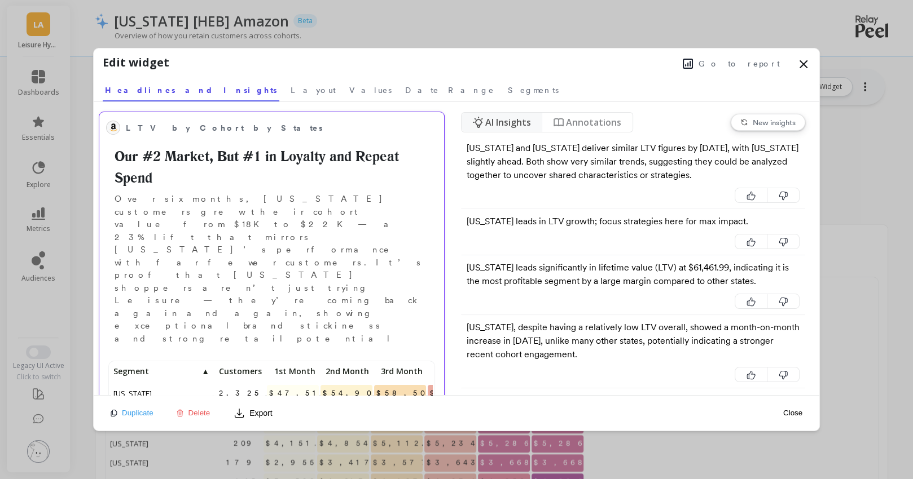
click at [185, 224] on div "LTV by Cohort by States Our #2 Market, But #1 in Loyalty and Repeat Spend Over …" at bounding box center [271, 348] width 345 height 472
click at [135, 199] on p "Over six months, [US_STATE] customers grew their cohort value from $18K to $22K…" at bounding box center [271, 269] width 331 height 152
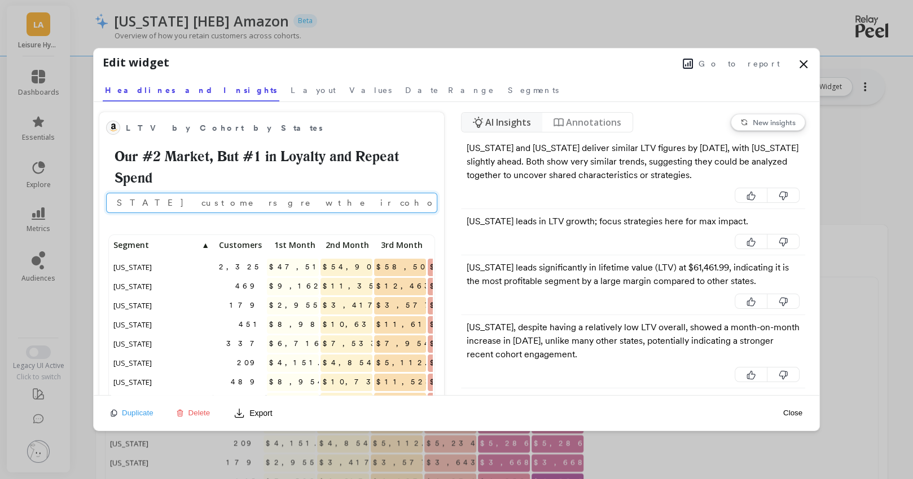
scroll to position [0, 0]
drag, startPoint x: 118, startPoint y: 201, endPoint x: 65, endPoint y: 201, distance: 53.0
click at [65, 201] on div "Edit widget Go to report Select a tab Headlines and Insights Layout Values Date…" at bounding box center [456, 239] width 913 height 479
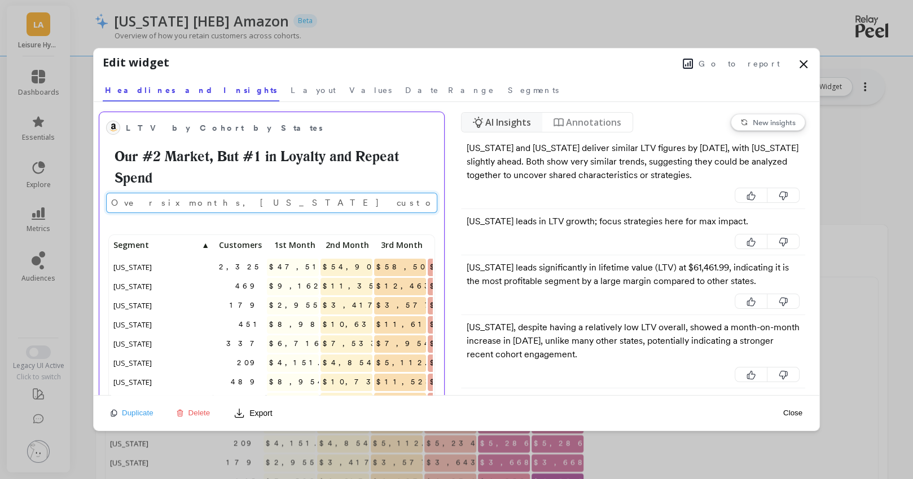
click at [134, 200] on input "Over six months, [US_STATE] customers grew their cohort value from $18K to $22K…" at bounding box center [271, 203] width 331 height 20
type input "Over the last six months, [US_STATE] customers grew their cohort value from $18…"
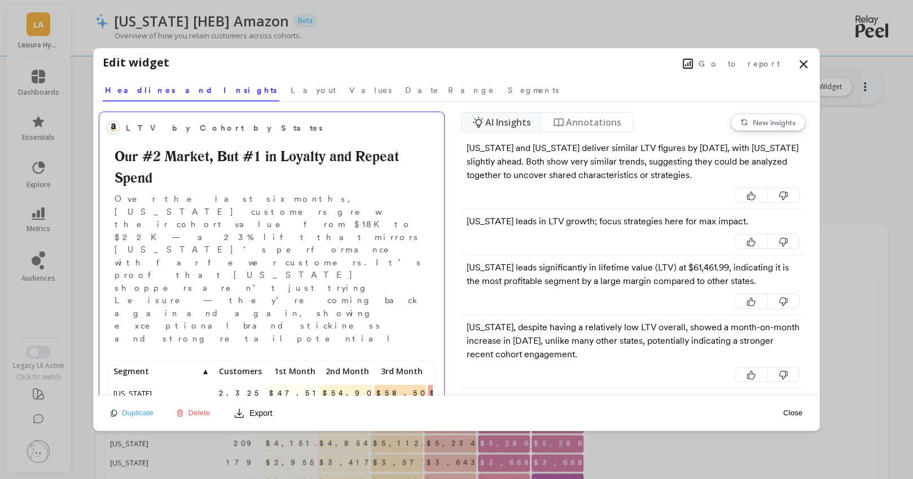
click at [214, 225] on div "LTV by Cohort by States Our #2 Market, But #1 in Loyalty and Repeat Spend Over …" at bounding box center [271, 348] width 345 height 472
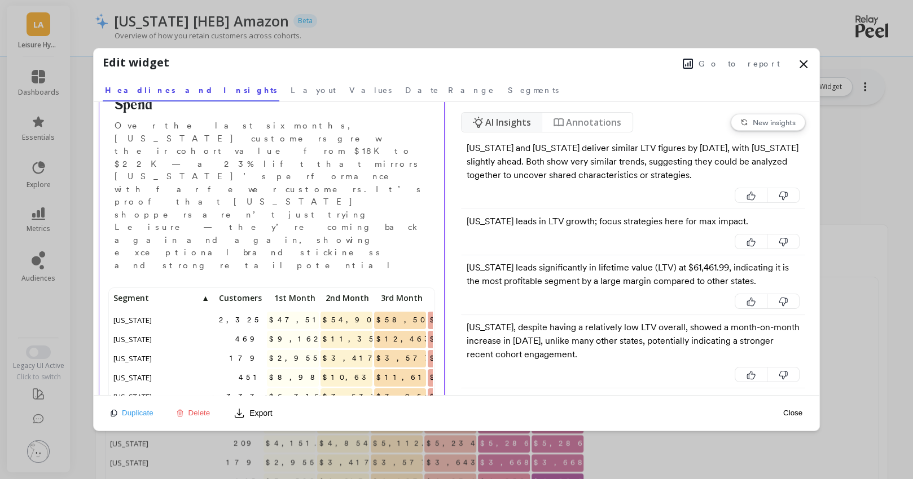
scroll to position [100, 0]
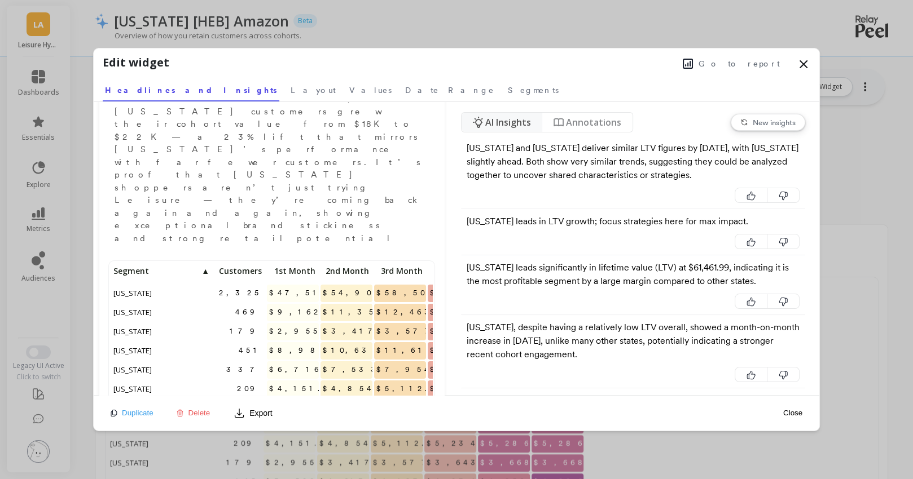
click at [794, 413] on button "Close" at bounding box center [792, 413] width 26 height 10
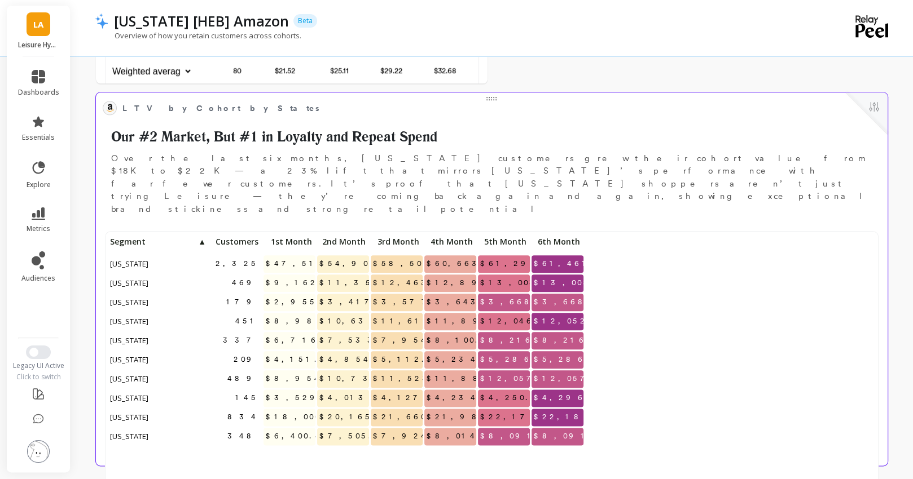
scroll to position [310, 768]
click at [873, 104] on button at bounding box center [874, 108] width 14 height 16
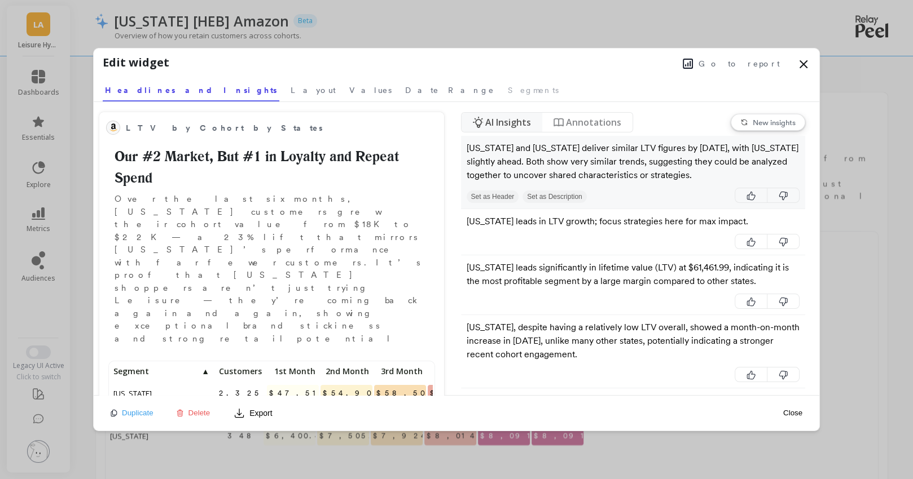
scroll to position [310, 321]
click at [290, 93] on span "Layout" at bounding box center [312, 90] width 45 height 11
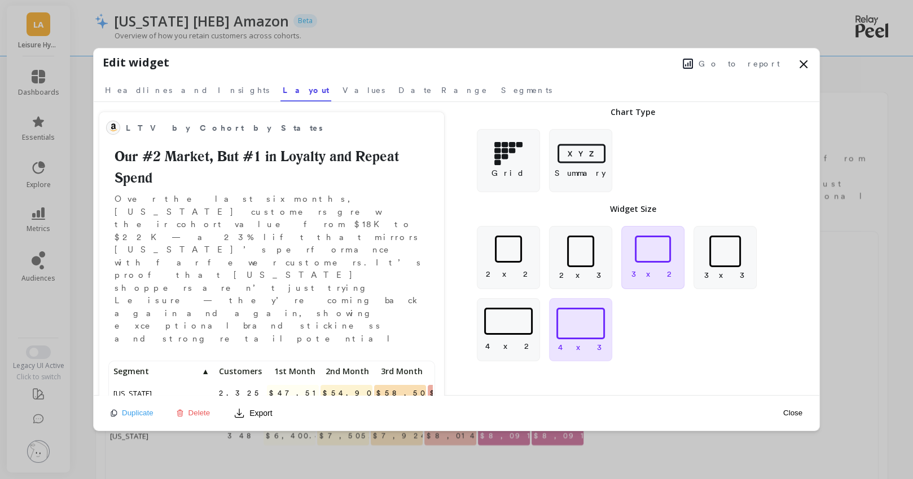
click at [666, 265] on div "3 x 2" at bounding box center [652, 257] width 63 height 63
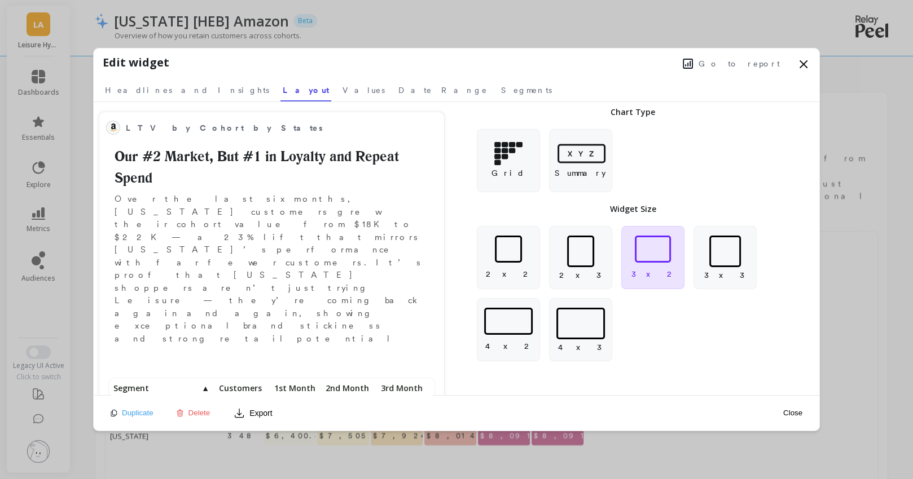
scroll to position [197, 321]
click at [790, 409] on button "Close" at bounding box center [792, 413] width 26 height 10
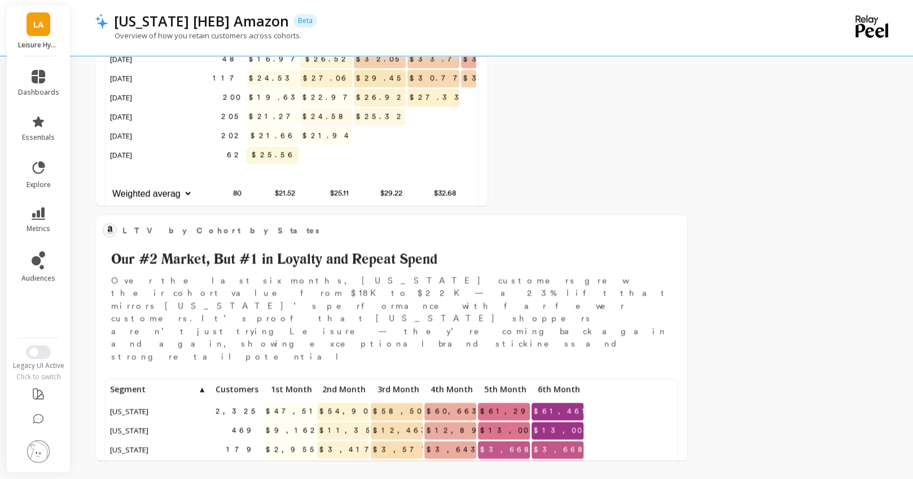
scroll to position [0, 0]
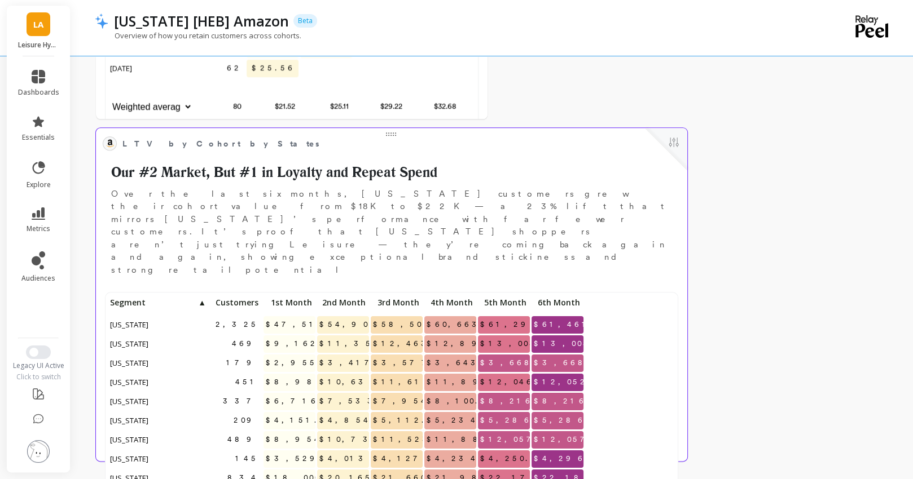
click at [245, 298] on span "Customers" at bounding box center [235, 302] width 46 height 9
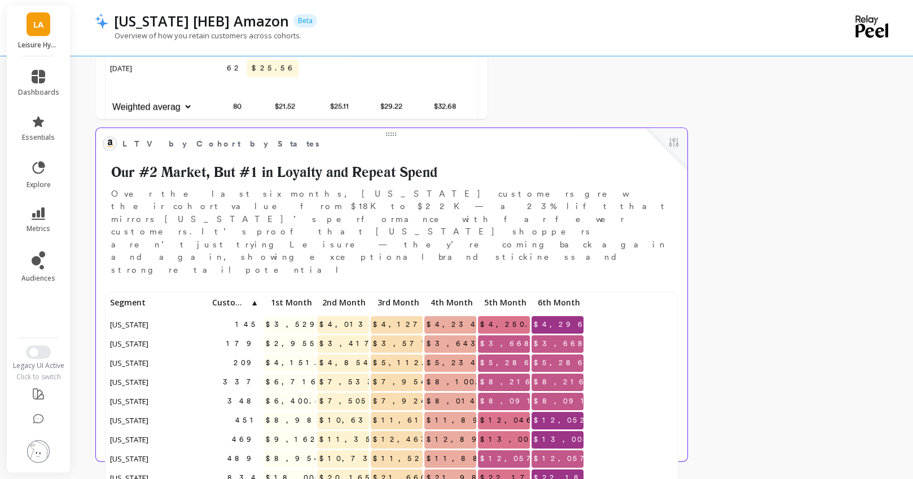
click at [252, 298] on span "▲" at bounding box center [253, 302] width 9 height 9
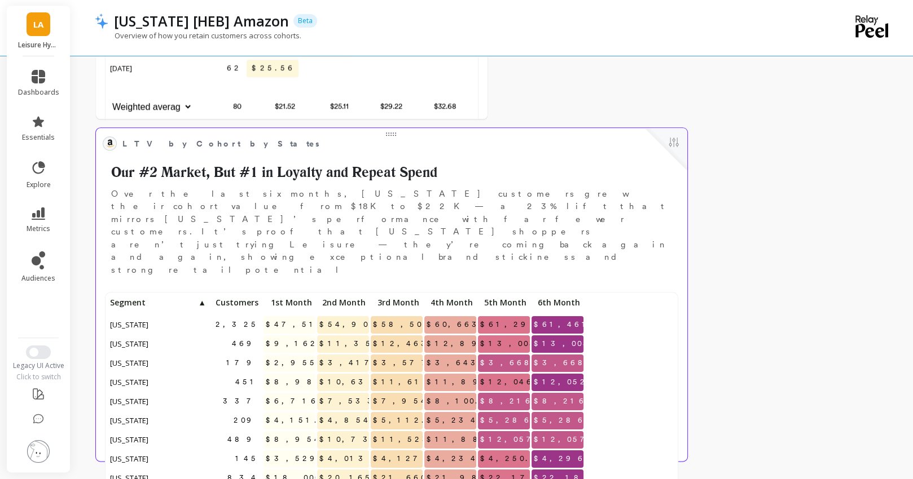
click at [254, 298] on span "Customers" at bounding box center [235, 302] width 46 height 9
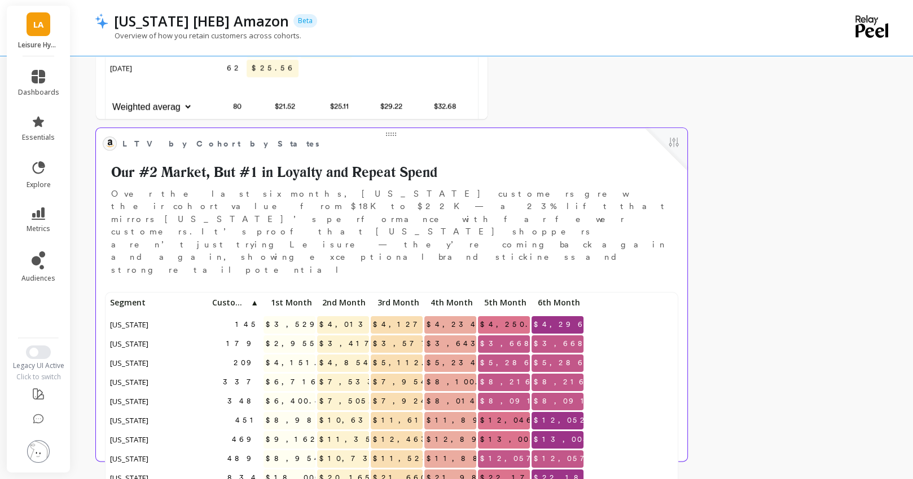
click at [254, 298] on span "▲" at bounding box center [253, 302] width 9 height 9
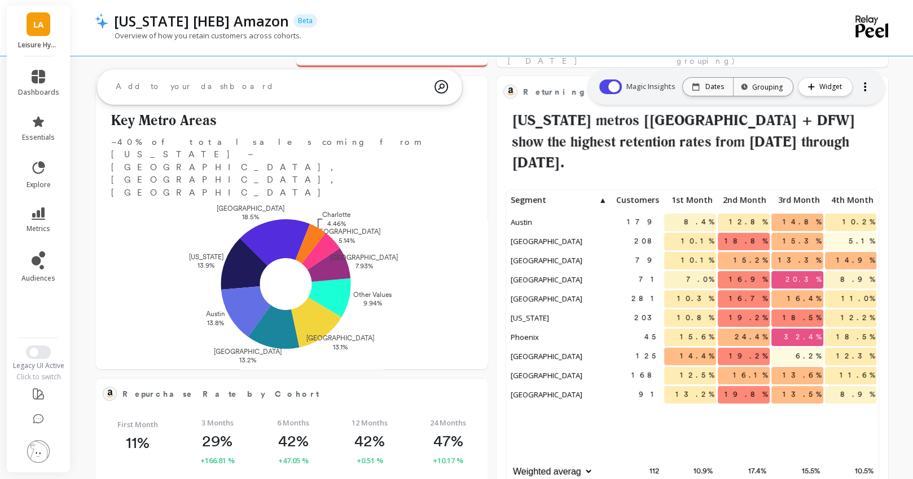
scroll to position [294, 0]
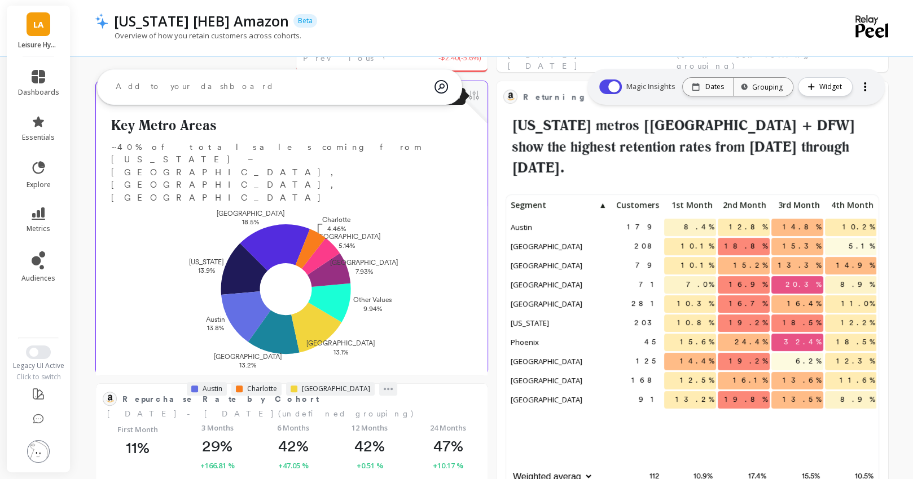
click at [473, 102] on button at bounding box center [474, 97] width 14 height 16
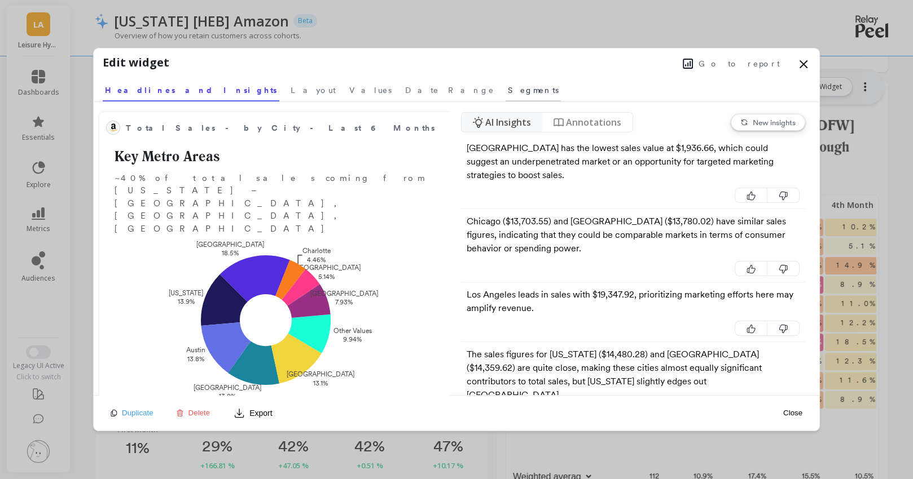
click at [508, 85] on span "Segments" at bounding box center [533, 90] width 51 height 11
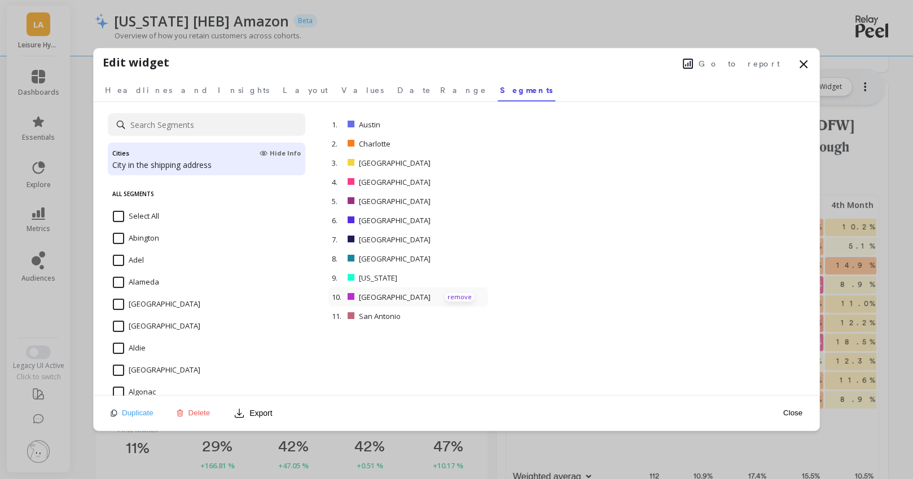
click at [454, 294] on p "remove" at bounding box center [459, 297] width 29 height 8
click at [456, 142] on p "remove" at bounding box center [459, 144] width 29 height 8
click at [794, 413] on button "Close" at bounding box center [792, 413] width 26 height 10
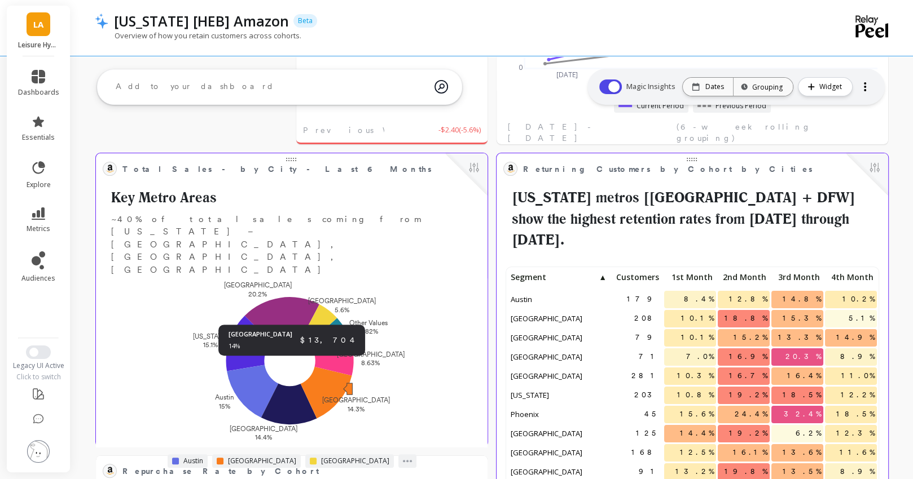
scroll to position [220, 0]
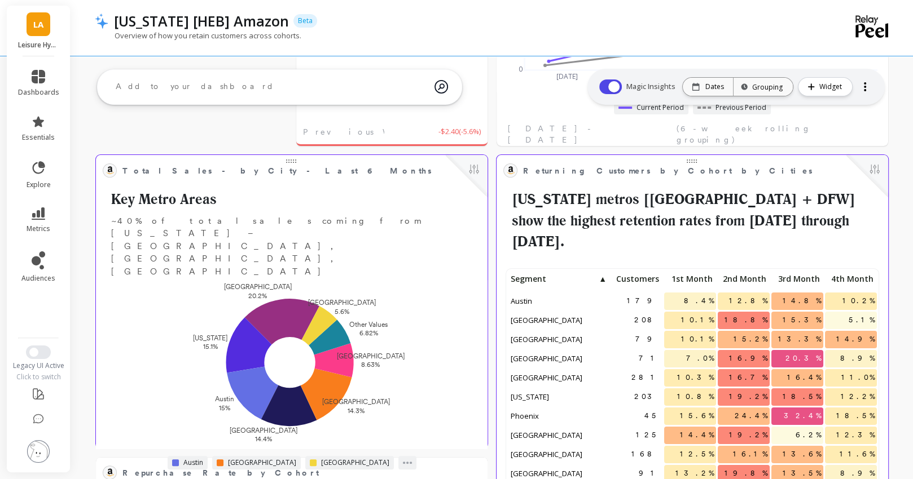
click at [262, 220] on p "~40% of total sales coming from [US_STATE] – [GEOGRAPHIC_DATA], [GEOGRAPHIC_DAT…" at bounding box center [292, 247] width 378 height 64
click at [301, 227] on p "~40% of total sales coming from [US_STATE] – [GEOGRAPHIC_DATA], [GEOGRAPHIC_DAT…" at bounding box center [292, 247] width 378 height 64
click at [480, 165] on button at bounding box center [474, 170] width 14 height 16
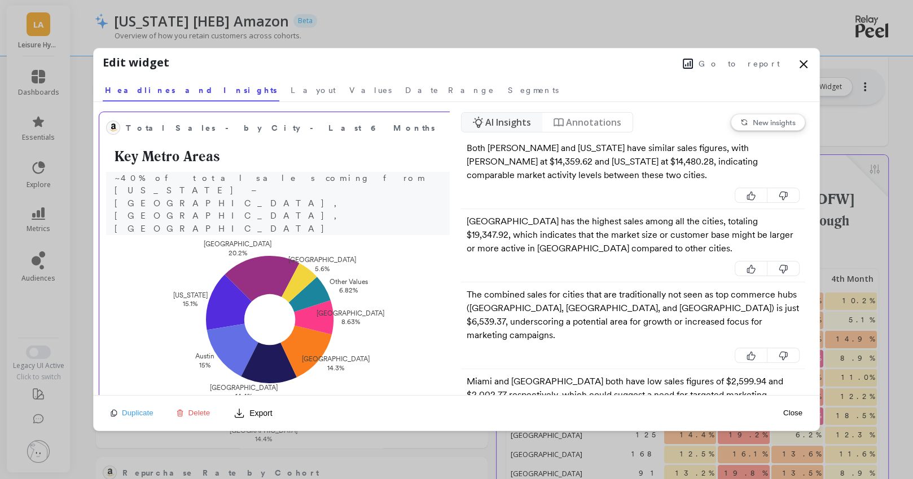
click at [223, 178] on p "~40% of total sales coming from [US_STATE] – [GEOGRAPHIC_DATA], [GEOGRAPHIC_DAT…" at bounding box center [290, 204] width 369 height 64
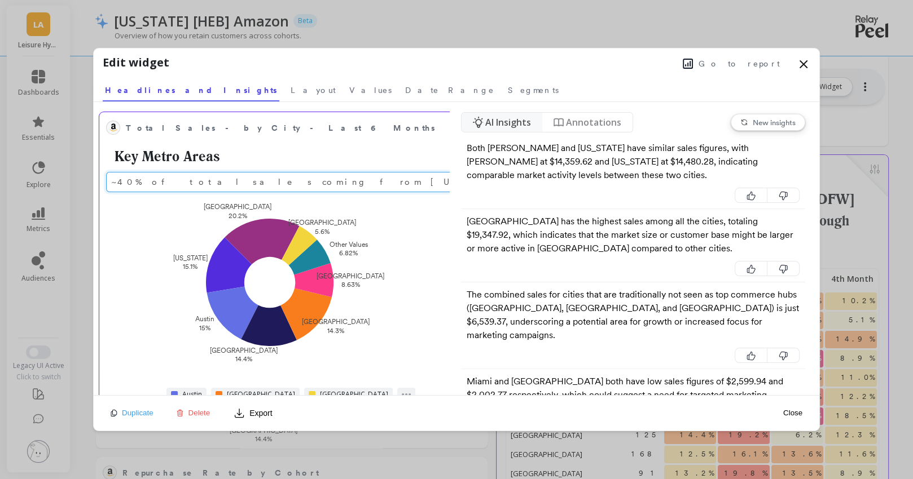
click at [223, 178] on input "~40% of total sales coming from [US_STATE] – [GEOGRAPHIC_DATA], [GEOGRAPHIC_DAT…" at bounding box center [290, 182] width 369 height 20
click at [199, 152] on h2 "Key Metro Areas" at bounding box center [290, 156] width 369 height 21
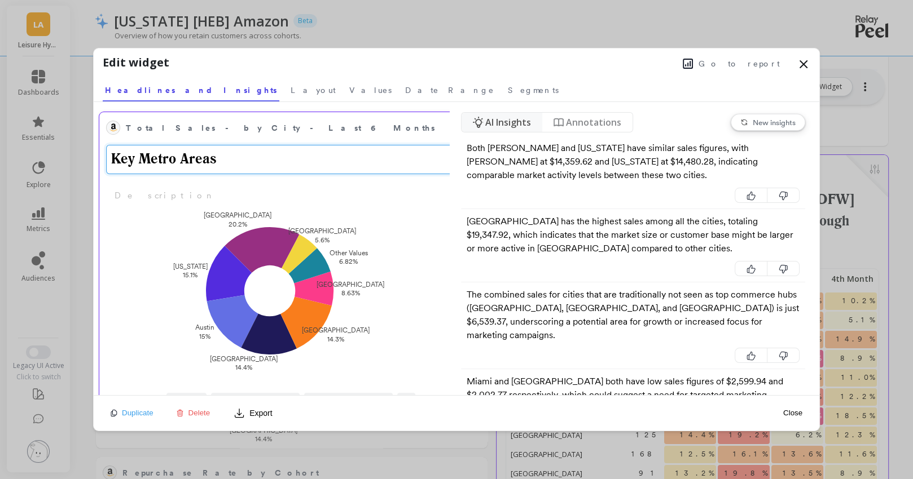
click at [195, 160] on textarea "Key Metro Areas" at bounding box center [290, 159] width 369 height 29
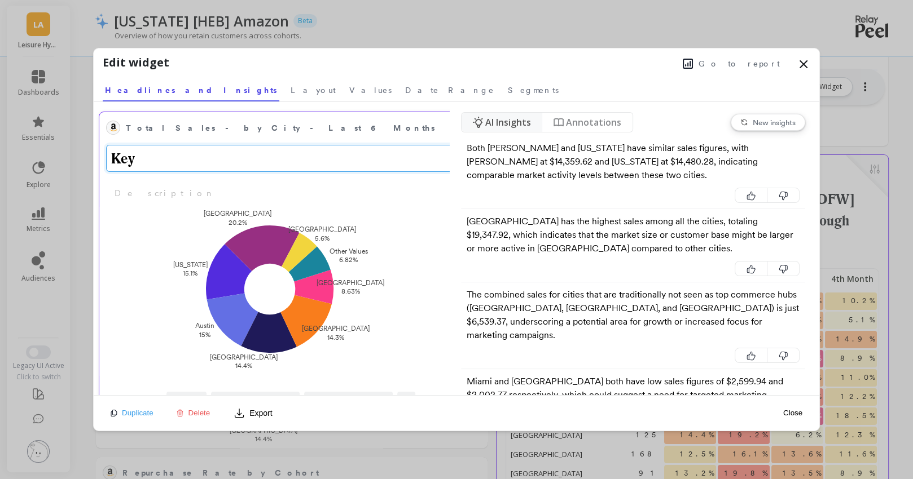
type textarea "Key"
type textarea "Top 10 City Breakdown"
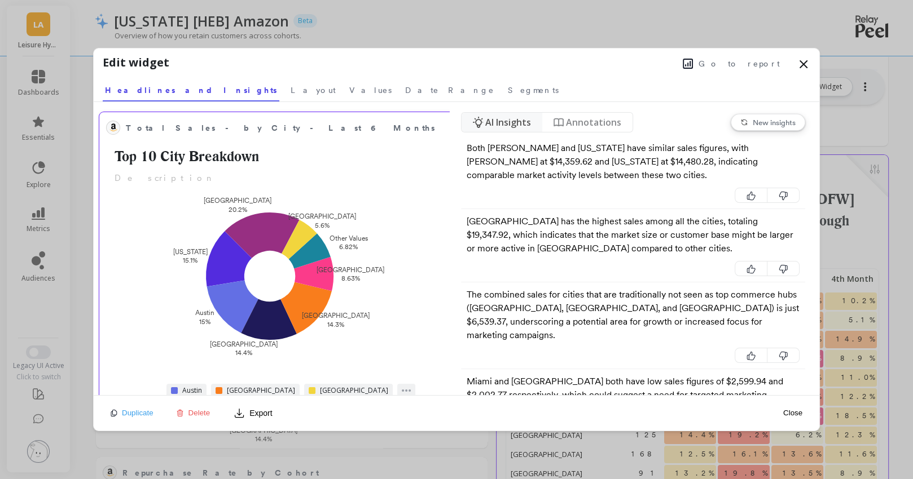
click at [805, 418] on div "Duplicate Delete Export Close" at bounding box center [456, 412] width 725 height 35
click at [792, 415] on button "Close" at bounding box center [792, 413] width 26 height 10
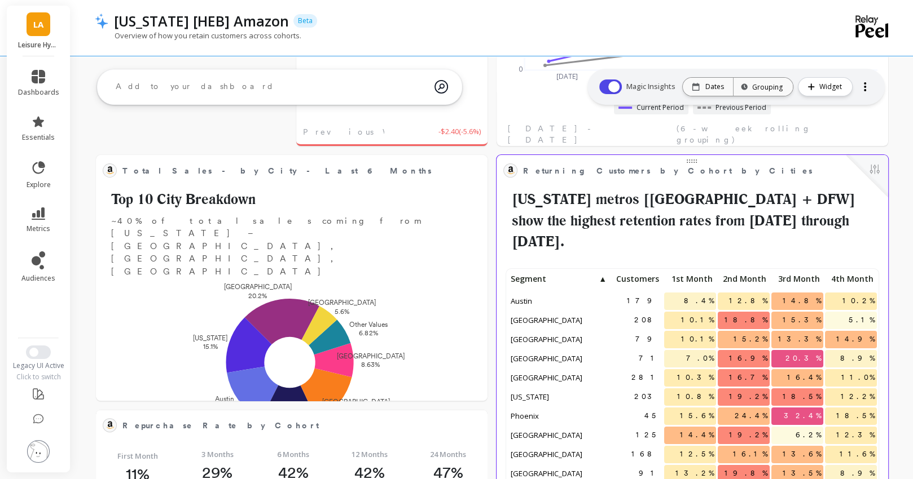
scroll to position [233, 0]
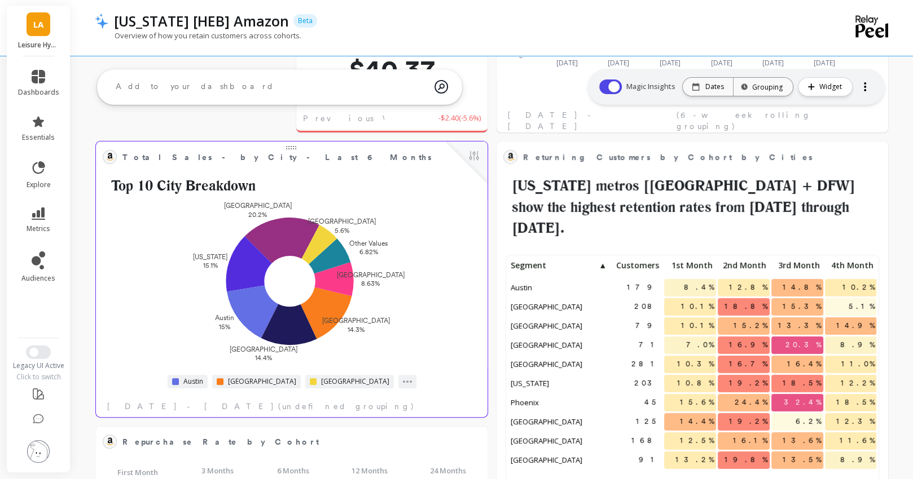
click at [412, 239] on div "[GEOGRAPHIC_DATA] 20.2% [US_STATE] 15.1% [GEOGRAPHIC_DATA] 15% [GEOGRAPHIC_DATA…" at bounding box center [291, 282] width 385 height 166
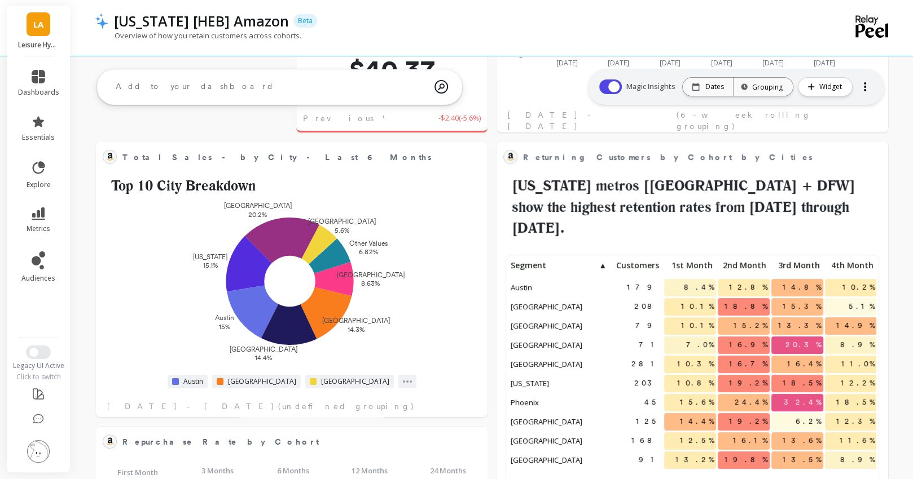
scroll to position [310, 368]
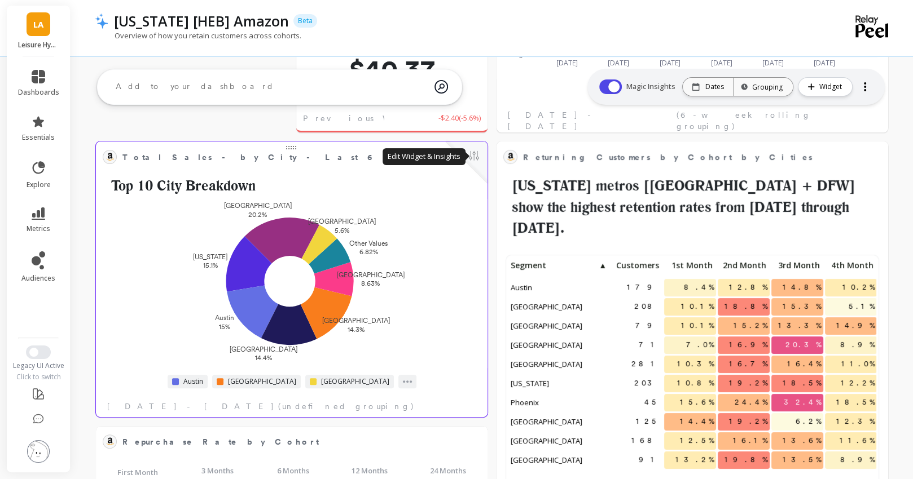
click at [474, 158] on button at bounding box center [474, 157] width 14 height 16
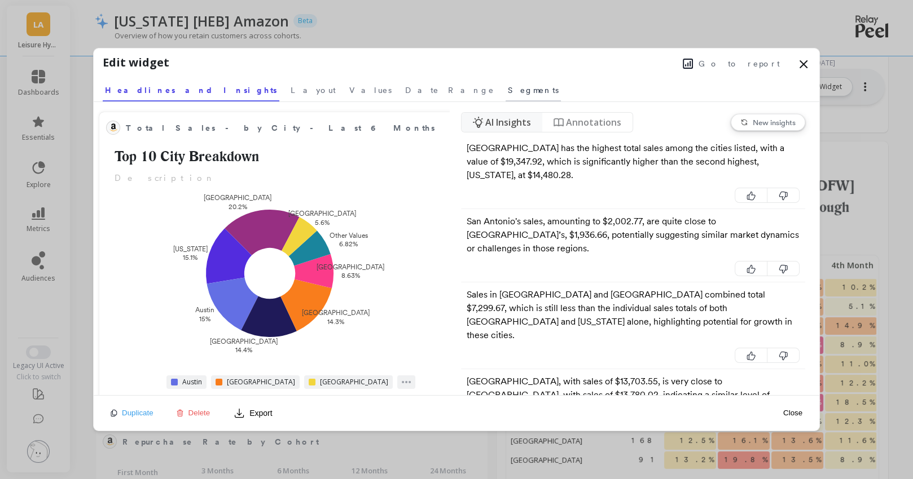
click at [508, 88] on span "Segments" at bounding box center [533, 90] width 51 height 11
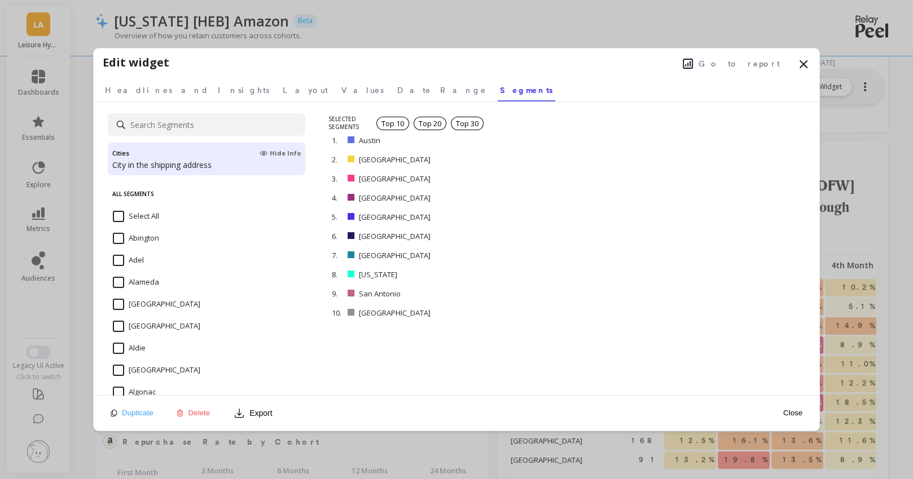
click at [118, 215] on input "Select All" at bounding box center [136, 216] width 46 height 11
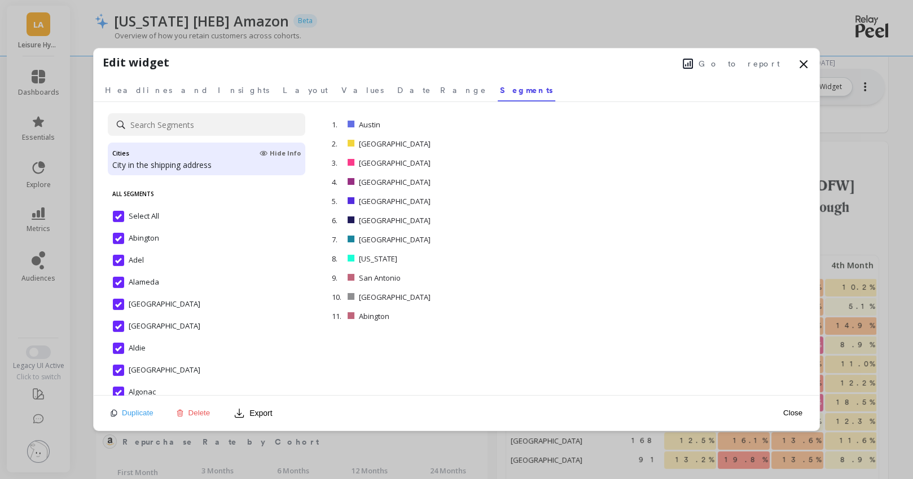
click at [794, 415] on button "Close" at bounding box center [792, 413] width 26 height 10
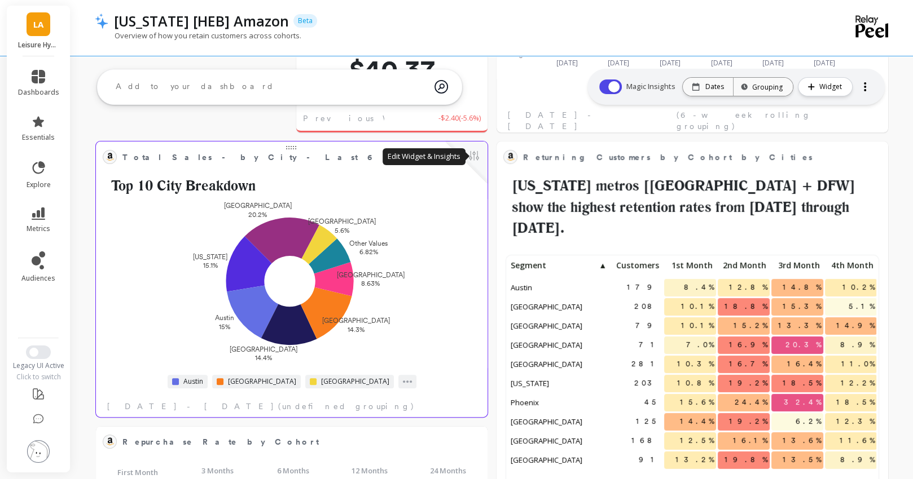
click at [476, 161] on button at bounding box center [474, 157] width 14 height 16
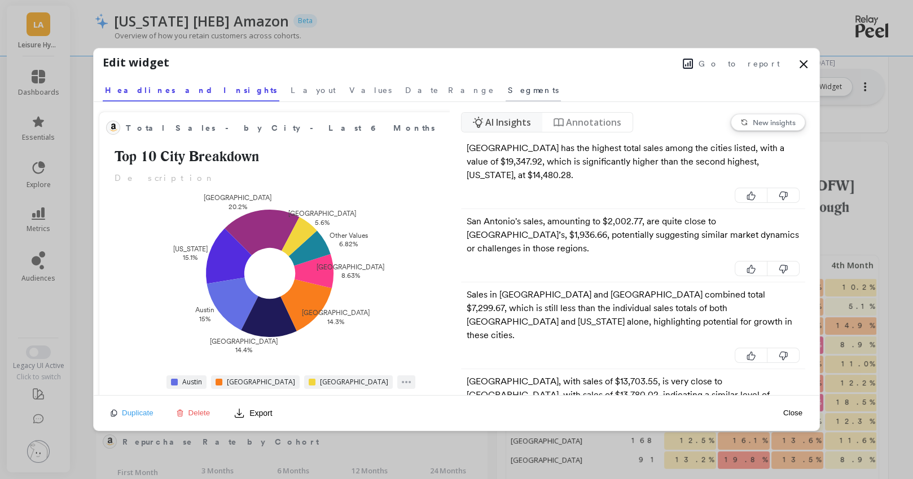
click at [508, 86] on span "Segments" at bounding box center [533, 90] width 51 height 11
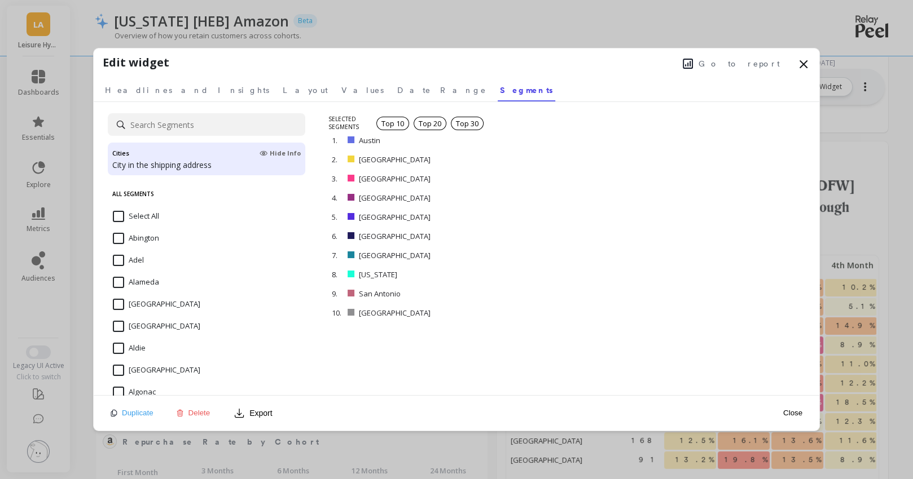
click at [120, 216] on input "Select All" at bounding box center [136, 216] width 46 height 11
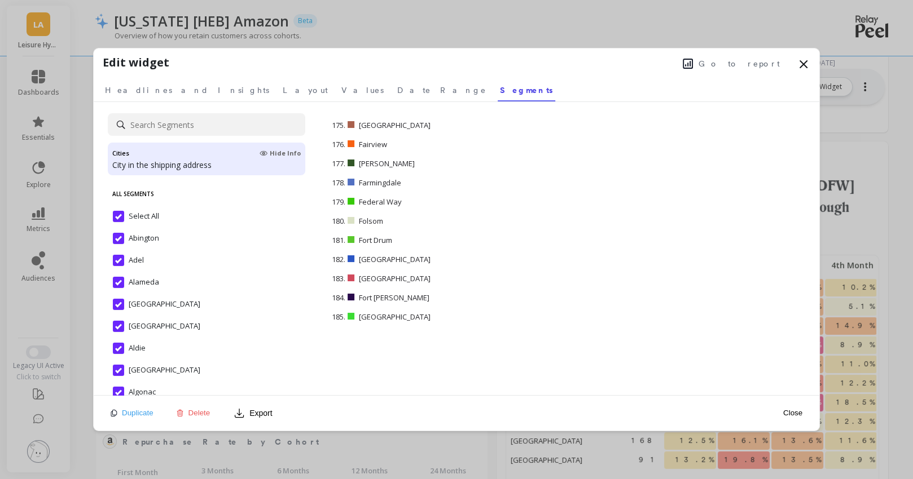
scroll to position [3392, 0]
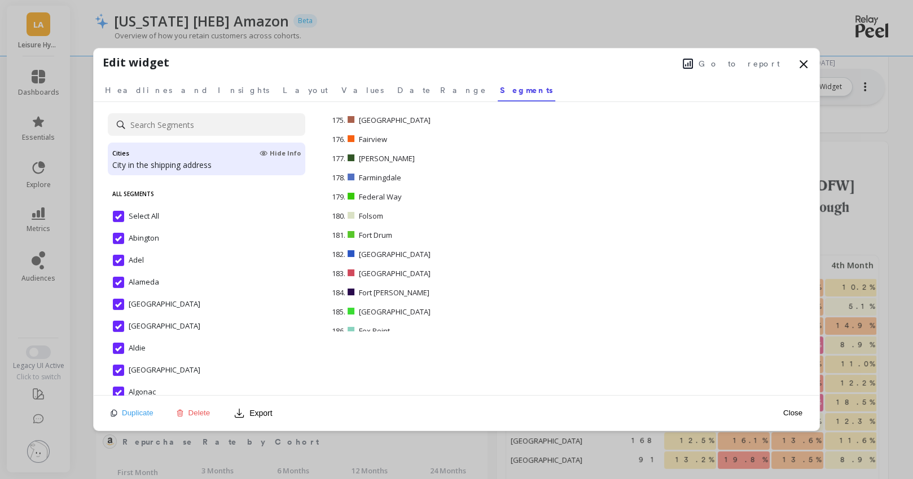
click at [351, 388] on div "Cities Hide Info City in the shipping address All Segments Select All [GEOGRAPH…" at bounding box center [456, 248] width 725 height 293
click at [397, 86] on span "Date Range" at bounding box center [441, 90] width 89 height 11
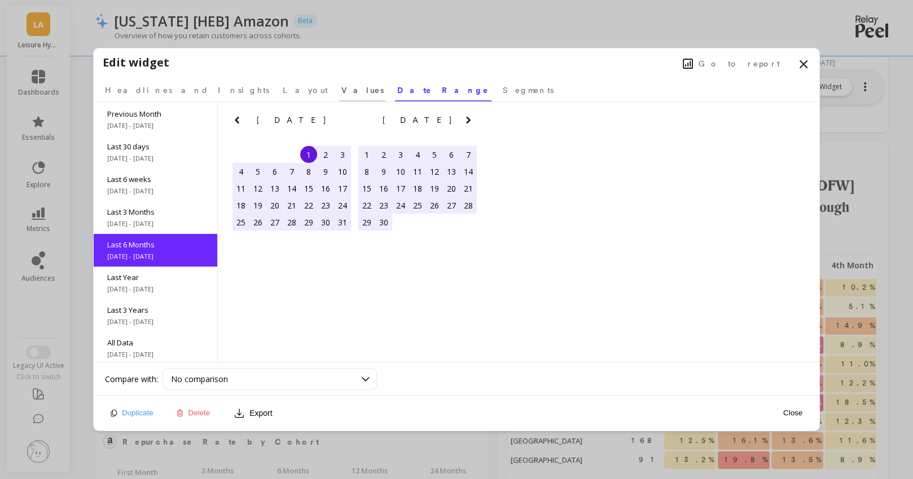
scroll to position [67, 0]
click at [341, 87] on span "Values" at bounding box center [362, 90] width 42 height 11
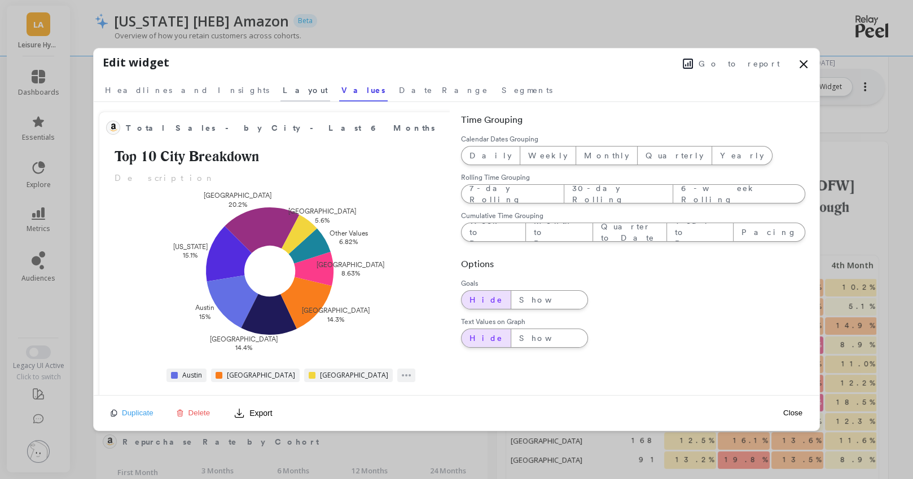
click at [283, 89] on span "Layout" at bounding box center [305, 90] width 45 height 11
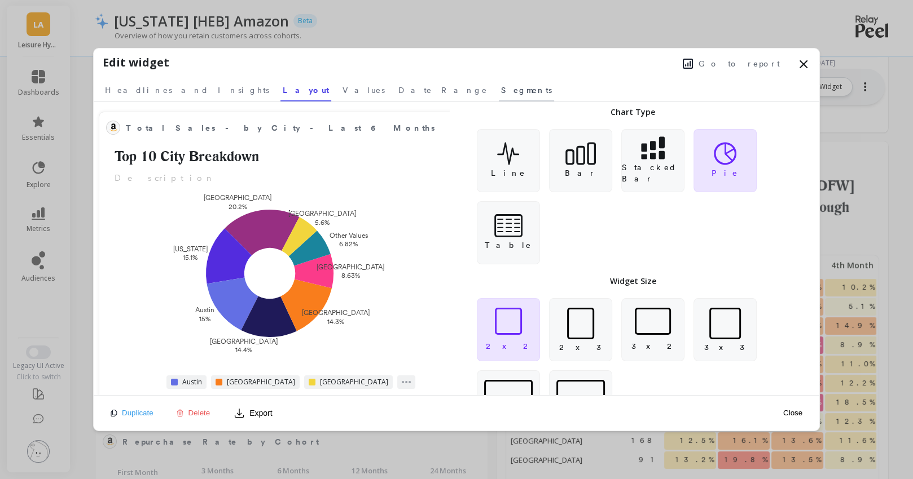
click at [501, 89] on span "Segments" at bounding box center [526, 90] width 51 height 11
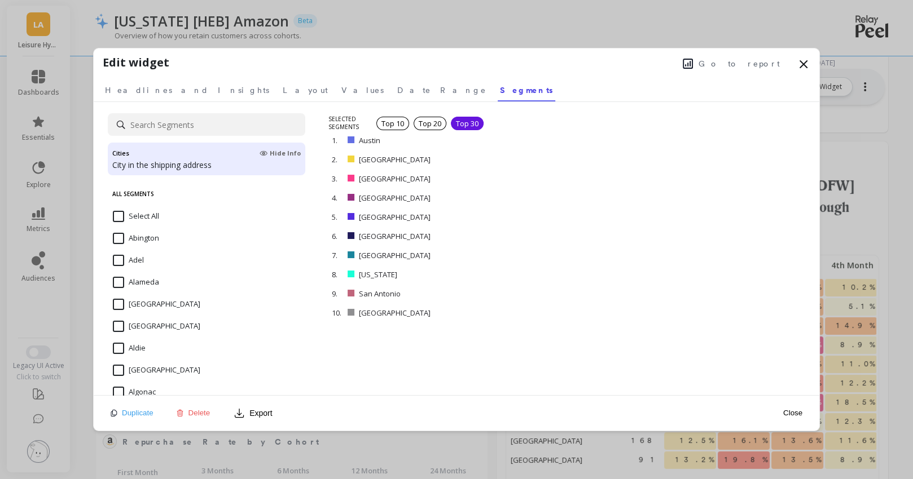
click at [476, 124] on div "Top 30" at bounding box center [467, 124] width 33 height 14
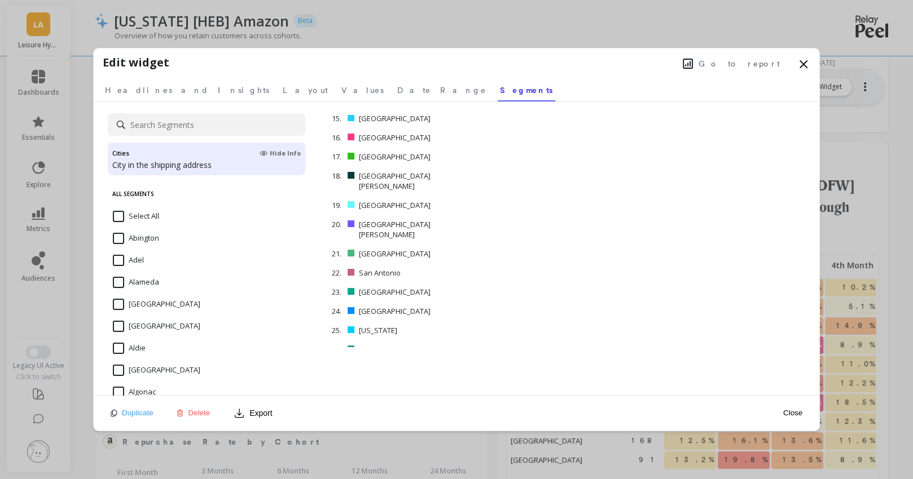
scroll to position [358, 0]
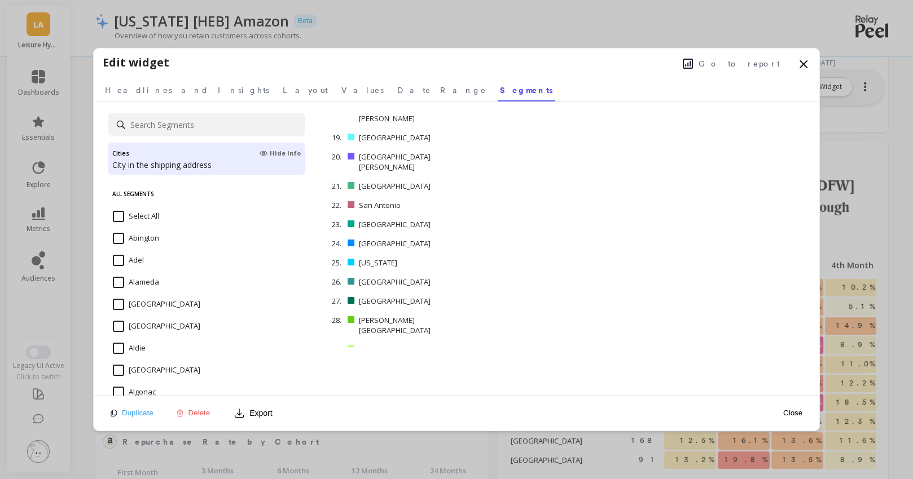
click at [800, 417] on div "Close" at bounding box center [792, 412] width 26 height 25
click at [791, 415] on button "Close" at bounding box center [792, 413] width 26 height 10
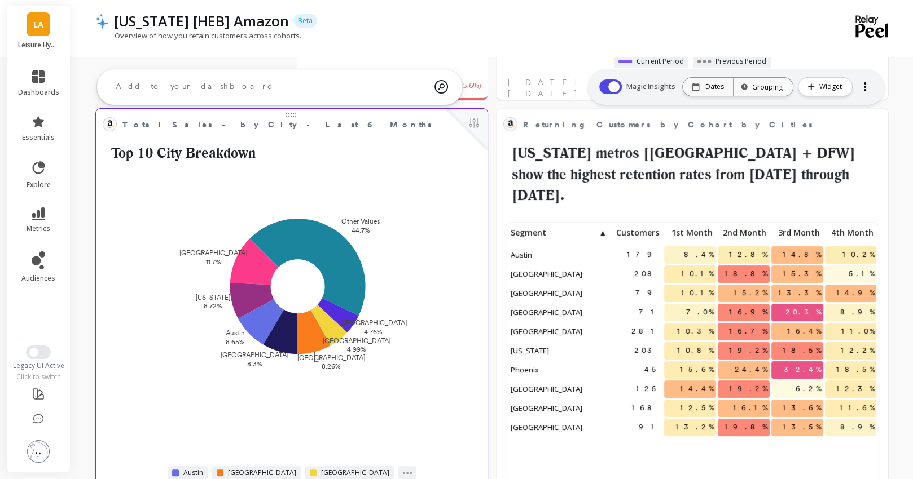
scroll to position [205, 0]
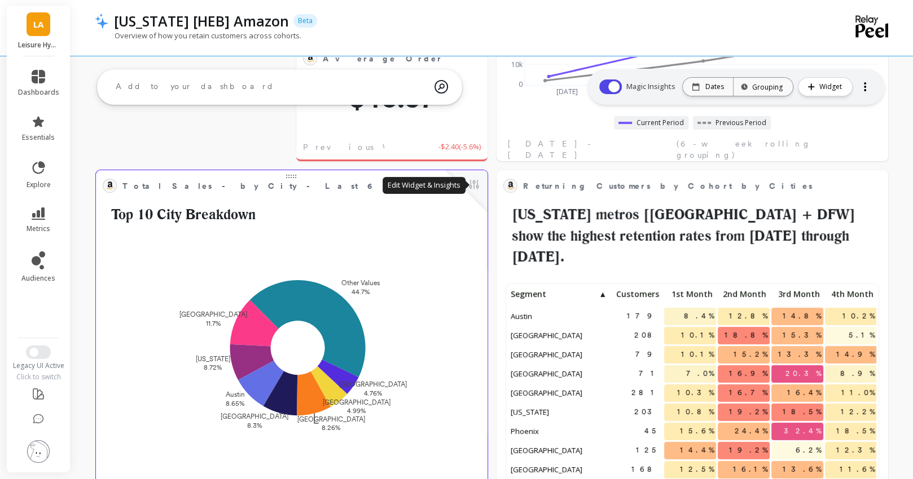
click at [474, 185] on button at bounding box center [474, 186] width 14 height 16
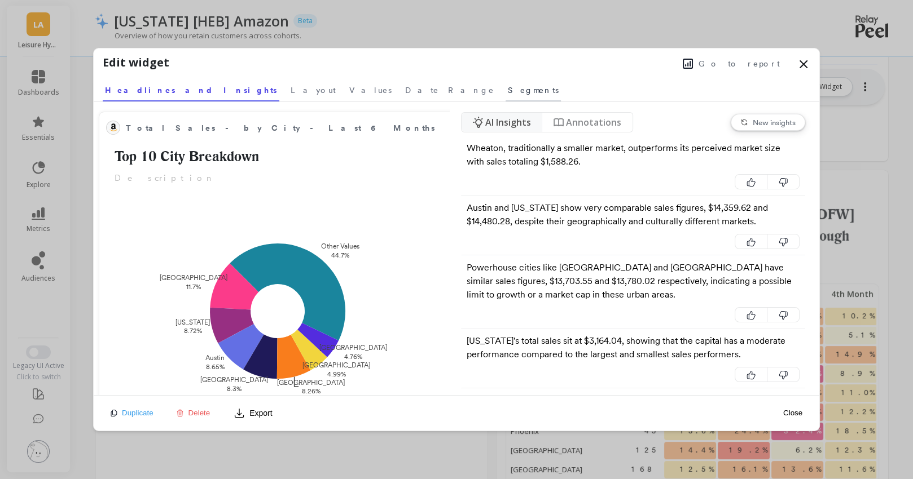
click at [508, 91] on span "Segments" at bounding box center [533, 90] width 51 height 11
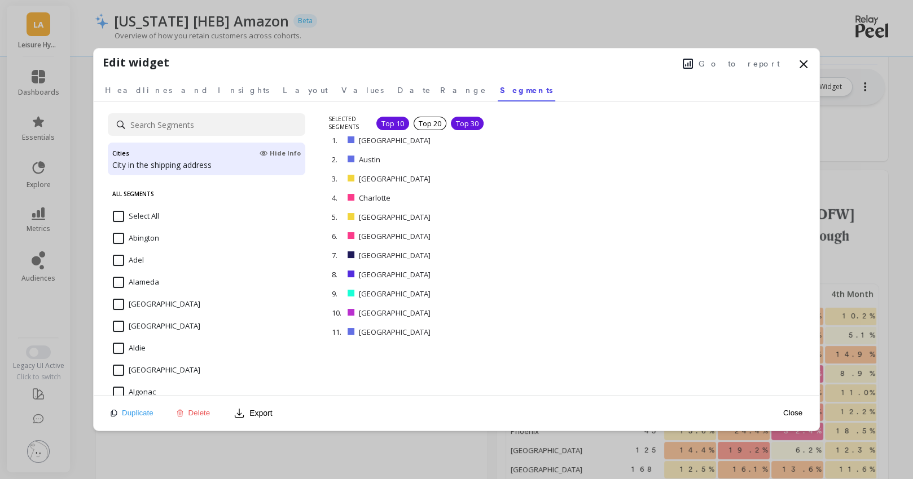
click at [391, 122] on div "Top 10" at bounding box center [392, 124] width 33 height 14
click at [787, 415] on button "Close" at bounding box center [792, 413] width 26 height 10
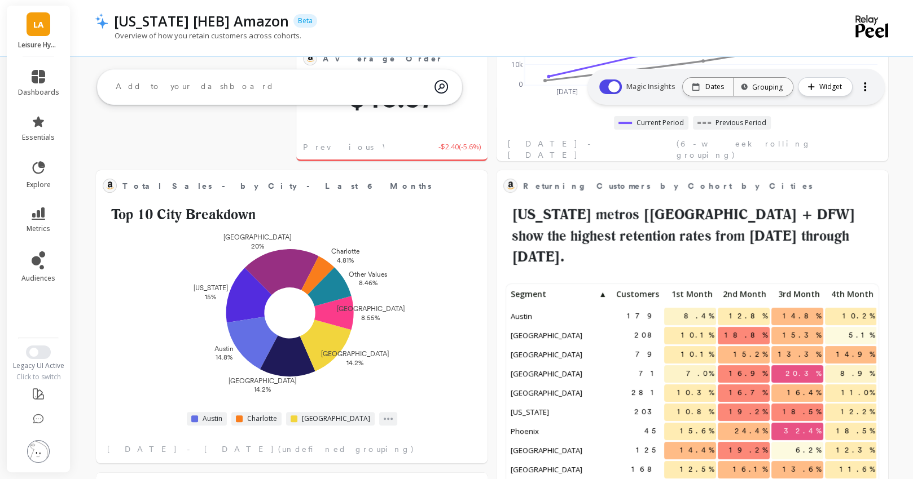
scroll to position [310, 368]
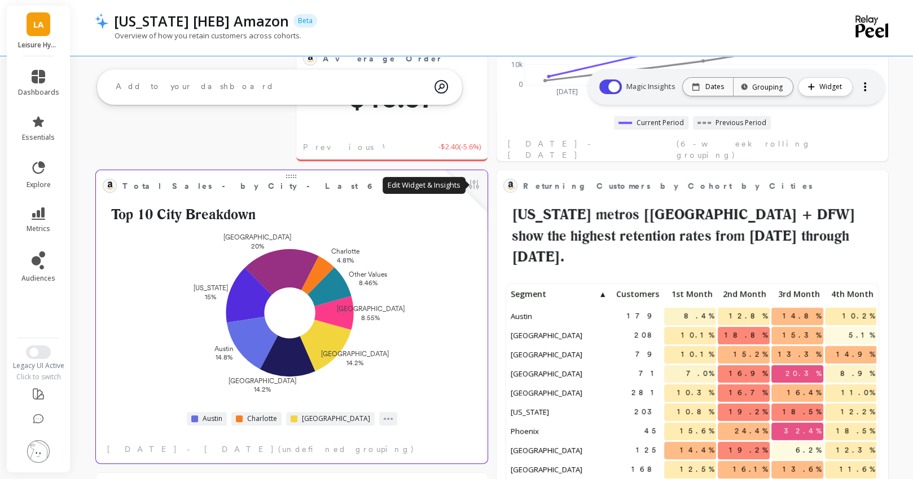
click at [477, 186] on button at bounding box center [474, 186] width 14 height 16
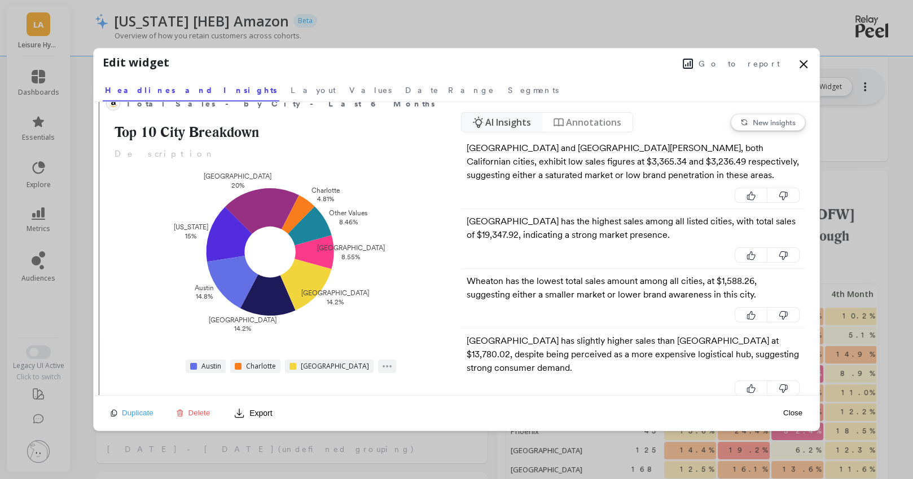
scroll to position [25, 0]
click at [508, 87] on span "Segments" at bounding box center [533, 90] width 51 height 11
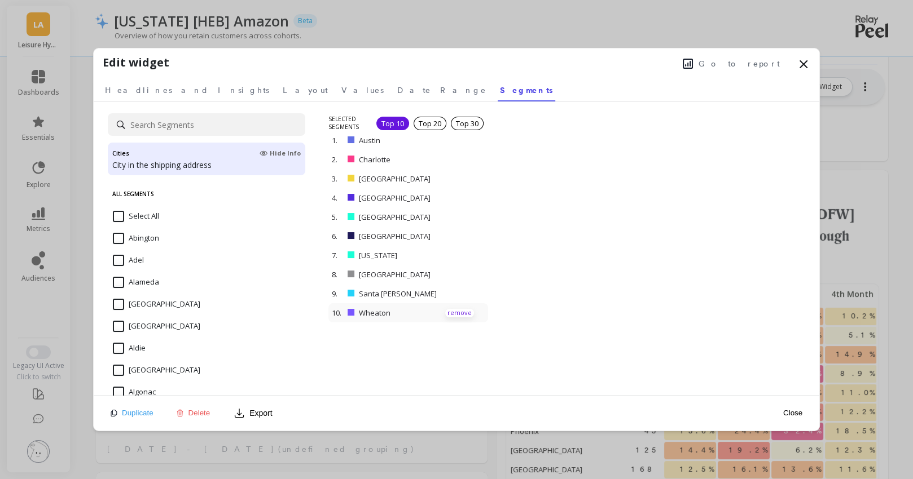
click at [456, 309] on p "remove" at bounding box center [459, 313] width 29 height 8
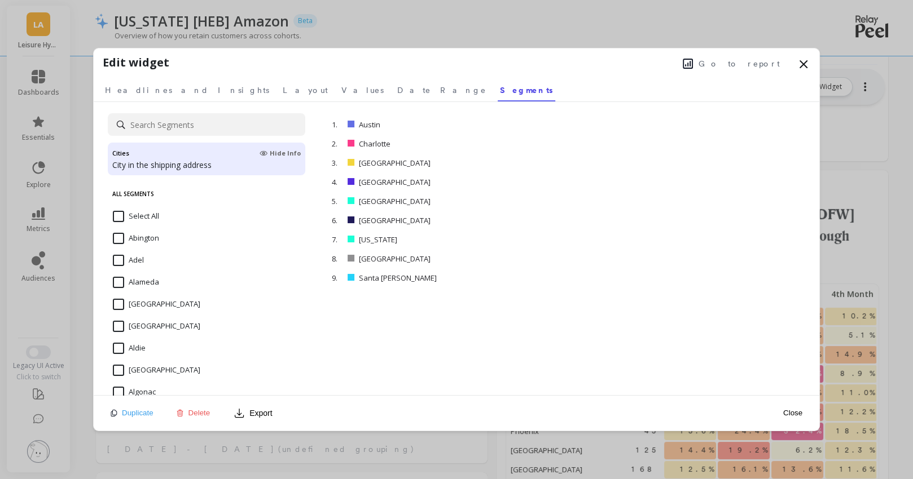
click at [161, 125] on input at bounding box center [206, 124] width 197 height 23
type input "s"
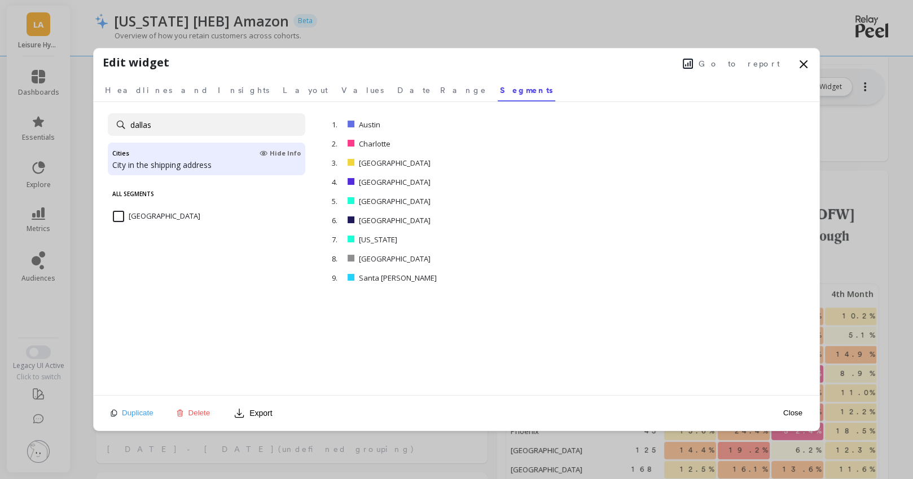
type input "dallas"
click at [118, 209] on div "[GEOGRAPHIC_DATA]" at bounding box center [206, 223] width 197 height 34
click at [791, 410] on button "Close" at bounding box center [792, 413] width 26 height 10
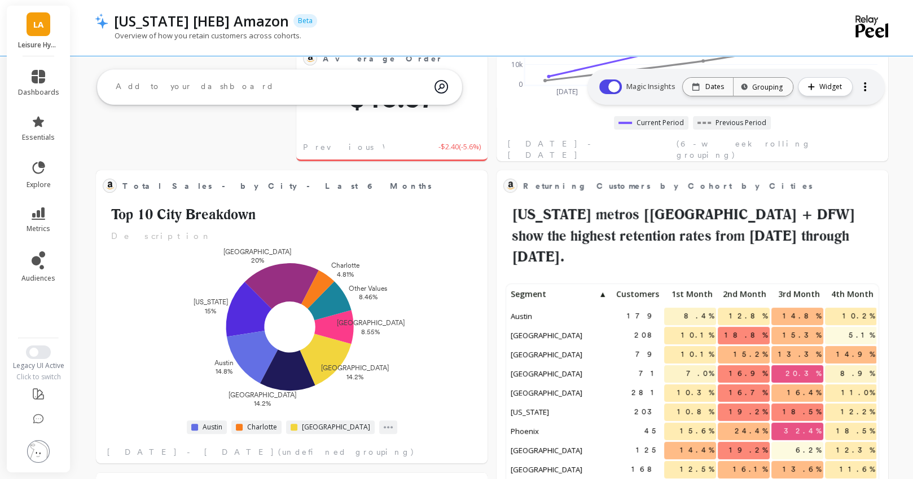
scroll to position [197, 568]
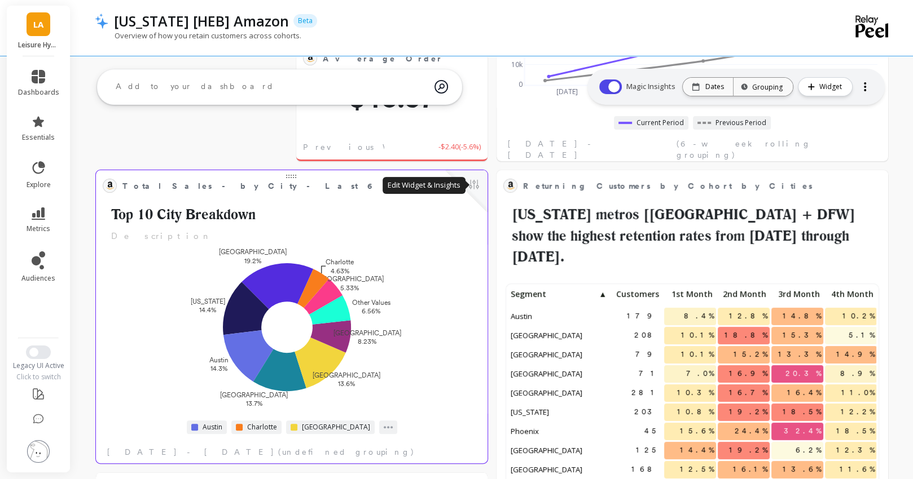
click at [477, 190] on button at bounding box center [474, 186] width 14 height 16
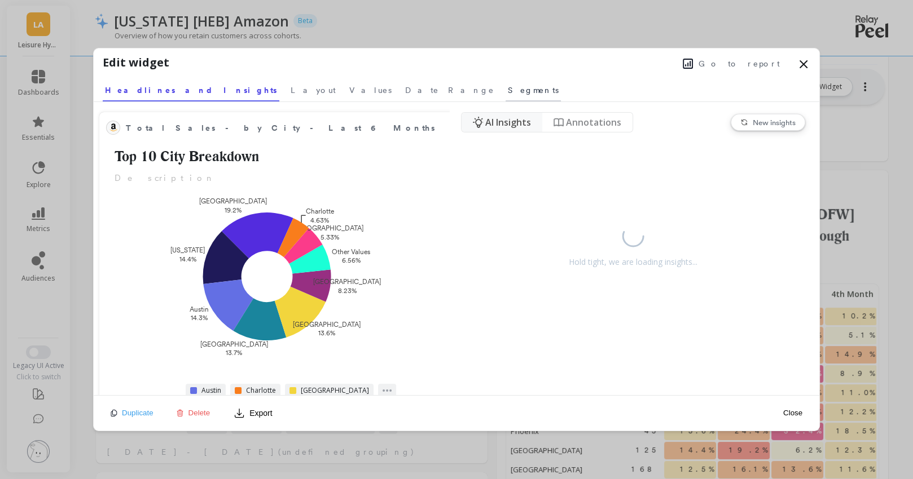
click at [508, 91] on span "Segments" at bounding box center [533, 90] width 51 height 11
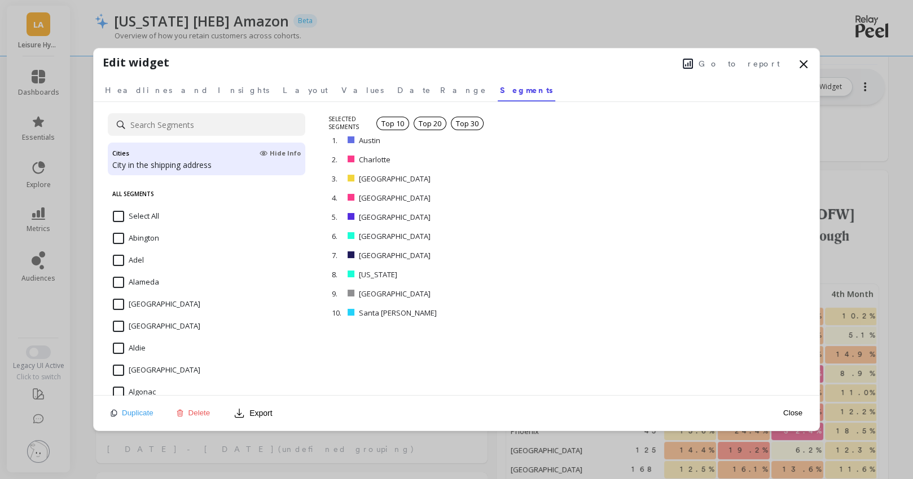
click at [176, 121] on input at bounding box center [206, 124] width 197 height 23
type input "fort"
click at [122, 305] on Worth "[GEOGRAPHIC_DATA]" at bounding box center [156, 304] width 87 height 11
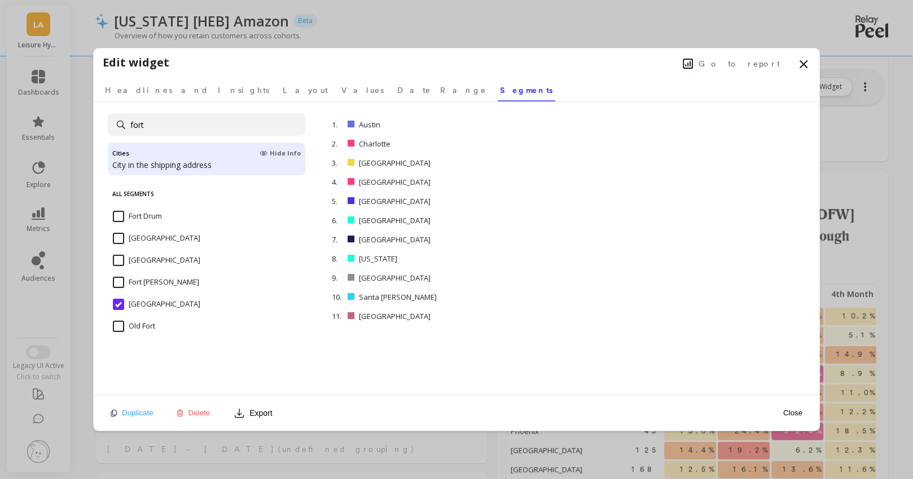
click at [794, 412] on button "Close" at bounding box center [792, 413] width 26 height 10
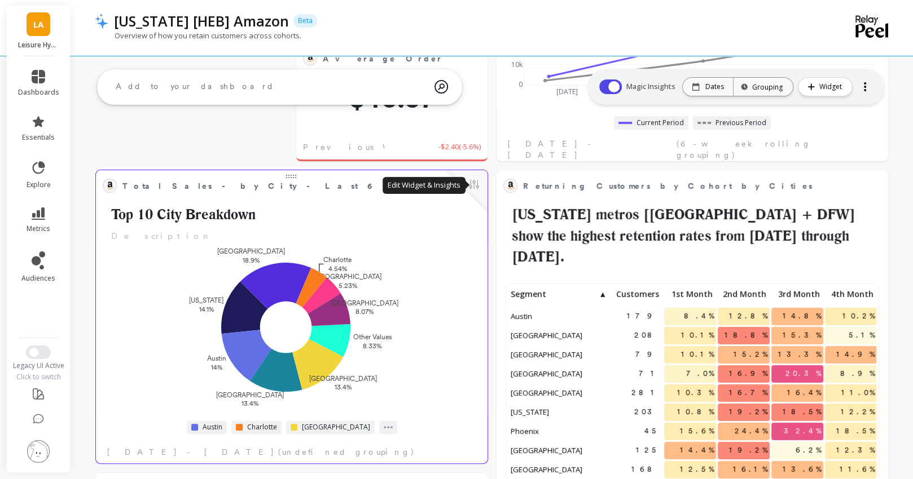
click at [474, 186] on button at bounding box center [474, 186] width 14 height 16
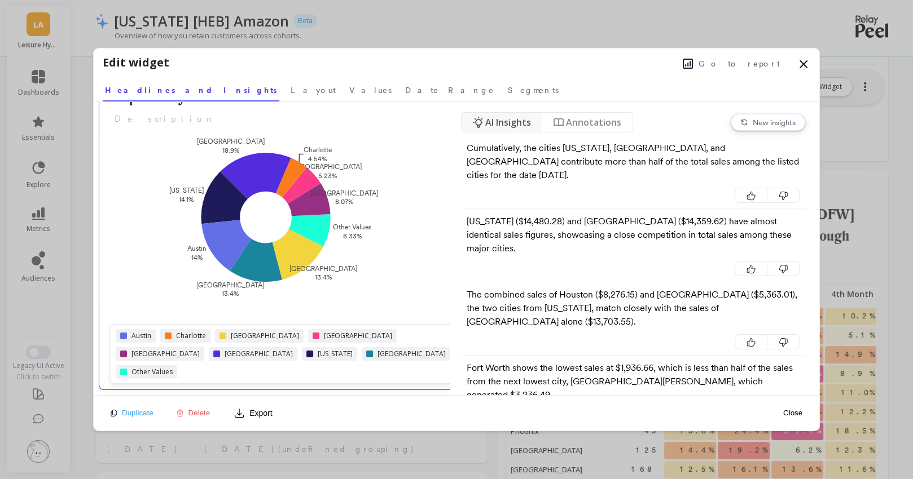
scroll to position [310, 368]
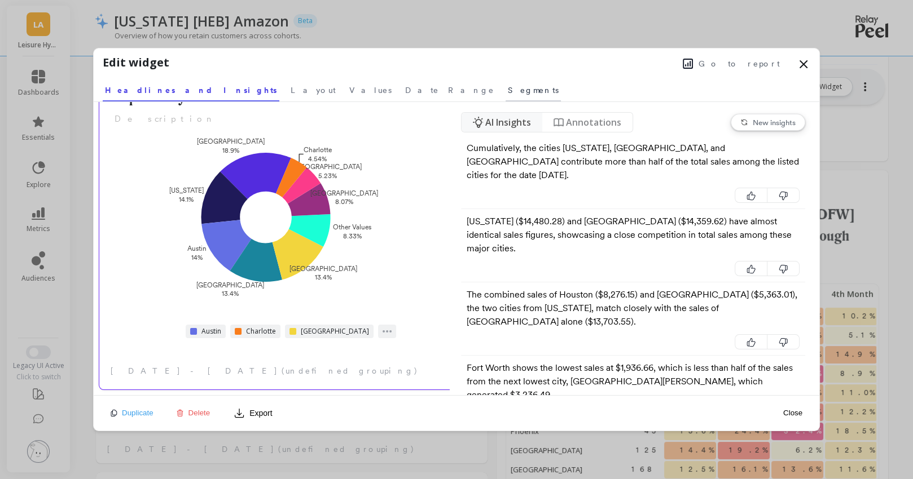
click at [508, 90] on span "Segments" at bounding box center [533, 90] width 51 height 11
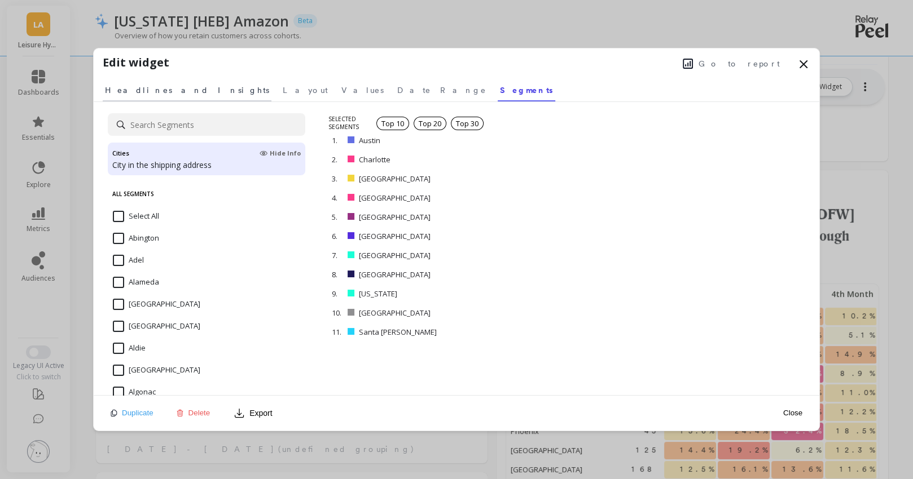
click at [163, 92] on span "Headlines and Insights" at bounding box center [187, 90] width 164 height 11
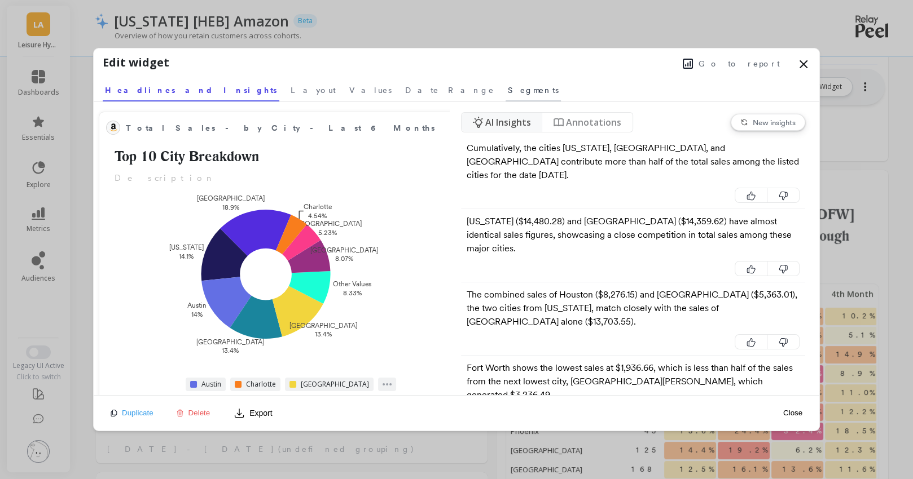
click at [508, 87] on span "Segments" at bounding box center [533, 90] width 51 height 11
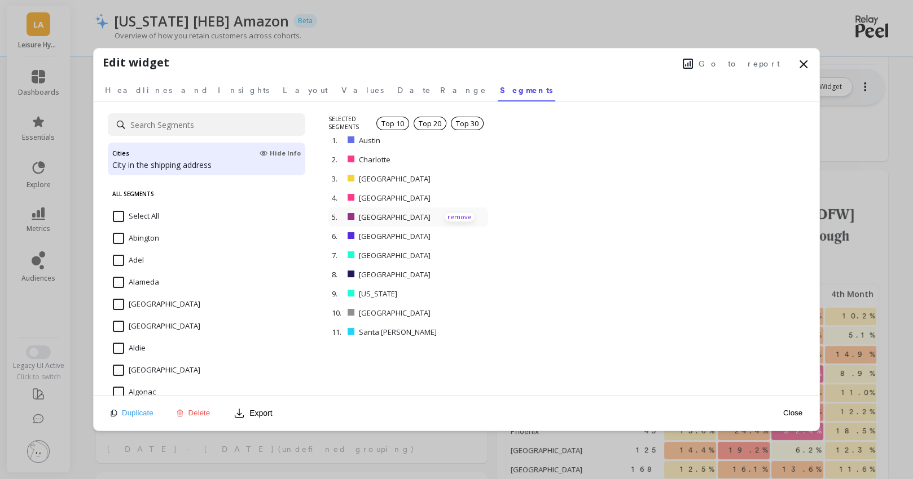
click at [450, 213] on p "remove" at bounding box center [459, 217] width 29 height 8
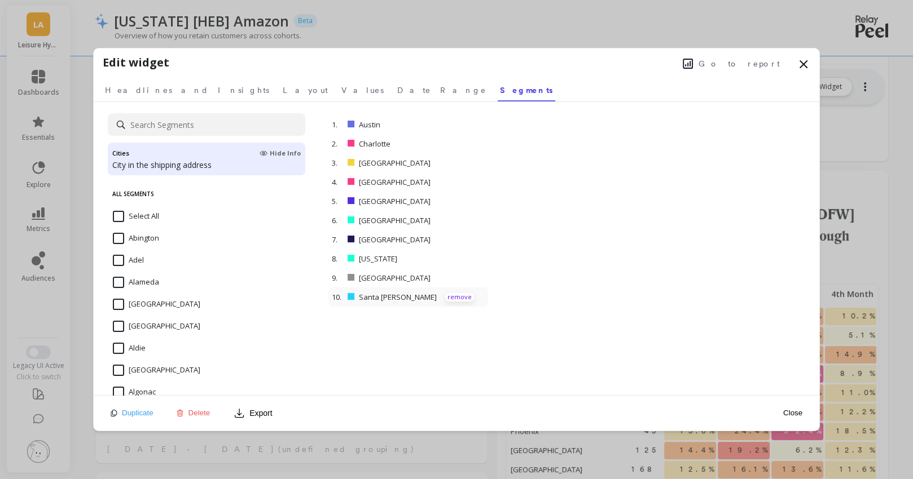
click at [453, 293] on p "remove" at bounding box center [459, 297] width 29 height 8
click at [455, 214] on div "6. [GEOGRAPHIC_DATA] remove" at bounding box center [408, 220] width 160 height 19
click at [458, 218] on p "remove" at bounding box center [459, 221] width 29 height 8
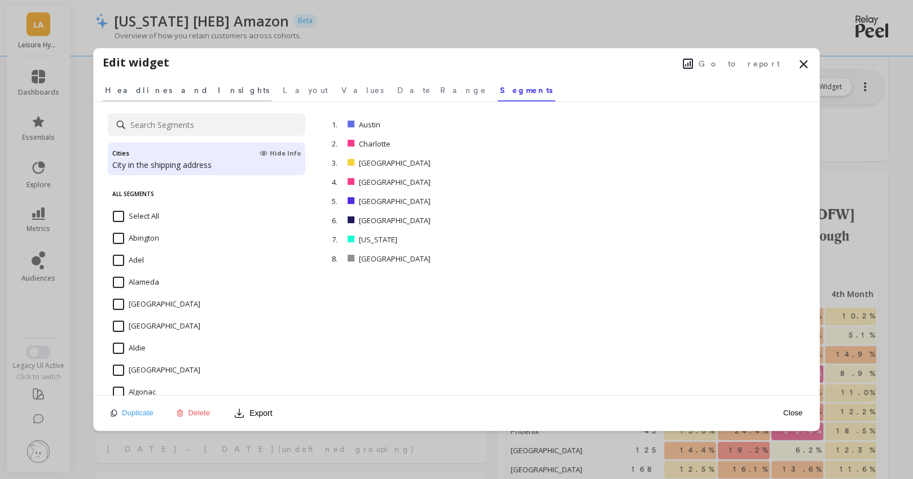
click at [146, 86] on span "Headlines and Insights" at bounding box center [187, 90] width 164 height 11
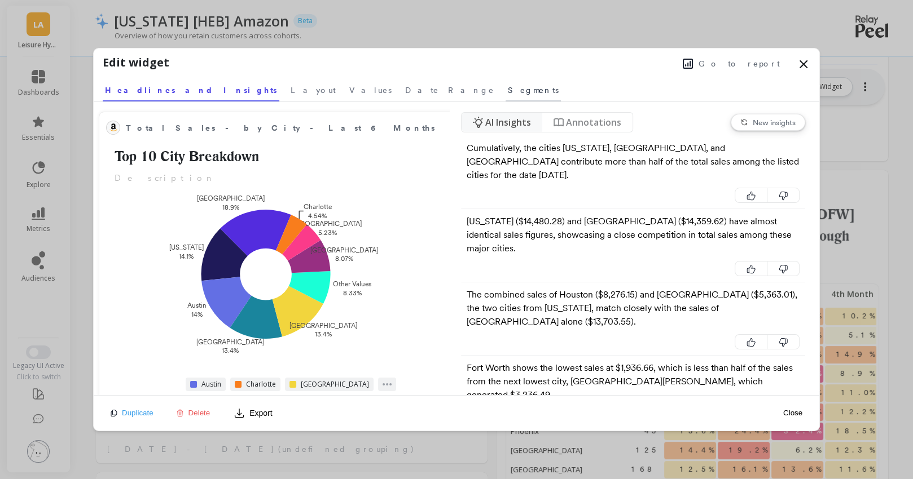
click at [508, 90] on span "Segments" at bounding box center [533, 90] width 51 height 11
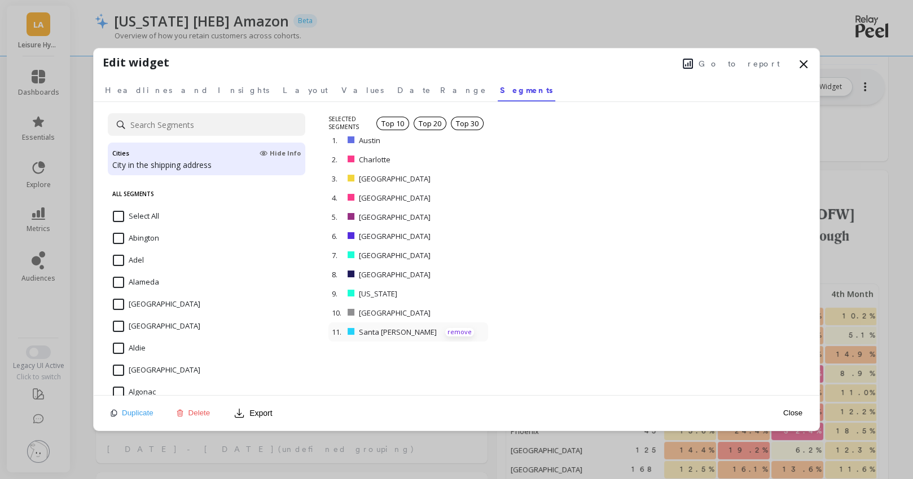
click at [461, 331] on p "remove" at bounding box center [459, 332] width 29 height 8
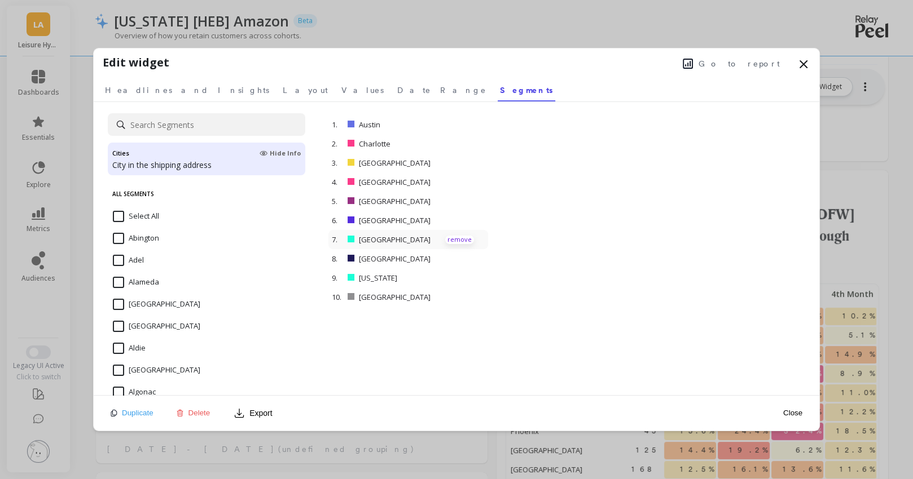
click at [451, 237] on p "remove" at bounding box center [459, 240] width 29 height 8
click at [455, 201] on p "remove" at bounding box center [459, 201] width 29 height 8
click at [791, 415] on button "Close" at bounding box center [792, 413] width 26 height 10
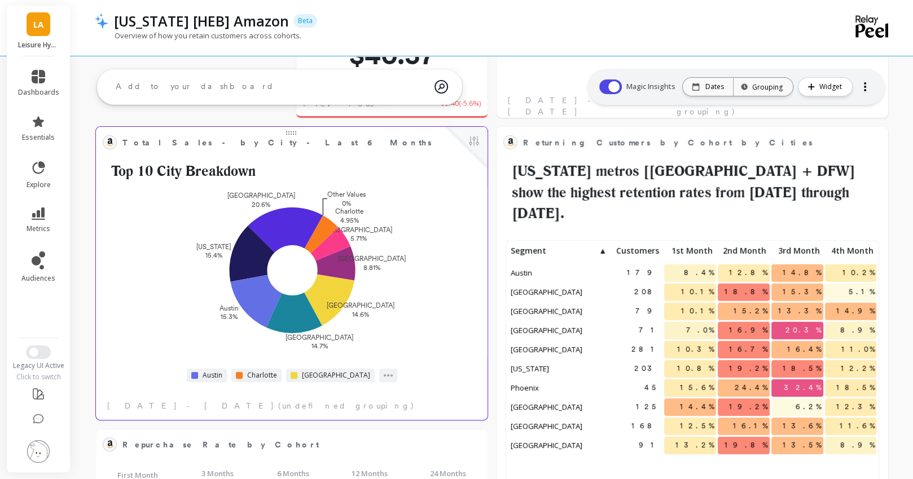
scroll to position [252, 0]
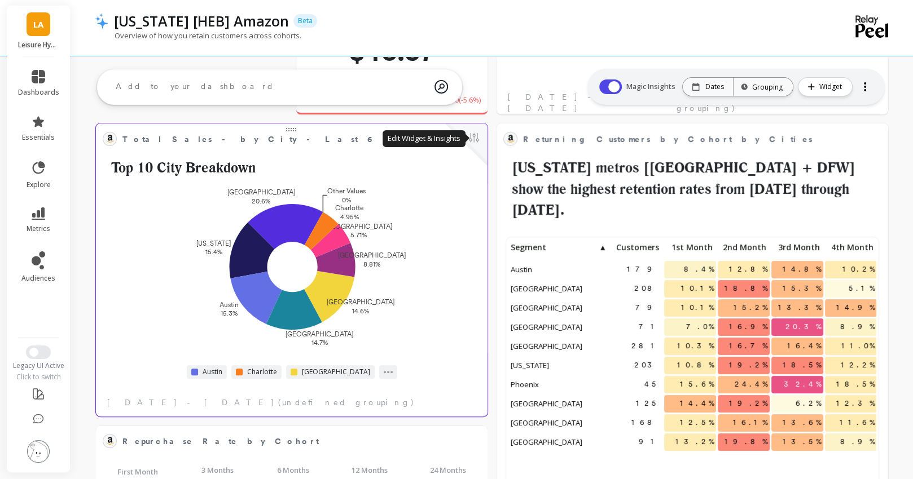
click at [473, 136] on button at bounding box center [474, 139] width 14 height 16
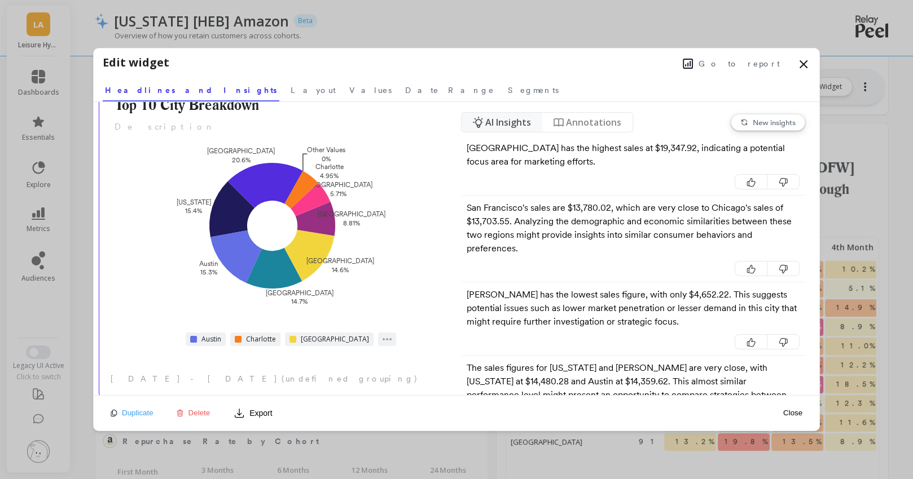
scroll to position [52, 0]
click at [505, 80] on link "Segments" at bounding box center [532, 89] width 55 height 26
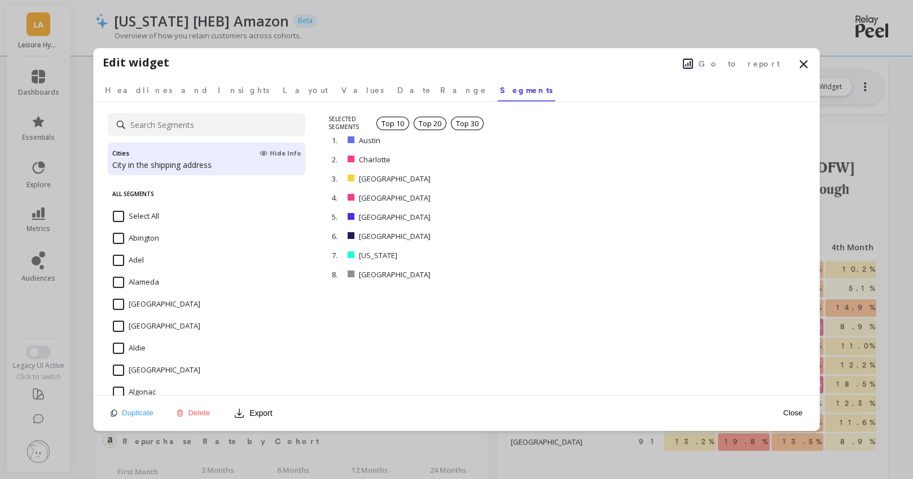
click at [116, 260] on input "Adel" at bounding box center [128, 260] width 31 height 11
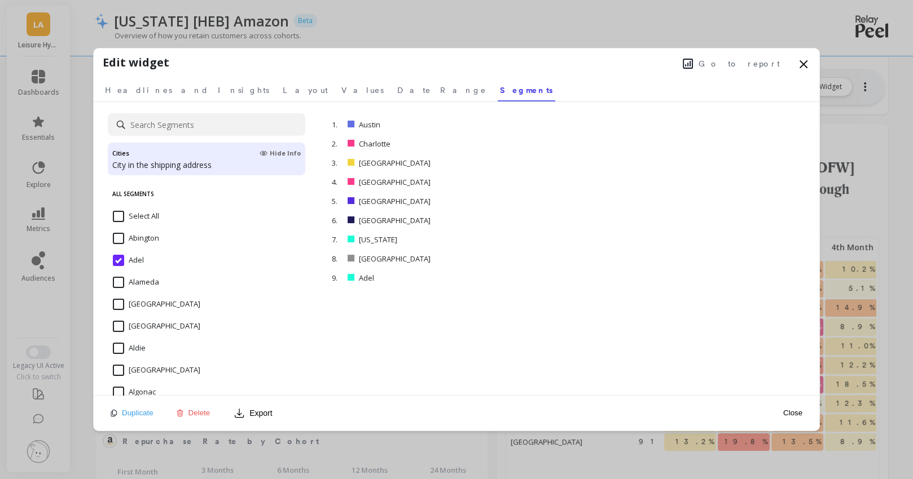
click at [116, 281] on input "Alameda" at bounding box center [136, 282] width 46 height 11
click at [786, 409] on button "Close" at bounding box center [792, 413] width 26 height 10
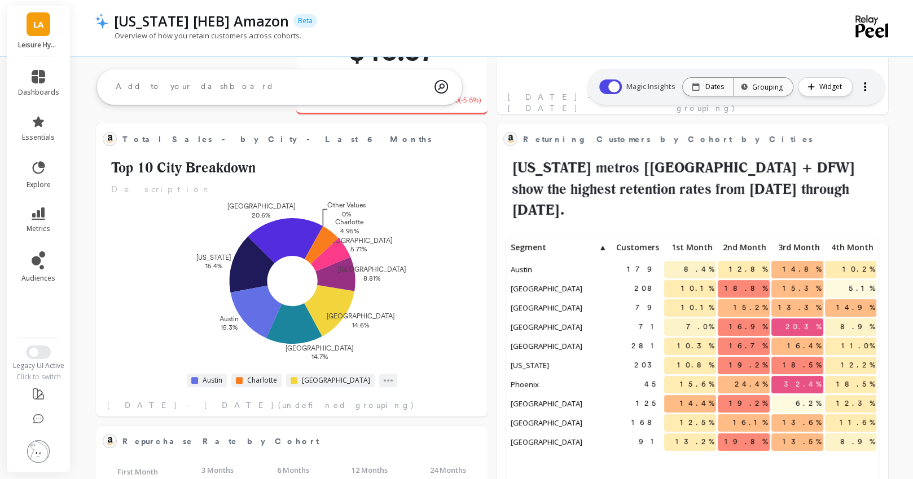
scroll to position [197, 568]
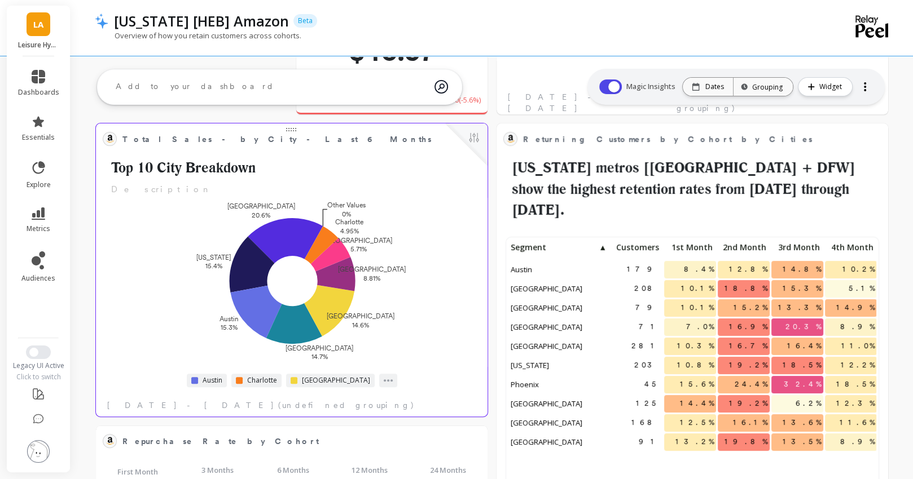
click at [479, 142] on button at bounding box center [474, 139] width 14 height 16
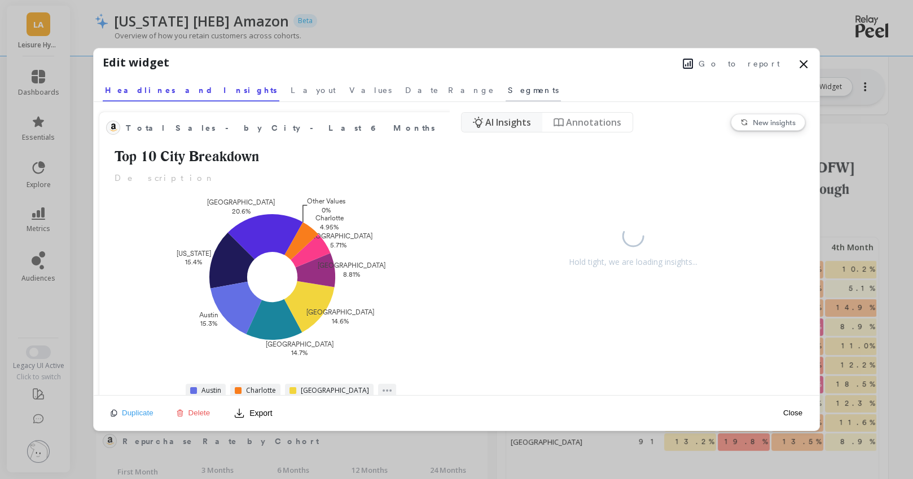
click at [508, 90] on span "Segments" at bounding box center [533, 90] width 51 height 11
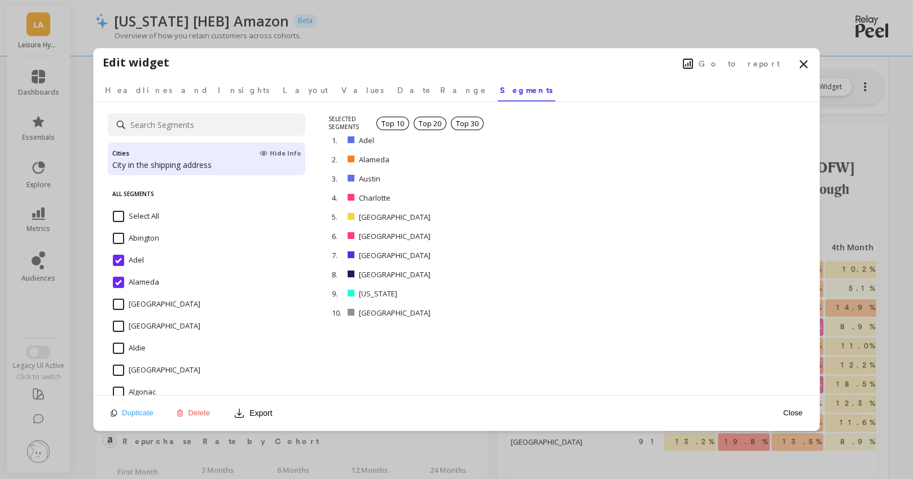
click at [121, 327] on input "[GEOGRAPHIC_DATA]" at bounding box center [156, 326] width 87 height 11
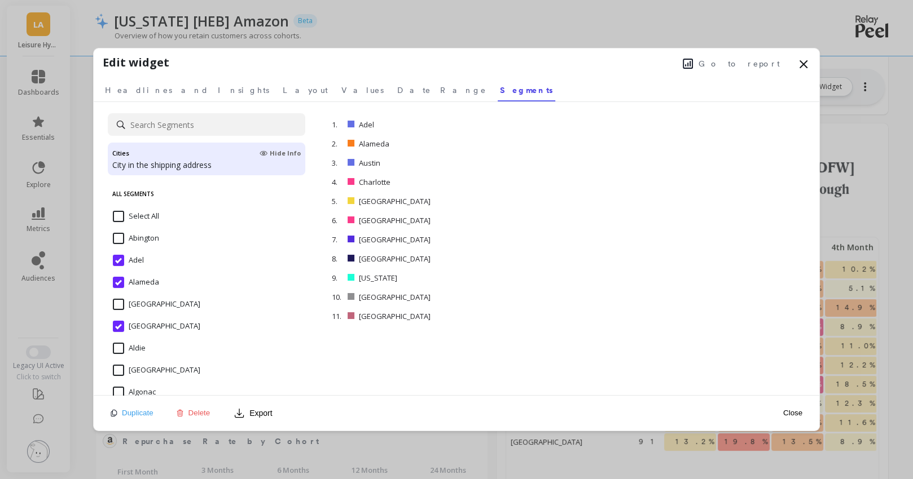
scroll to position [6, 0]
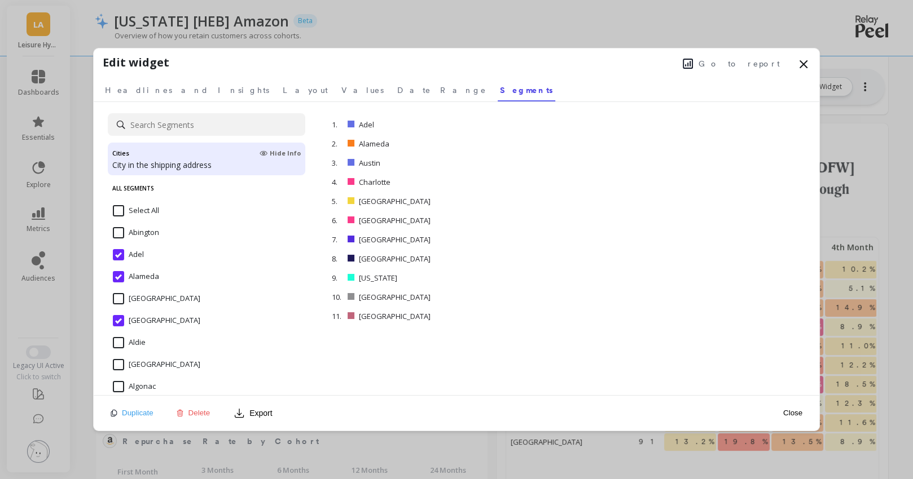
click at [114, 272] on input "Alameda" at bounding box center [136, 276] width 46 height 11
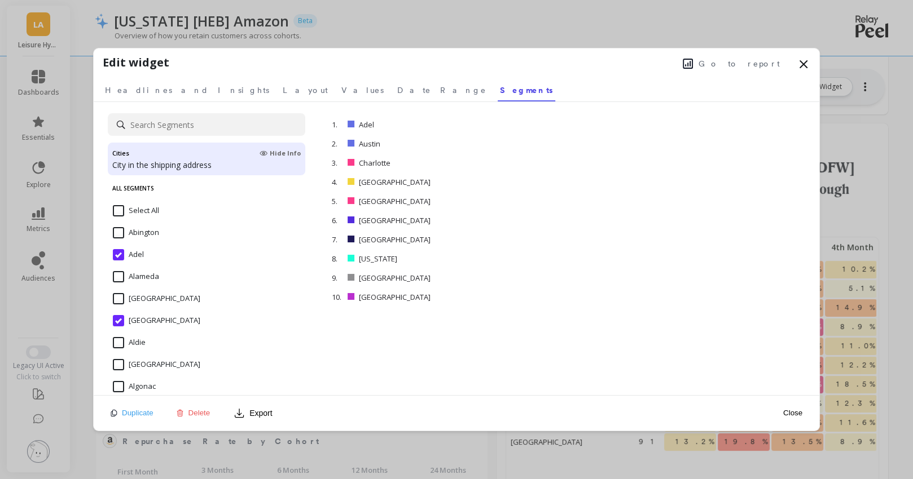
click at [118, 250] on input "Adel" at bounding box center [128, 254] width 31 height 11
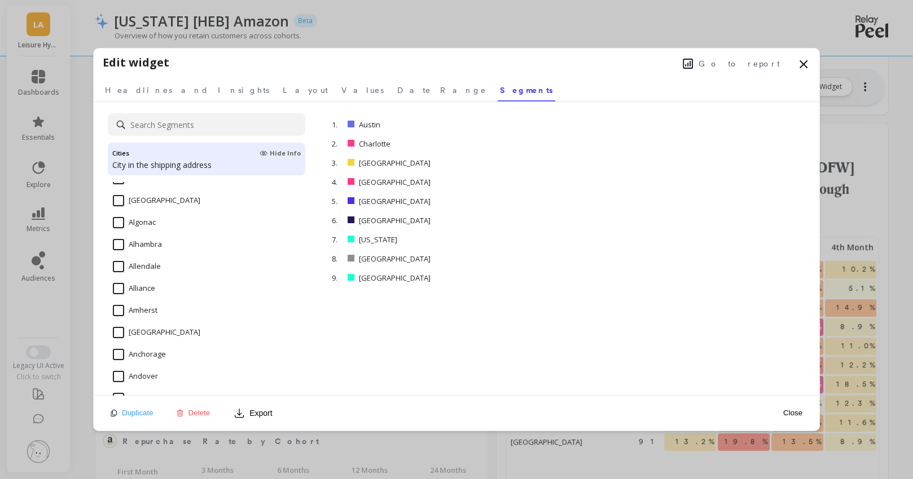
scroll to position [173, 0]
click at [118, 334] on span "[GEOGRAPHIC_DATA]" at bounding box center [156, 336] width 87 height 24
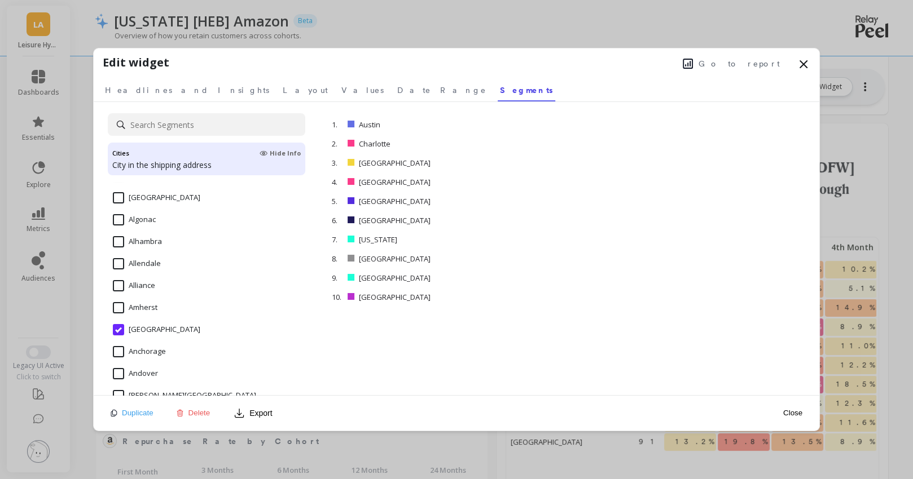
click at [805, 417] on div "Close" at bounding box center [792, 412] width 26 height 25
click at [792, 413] on button "Close" at bounding box center [792, 413] width 26 height 10
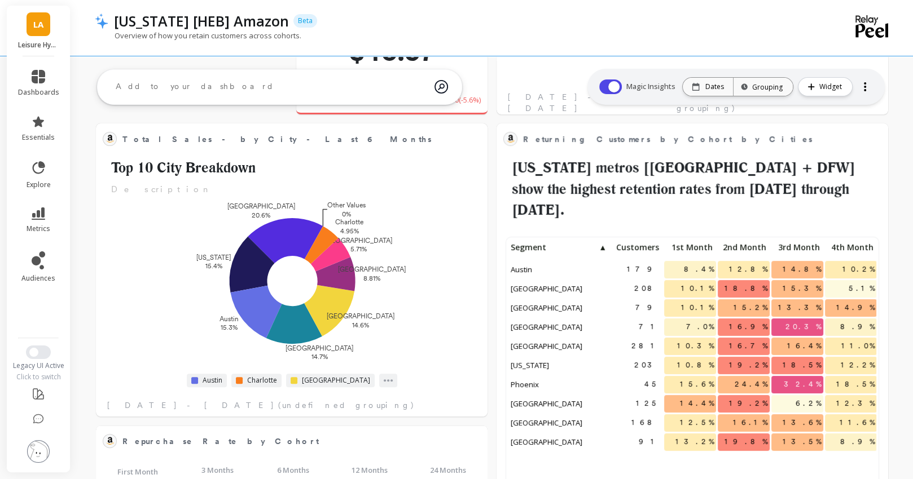
scroll to position [1, 1]
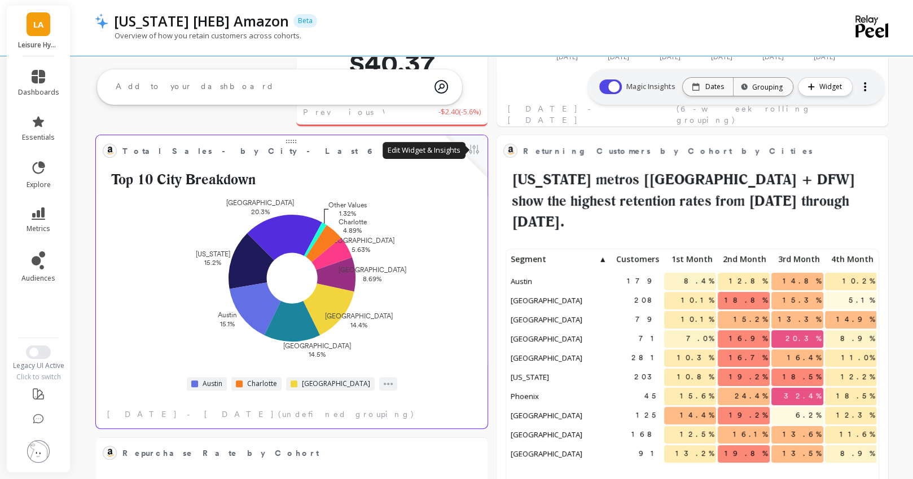
click at [475, 152] on button at bounding box center [474, 151] width 14 height 16
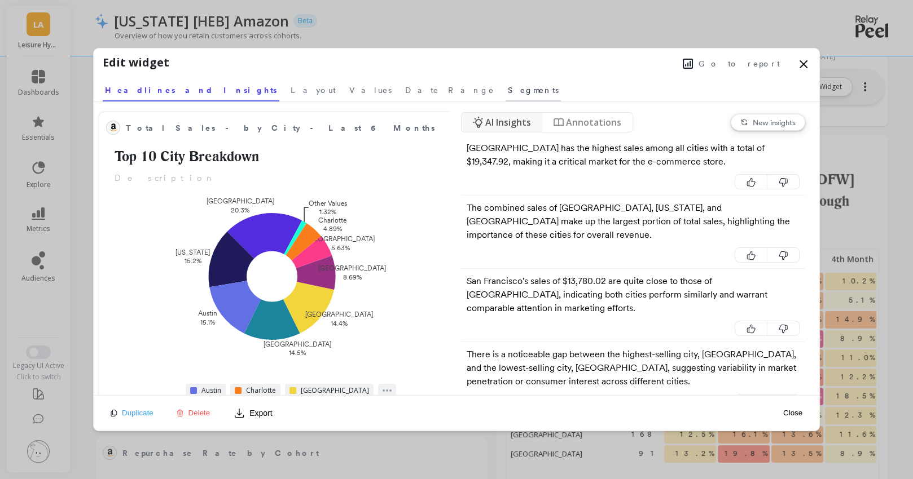
click at [508, 89] on span "Segments" at bounding box center [533, 90] width 51 height 11
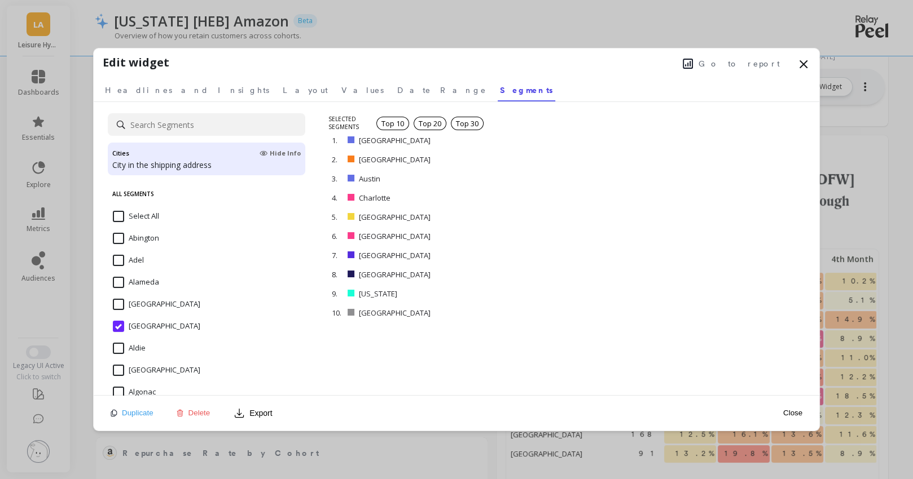
click at [151, 125] on input at bounding box center [206, 124] width 197 height 23
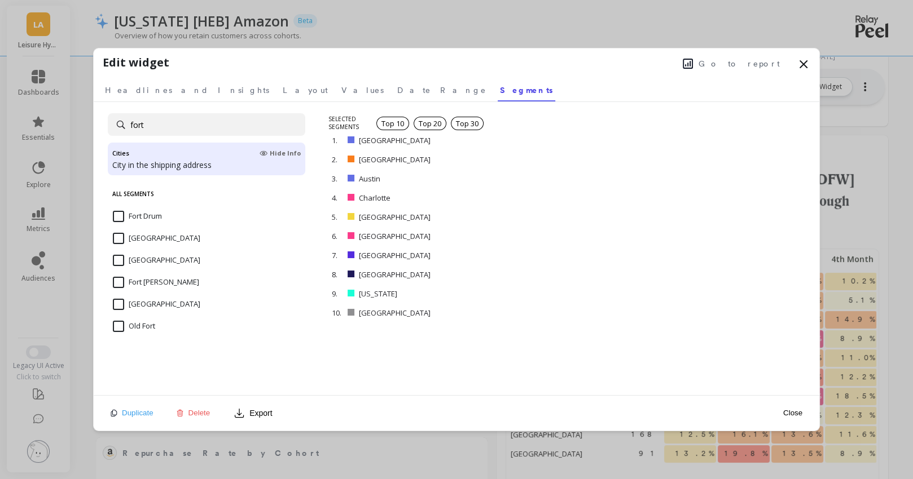
click at [119, 299] on Worth "[GEOGRAPHIC_DATA]" at bounding box center [156, 304] width 87 height 11
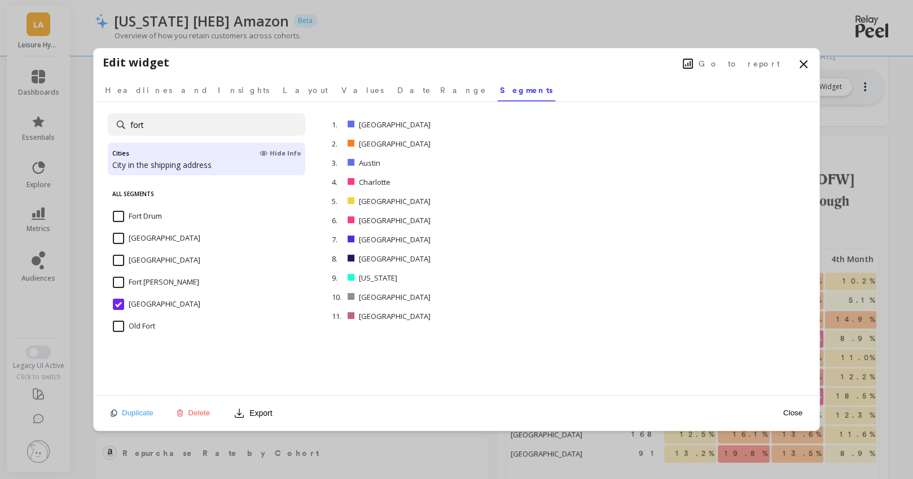
click at [171, 127] on input "fort" at bounding box center [206, 124] width 197 height 23
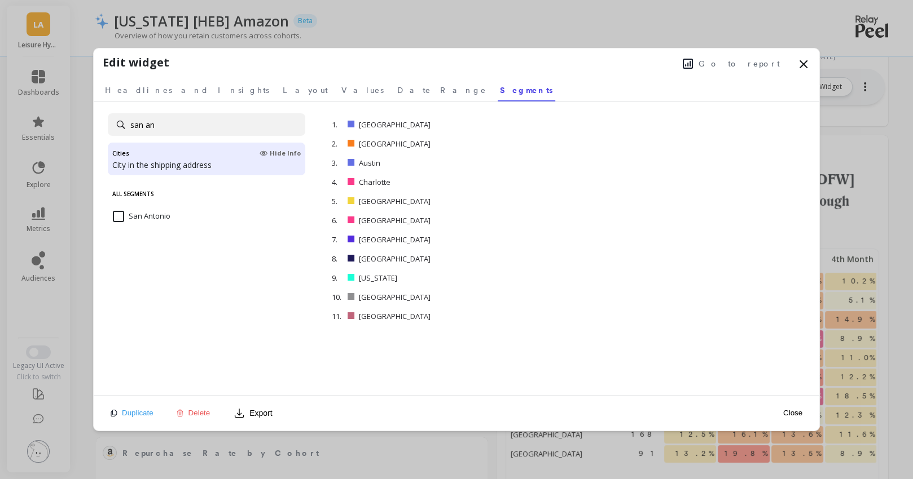
type input "san an"
click at [118, 215] on Antonio "San Antonio" at bounding box center [142, 216] width 58 height 11
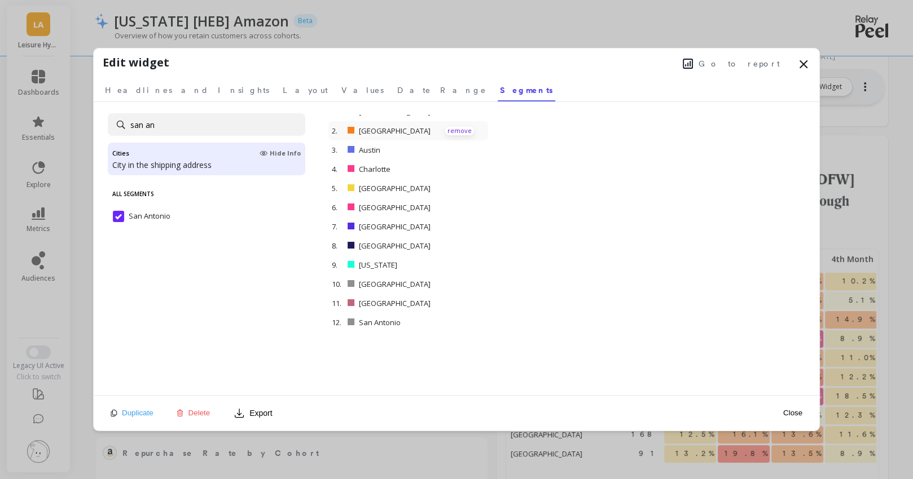
click at [456, 129] on p "remove" at bounding box center [459, 131] width 29 height 8
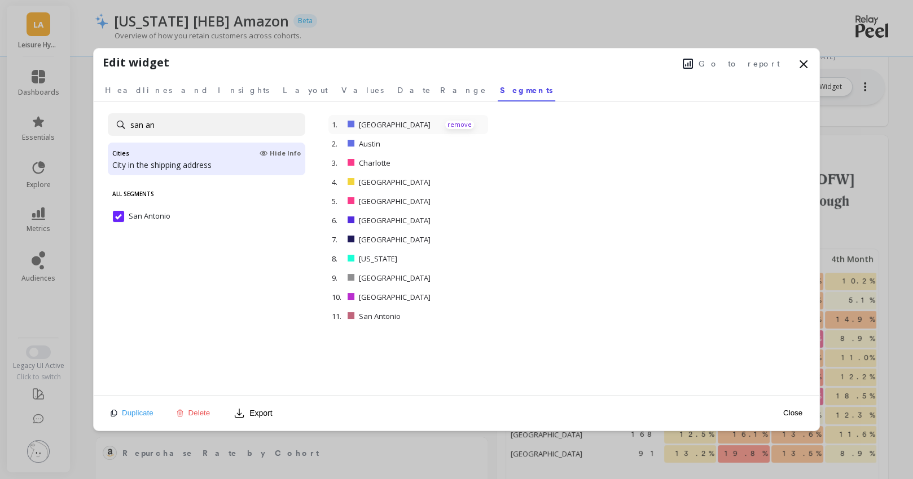
click at [460, 124] on p "remove" at bounding box center [459, 125] width 29 height 8
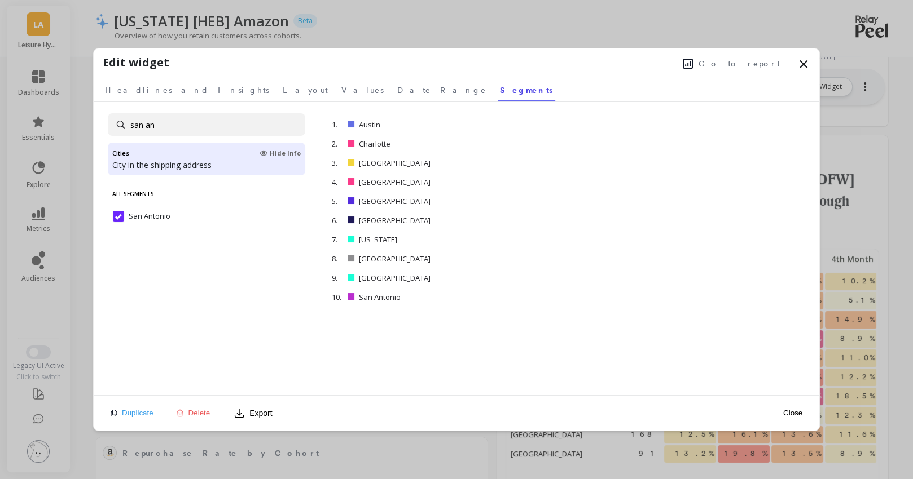
click at [790, 412] on button "Close" at bounding box center [792, 413] width 26 height 10
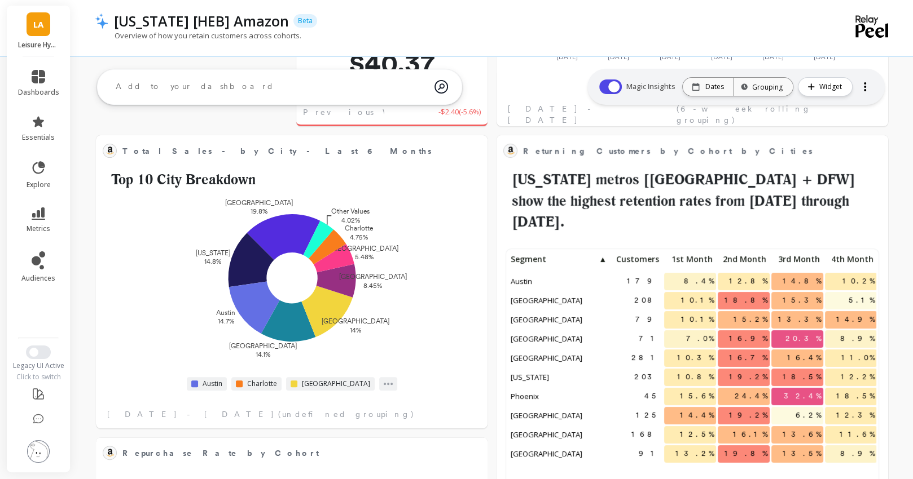
click at [651, 255] on span "Customers" at bounding box center [636, 259] width 46 height 9
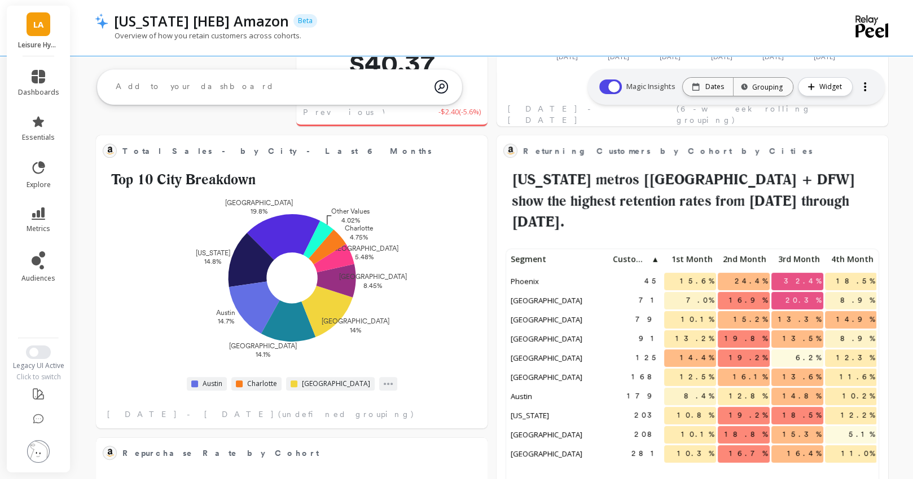
click at [653, 255] on span "▲" at bounding box center [654, 259] width 9 height 9
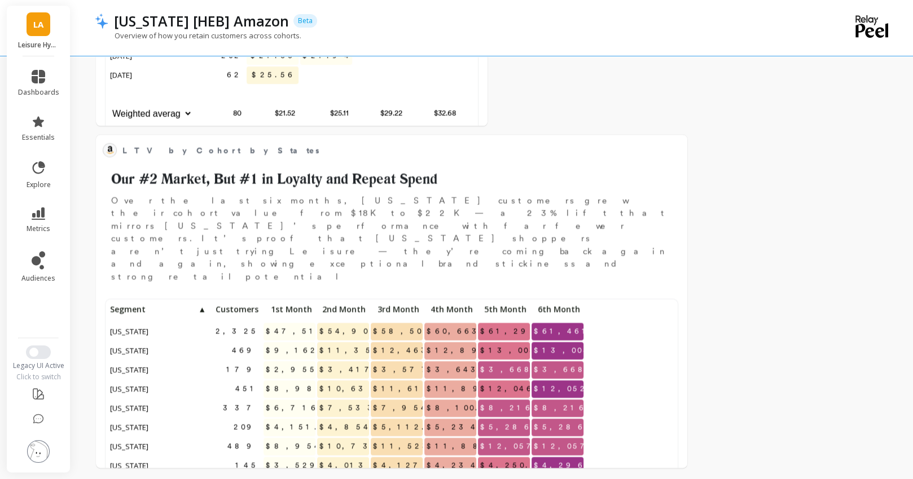
scroll to position [1132, 0]
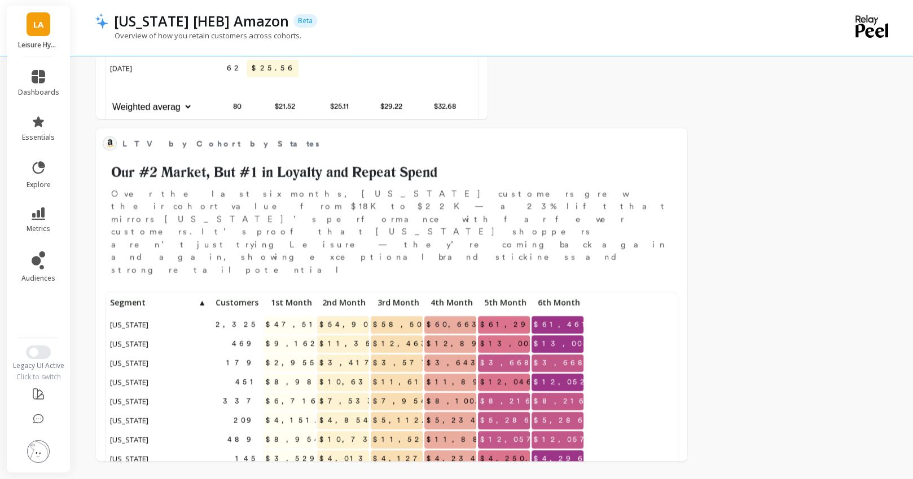
click at [235, 298] on span "Customers" at bounding box center [235, 302] width 46 height 9
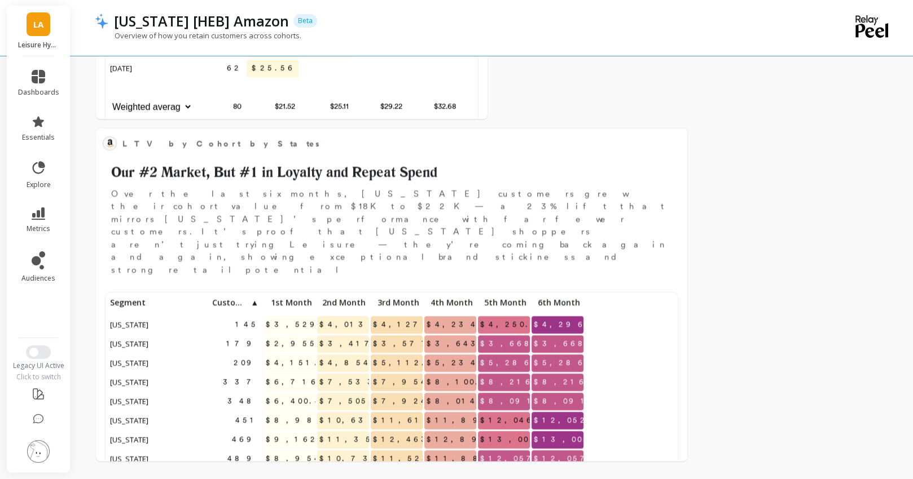
click at [236, 298] on span "Customers" at bounding box center [230, 302] width 37 height 9
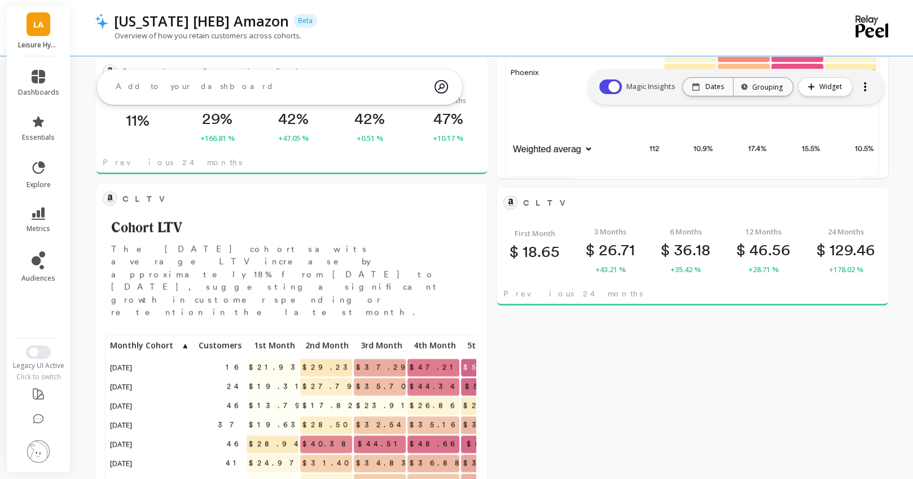
scroll to position [607, 0]
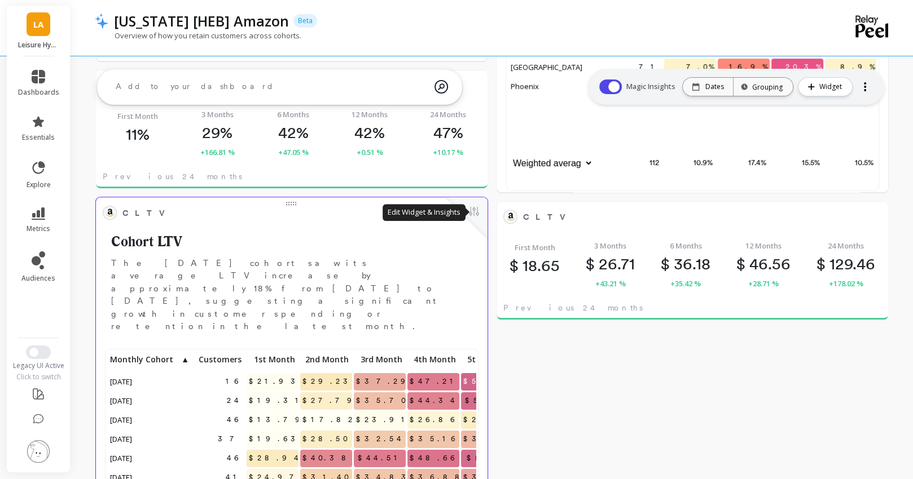
click at [471, 210] on button at bounding box center [474, 213] width 14 height 16
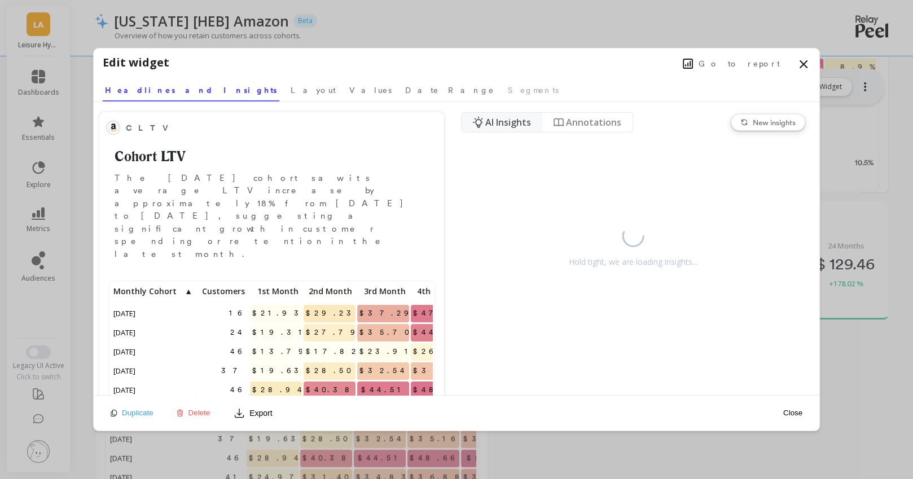
scroll to position [310, 321]
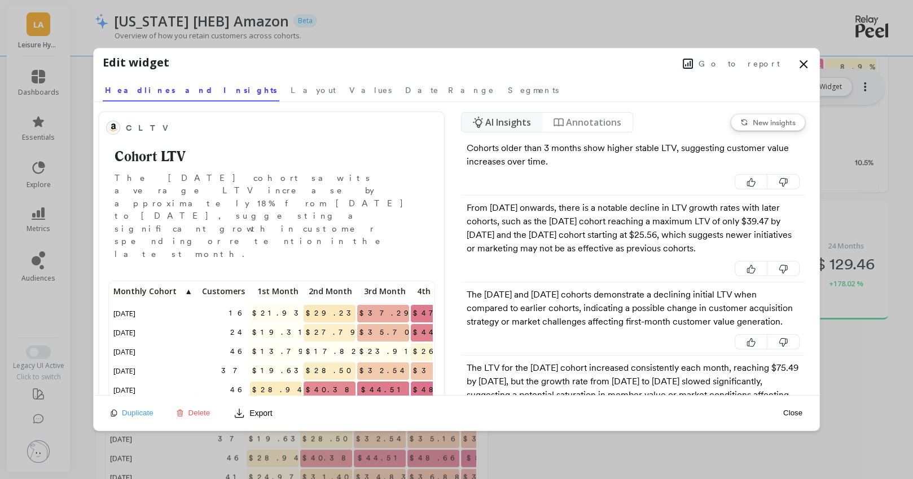
click at [197, 416] on span "Delete" at bounding box center [199, 413] width 22 height 8
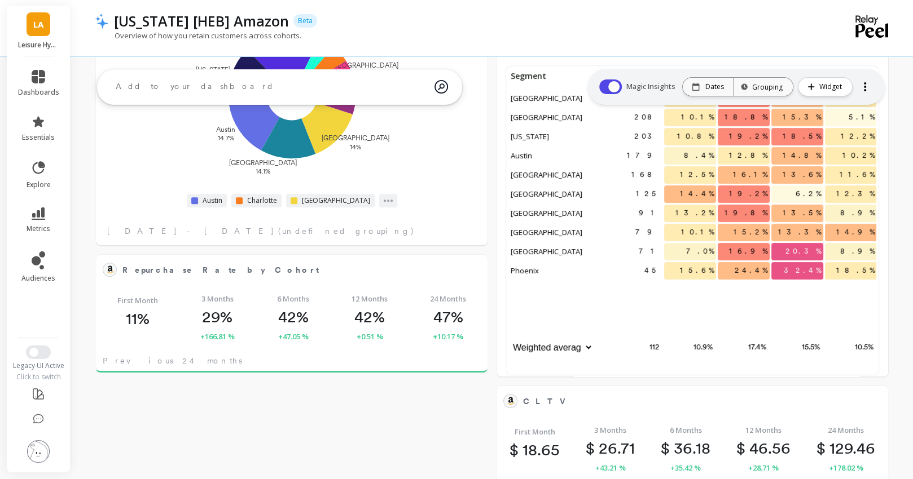
scroll to position [424, 0]
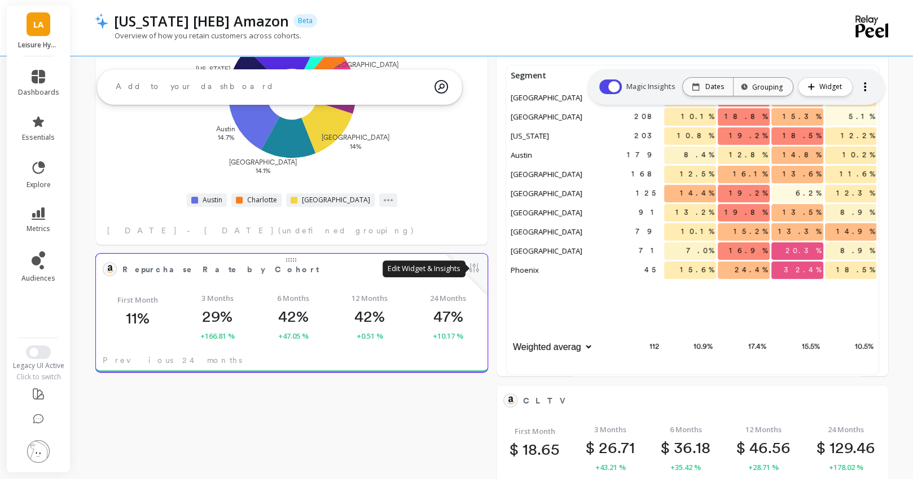
click at [478, 271] on button at bounding box center [474, 269] width 14 height 16
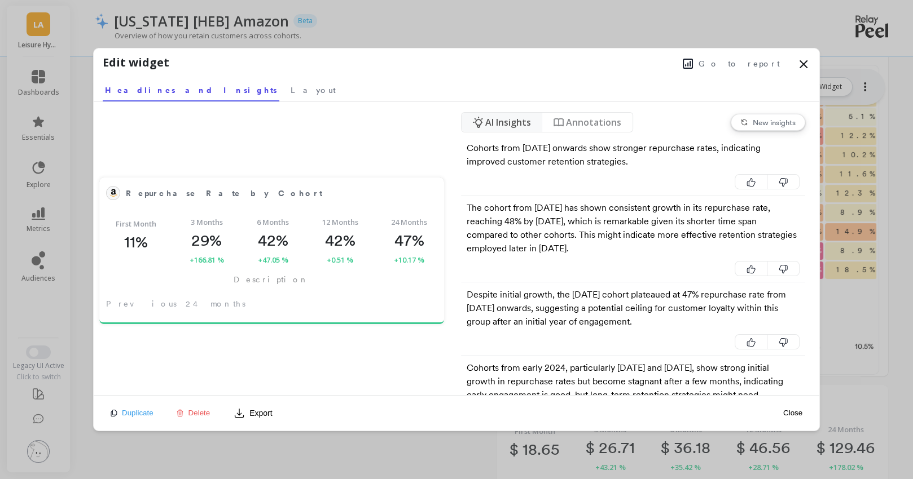
click at [194, 413] on span "Delete" at bounding box center [199, 413] width 22 height 8
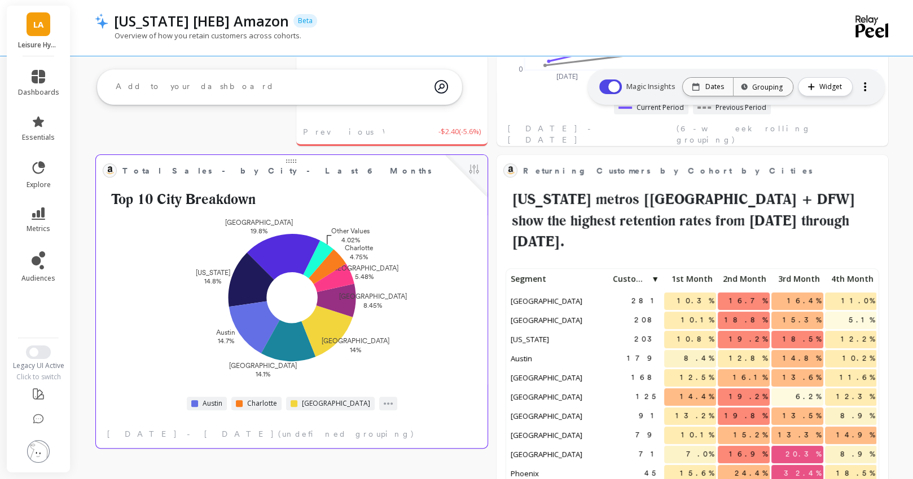
scroll to position [197, 0]
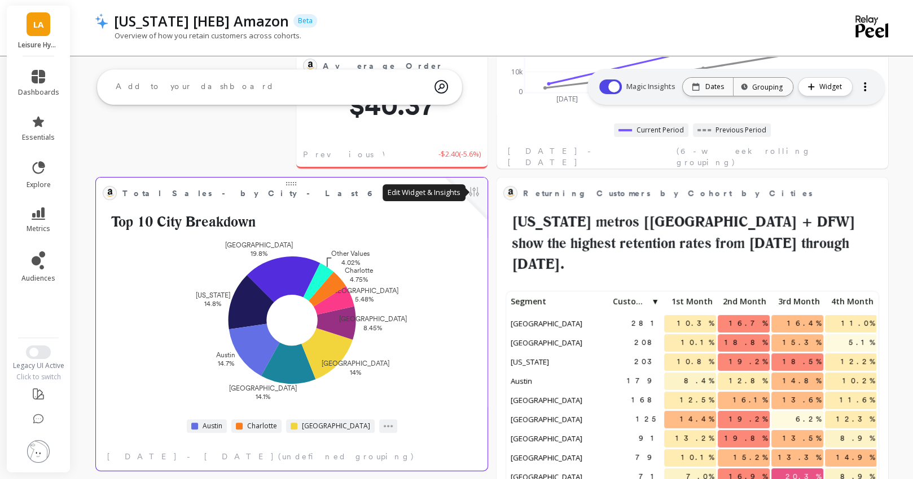
click at [469, 193] on button at bounding box center [474, 193] width 14 height 16
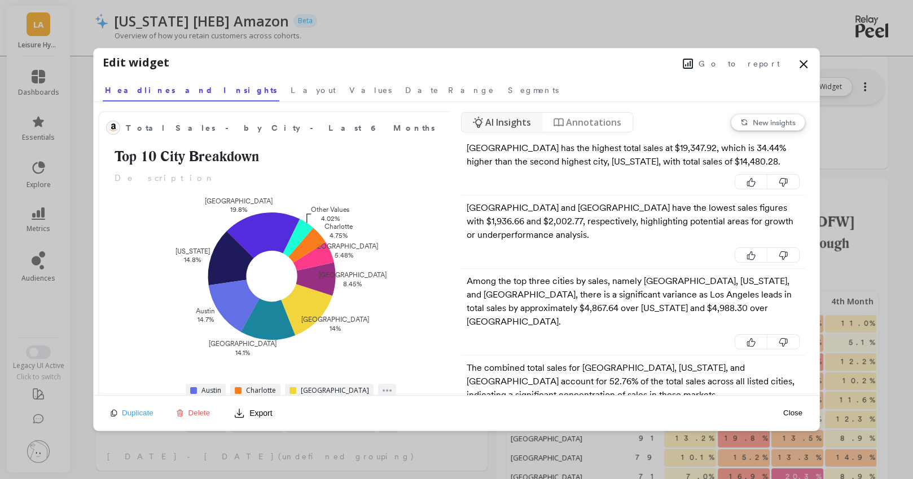
click at [761, 120] on span "New insights" at bounding box center [773, 122] width 43 height 9
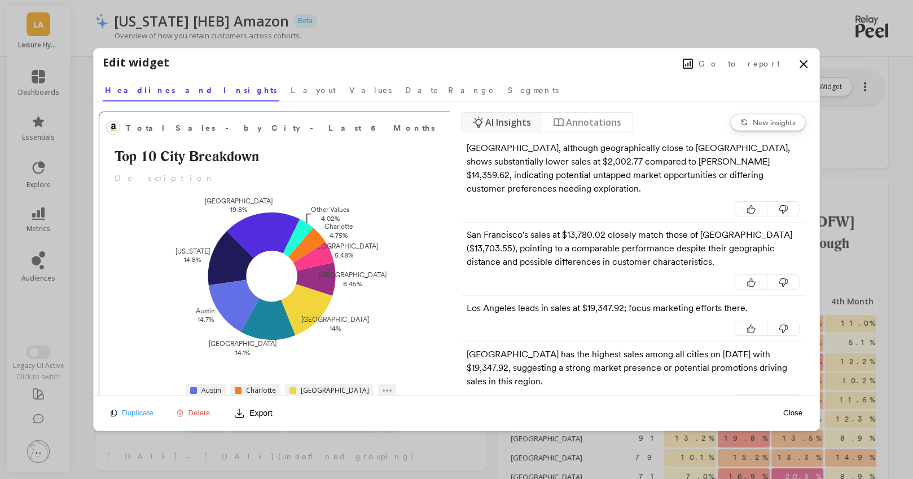
drag, startPoint x: 303, startPoint y: 226, endPoint x: 233, endPoint y: 345, distance: 138.0
click at [233, 345] on div "[GEOGRAPHIC_DATA] 19.8% [US_STATE] 14.8% [GEOGRAPHIC_DATA] 14.7% [GEOGRAPHIC_DA…" at bounding box center [272, 277] width 338 height 166
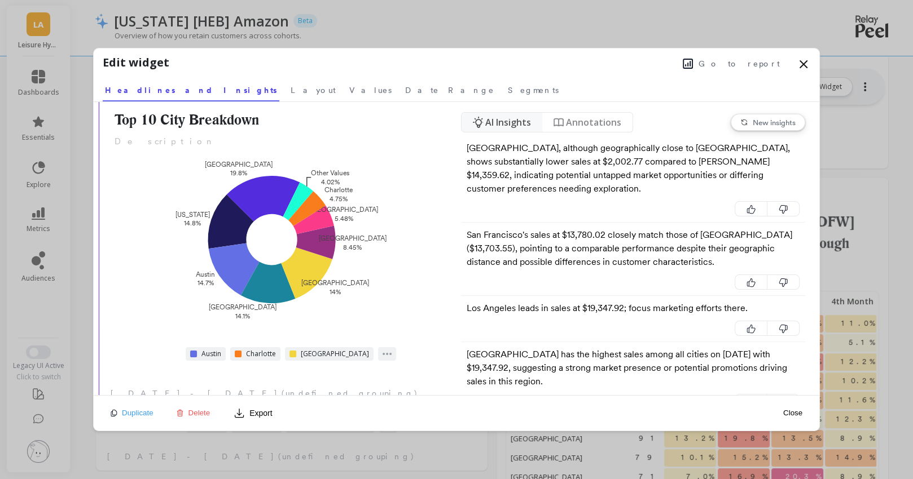
scroll to position [40, 0]
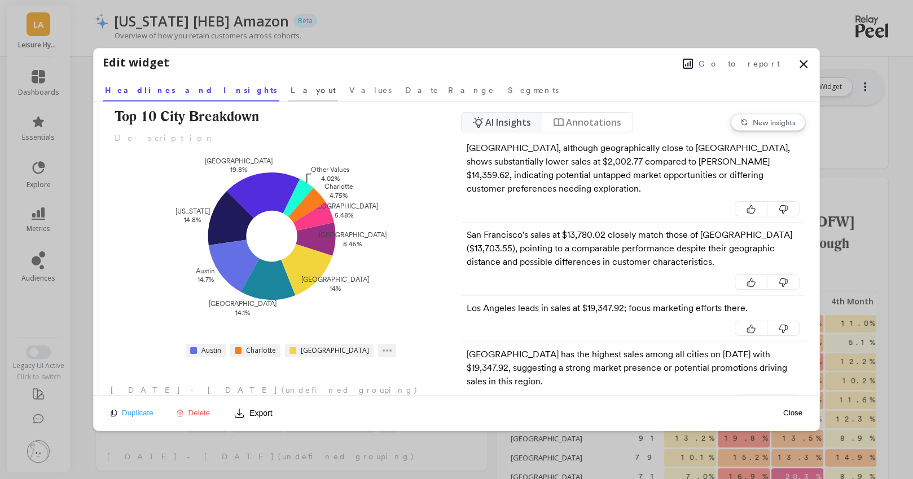
click at [290, 92] on span "Layout" at bounding box center [312, 90] width 45 height 11
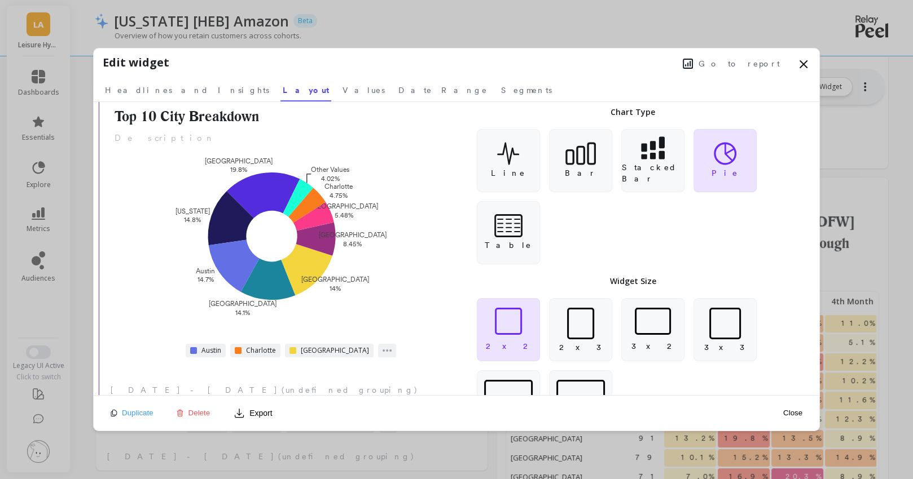
drag, startPoint x: 301, startPoint y: 186, endPoint x: 277, endPoint y: 291, distance: 108.0
click at [278, 293] on g "[GEOGRAPHIC_DATA] 19.8% [US_STATE] 14.8% [GEOGRAPHIC_DATA] 14.7% [GEOGRAPHIC_DA…" at bounding box center [280, 237] width 211 height 160
click at [803, 63] on icon at bounding box center [803, 64] width 7 height 7
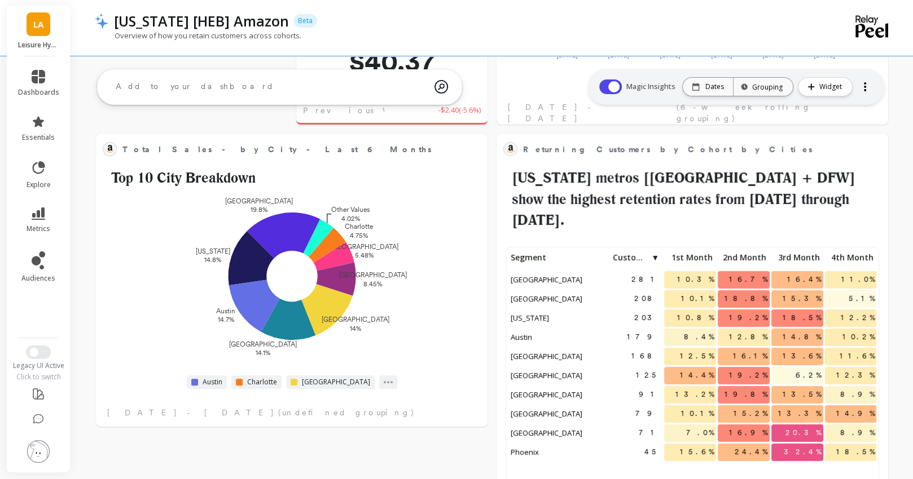
scroll to position [246, 0]
